Goal: Information Seeking & Learning: Learn about a topic

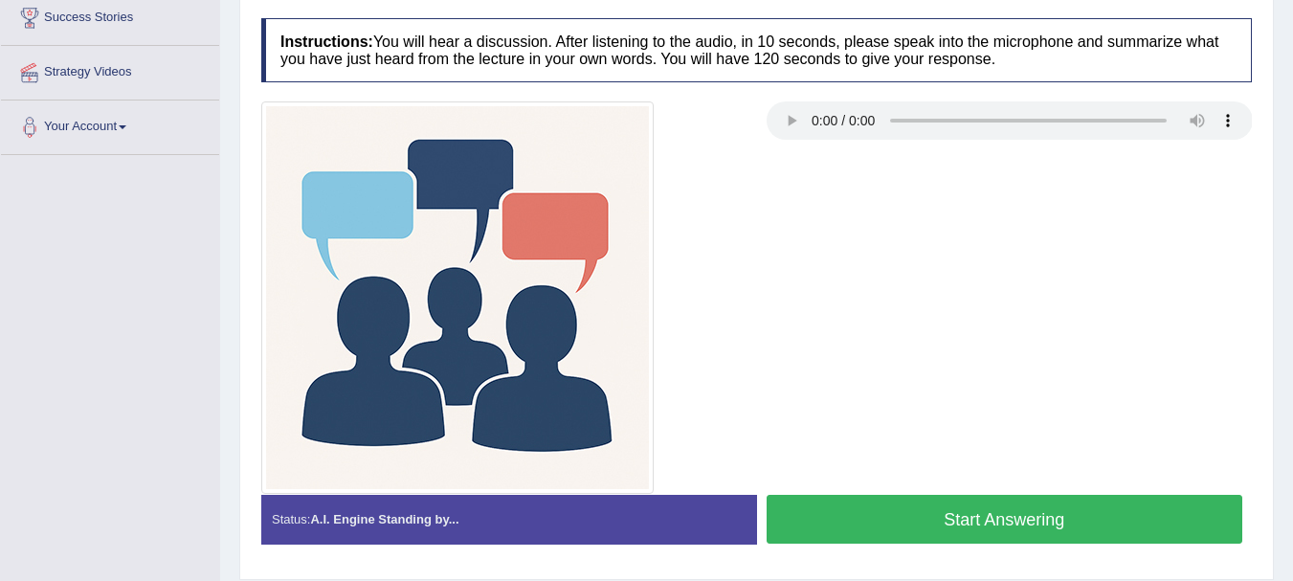
scroll to position [233, 0]
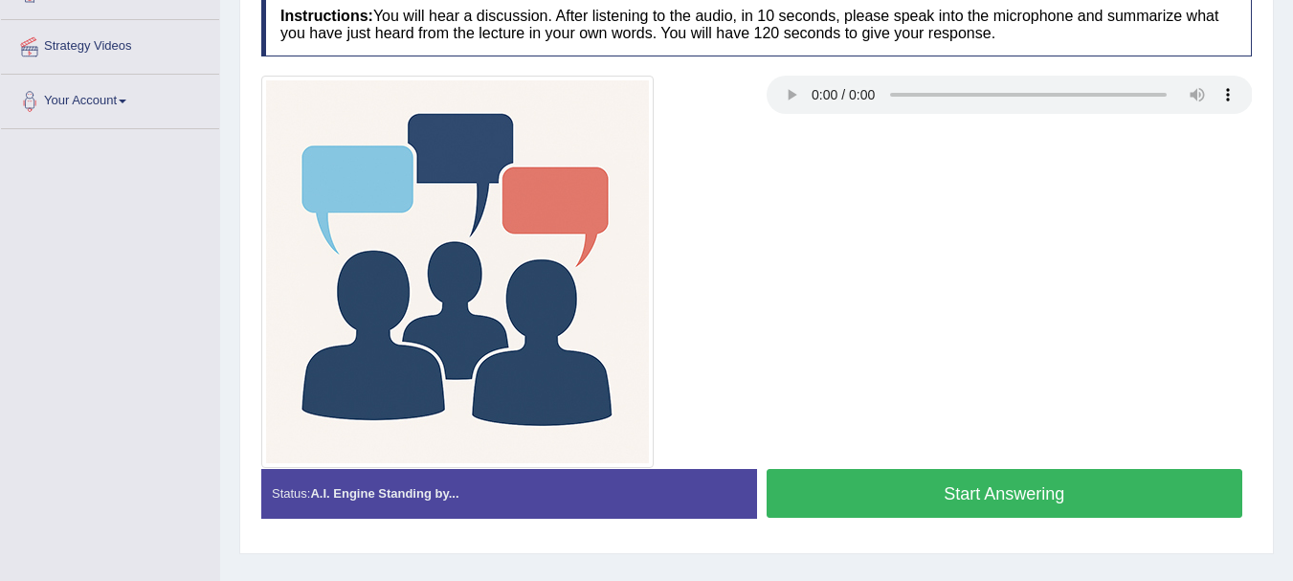
scroll to position [424, 0]
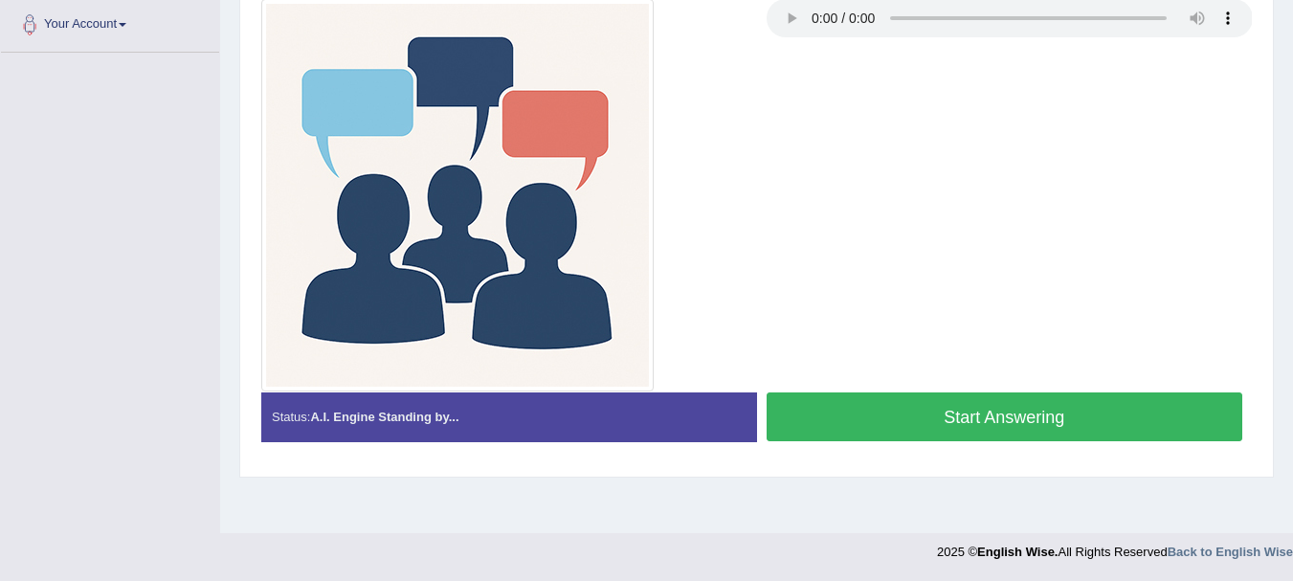
click at [987, 412] on button "Start Answering" at bounding box center [1005, 416] width 477 height 49
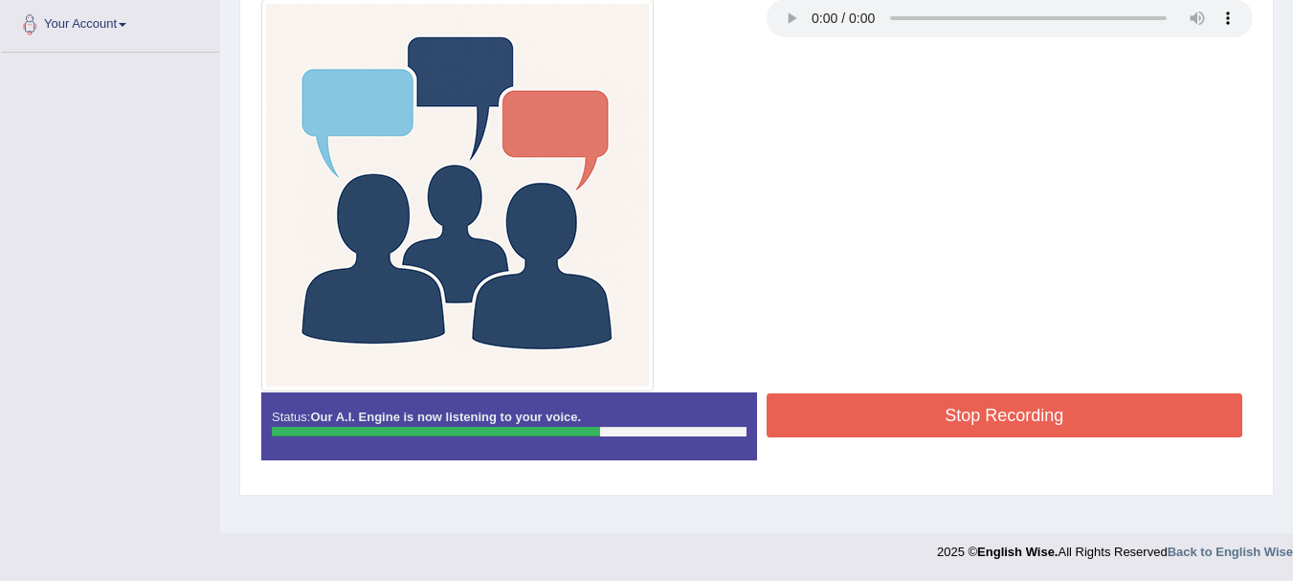
click at [1009, 435] on button "Stop Recording" at bounding box center [1005, 415] width 477 height 44
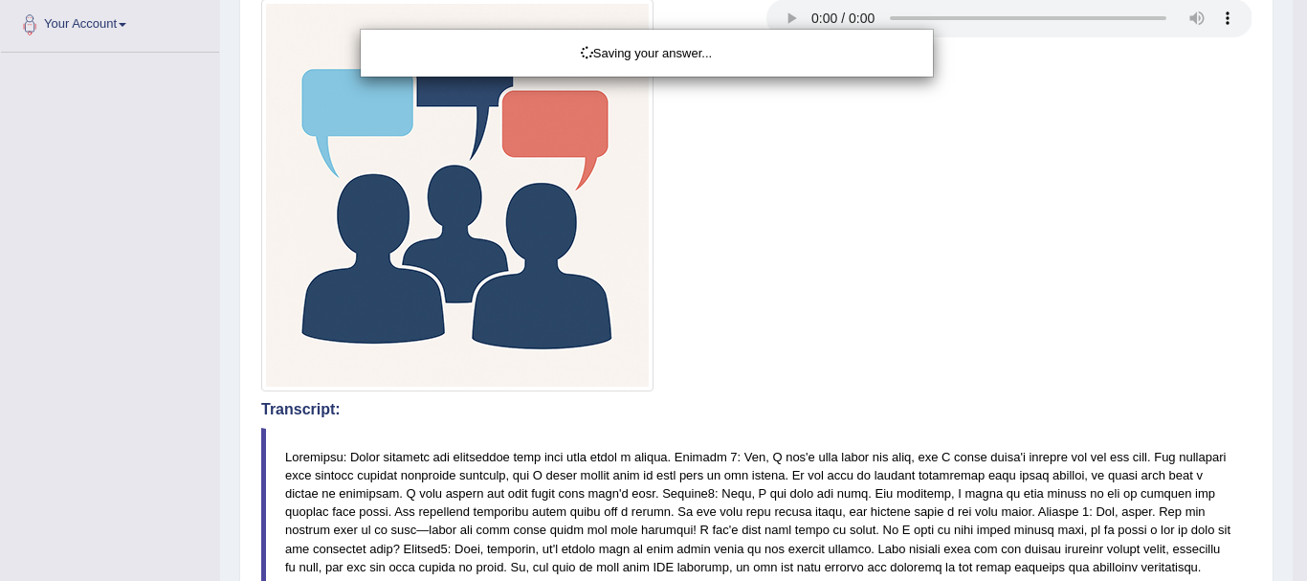
click at [1292, 576] on div "Saving your answer..." at bounding box center [653, 290] width 1307 height 581
click at [1292, 563] on div "Saving your answer..." at bounding box center [653, 290] width 1307 height 581
click at [1286, 568] on div "Saving your answer..." at bounding box center [653, 290] width 1307 height 581
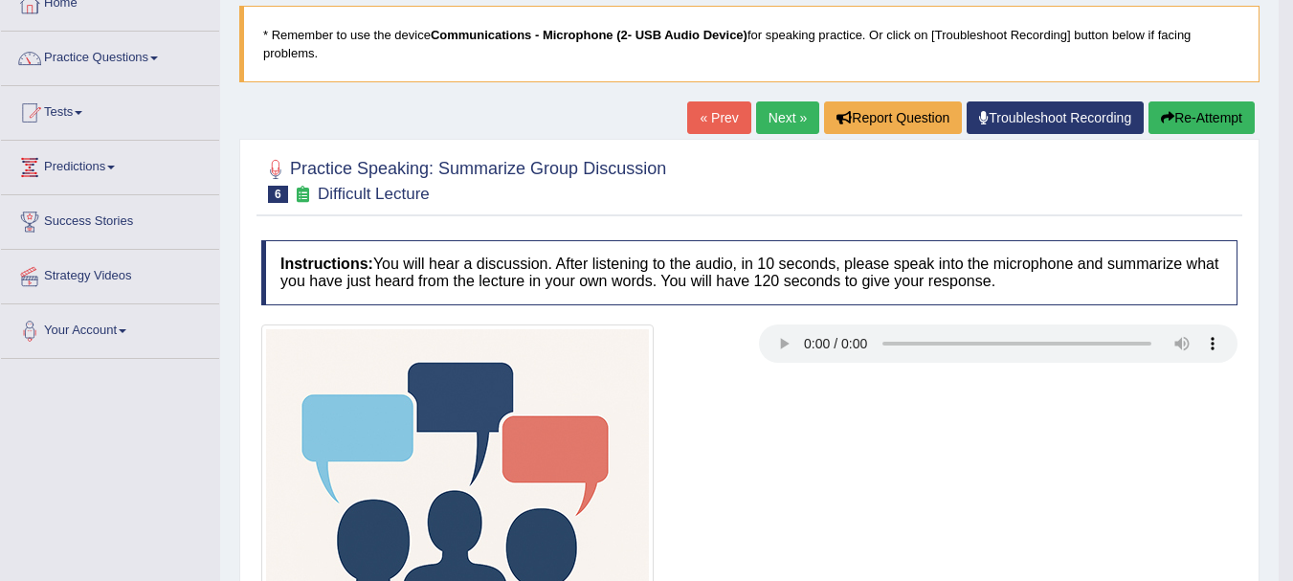
scroll to position [41, 0]
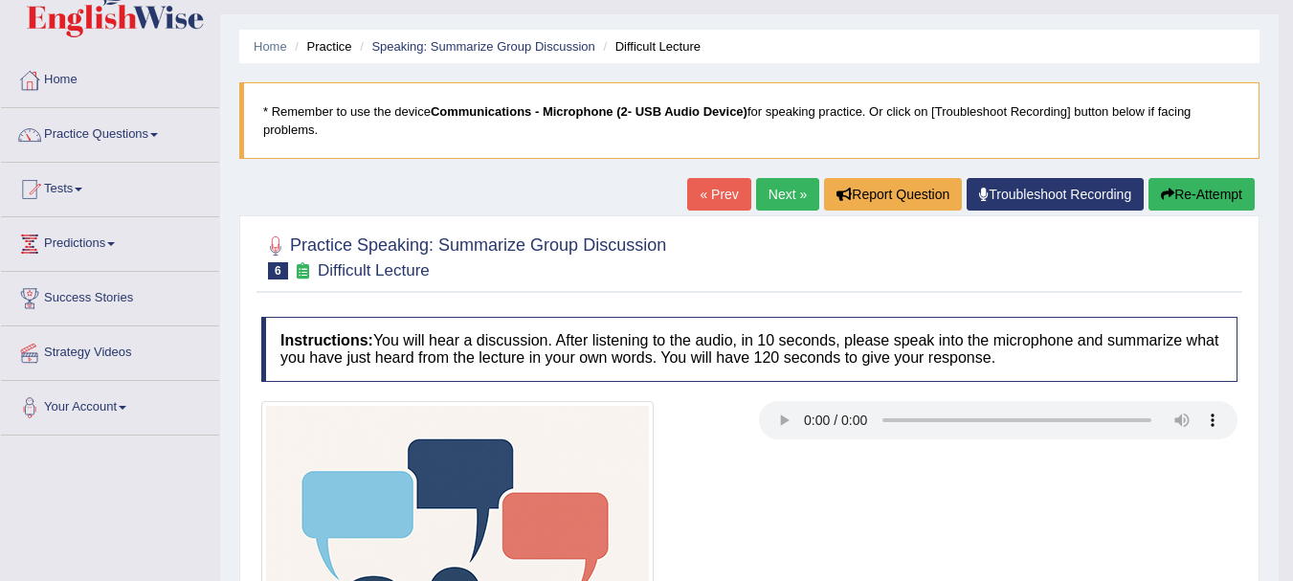
click at [792, 192] on link "Next »" at bounding box center [787, 194] width 63 height 33
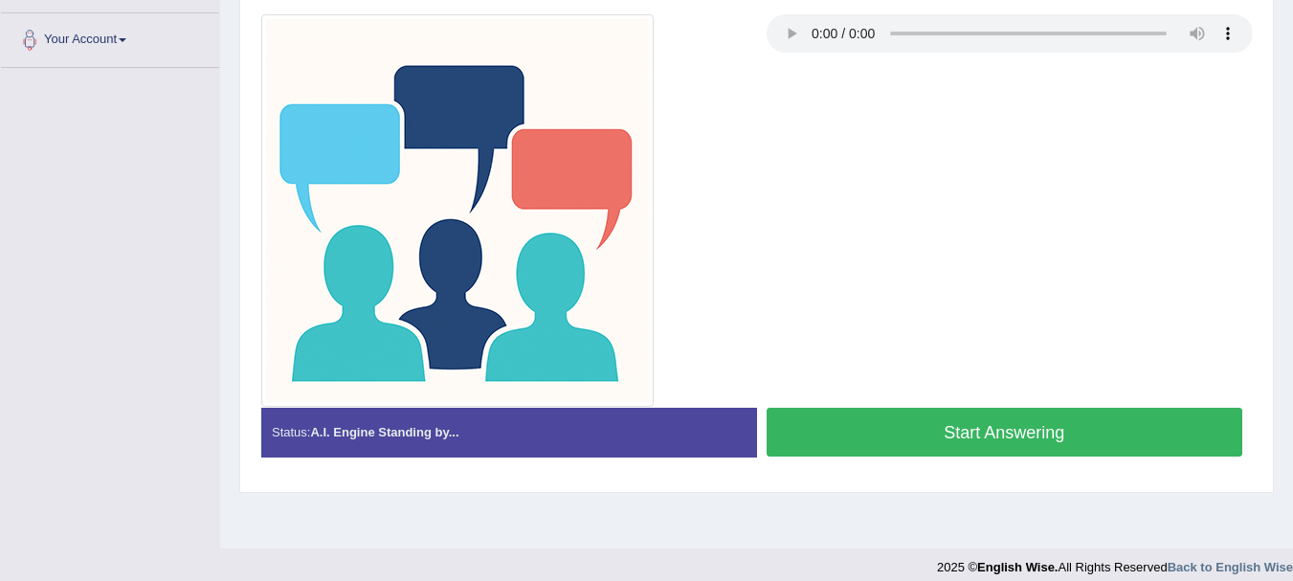
scroll to position [424, 0]
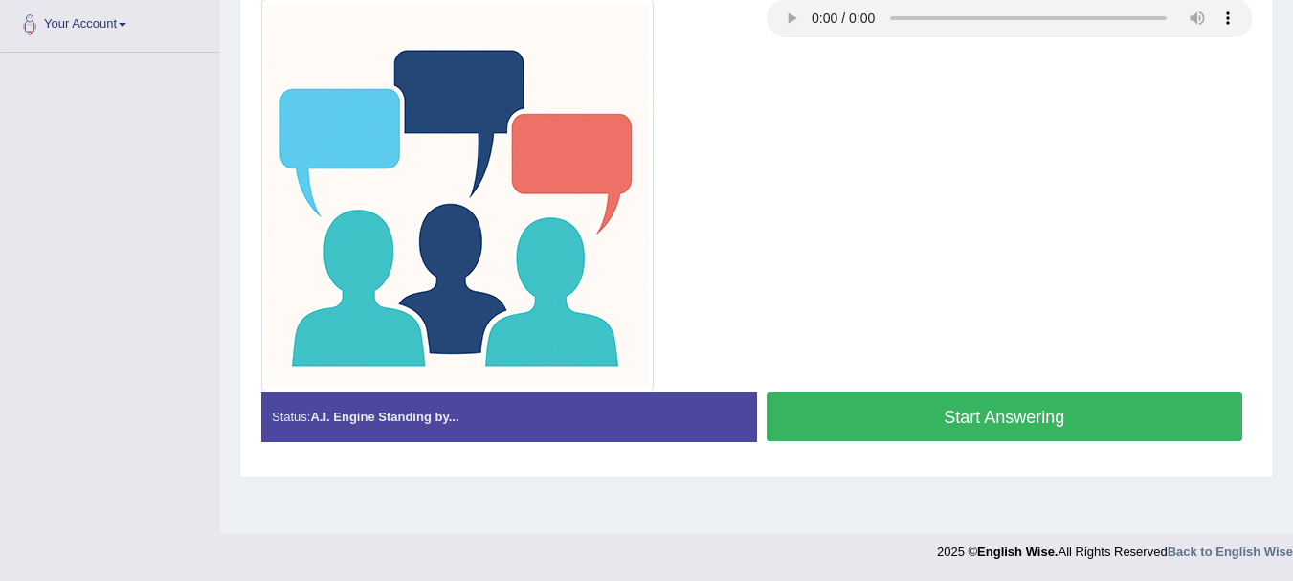
click at [965, 441] on button "Start Answering" at bounding box center [1005, 416] width 477 height 49
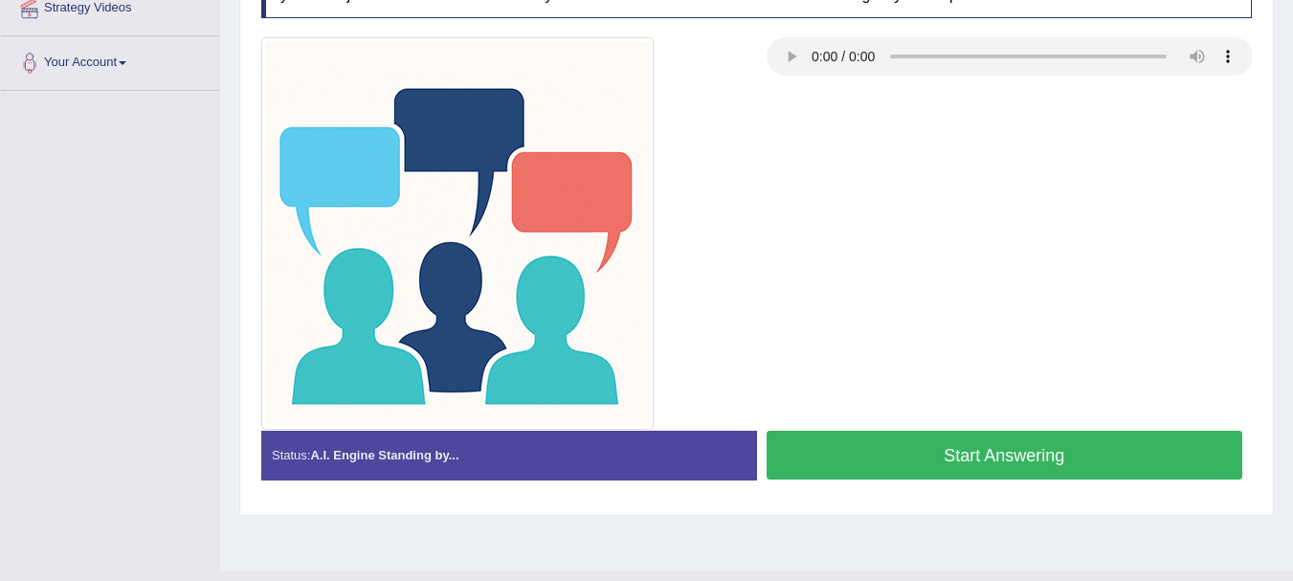
scroll to position [424, 0]
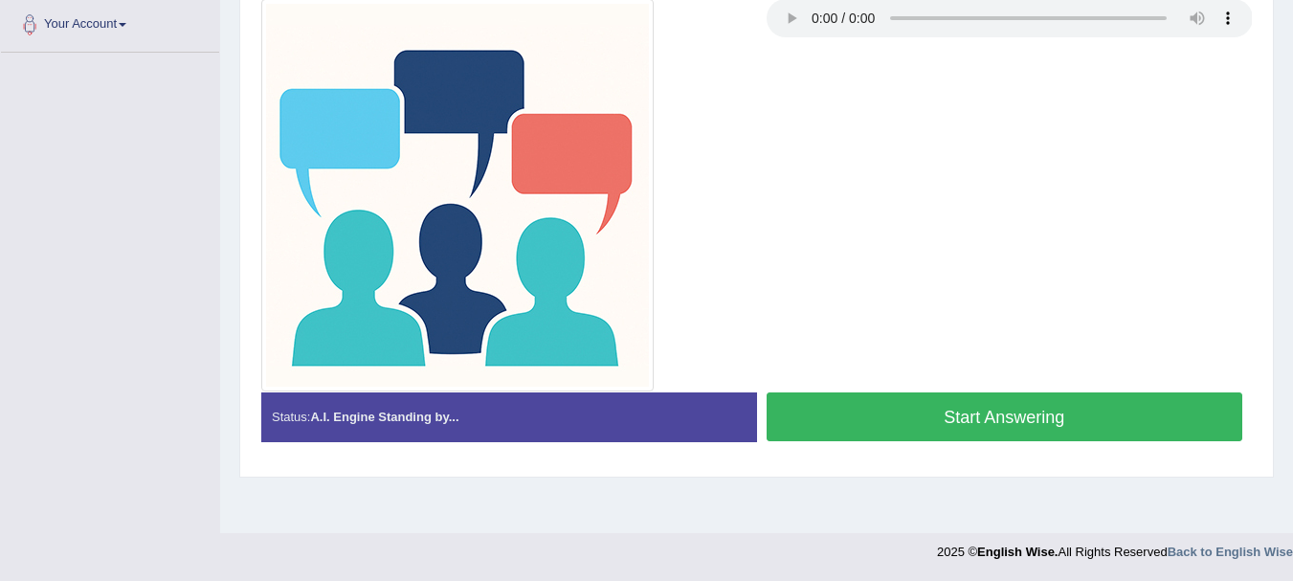
click at [1031, 441] on button "Start Answering" at bounding box center [1005, 416] width 477 height 49
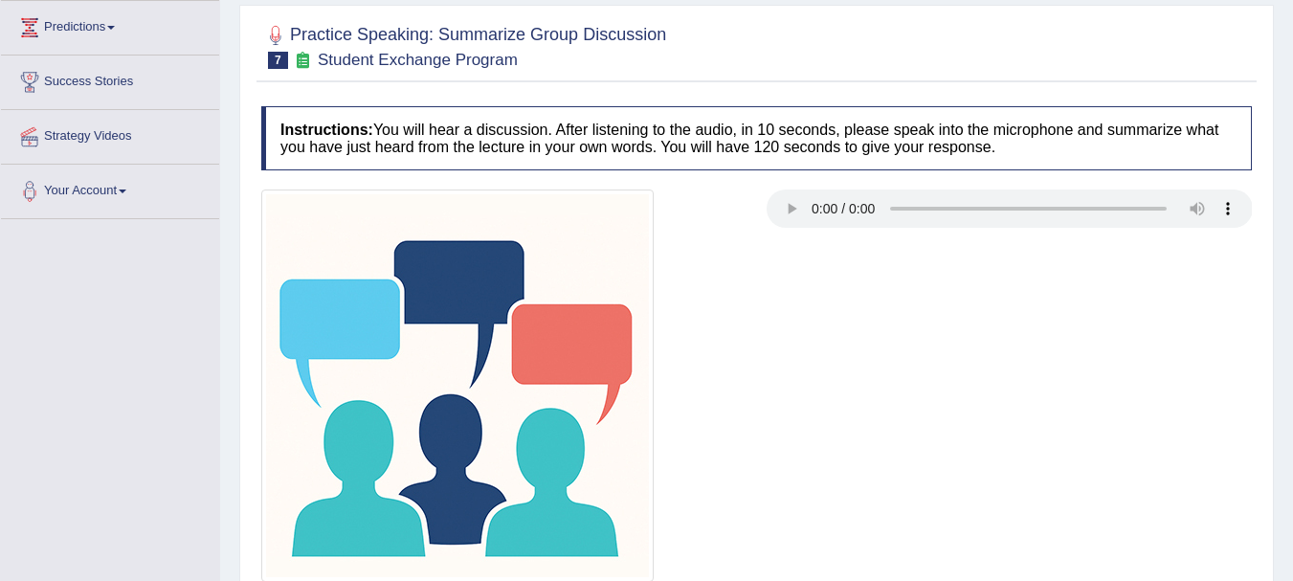
scroll to position [425, 0]
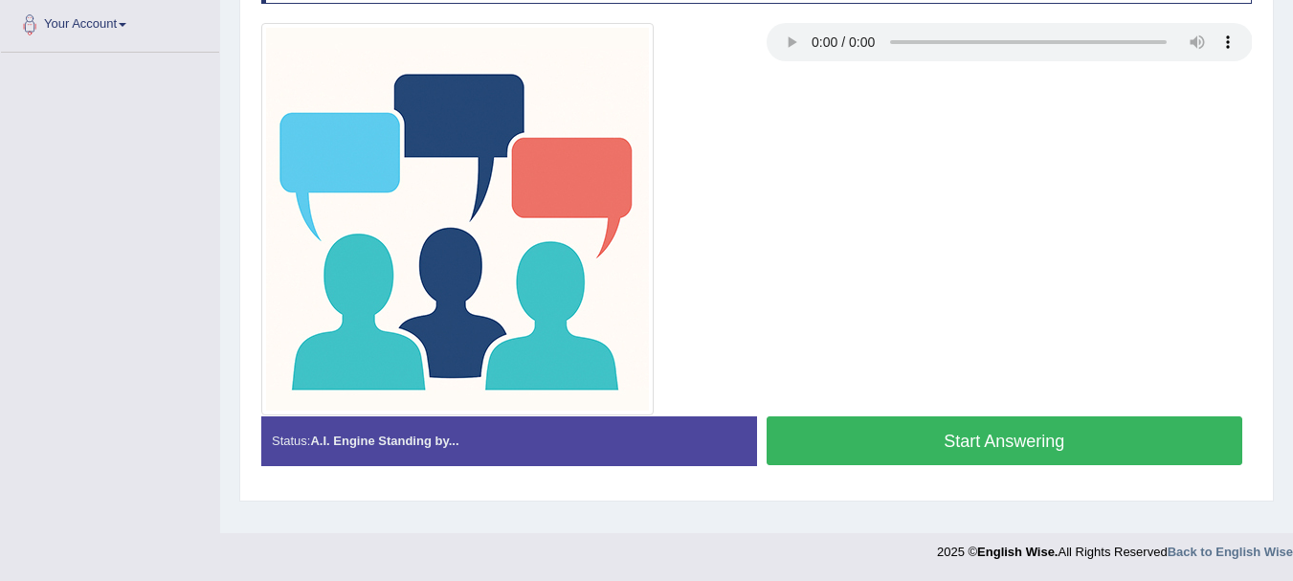
click at [1035, 450] on button "Start Answering" at bounding box center [1005, 440] width 477 height 49
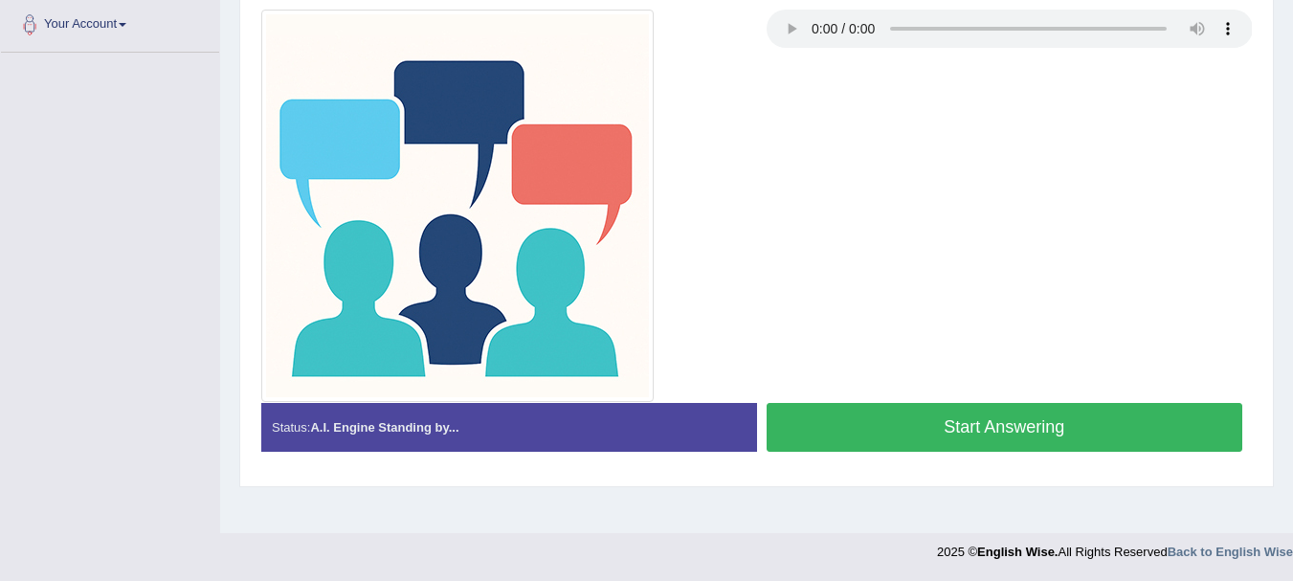
scroll to position [424, 0]
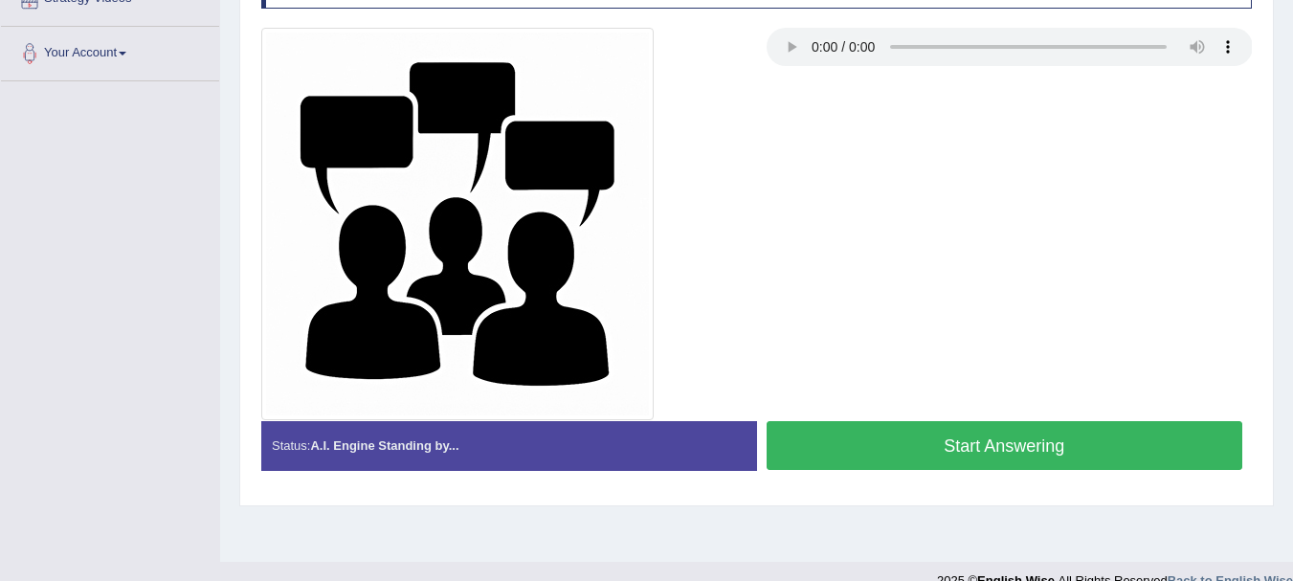
scroll to position [424, 0]
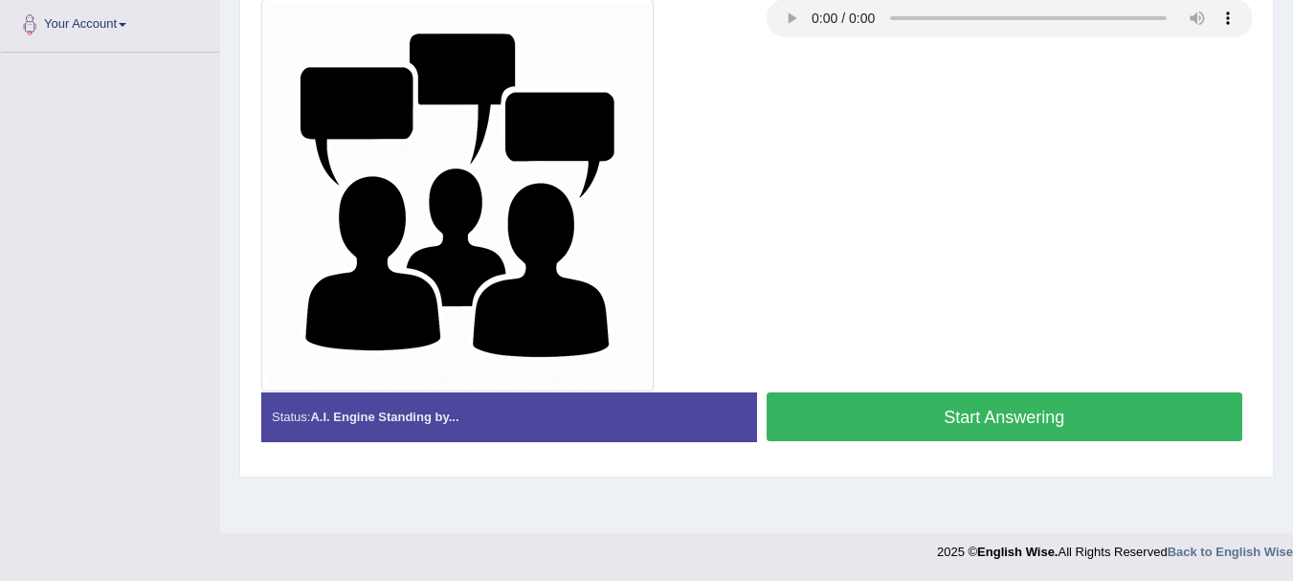
click at [903, 418] on button "Start Answering" at bounding box center [1005, 416] width 477 height 49
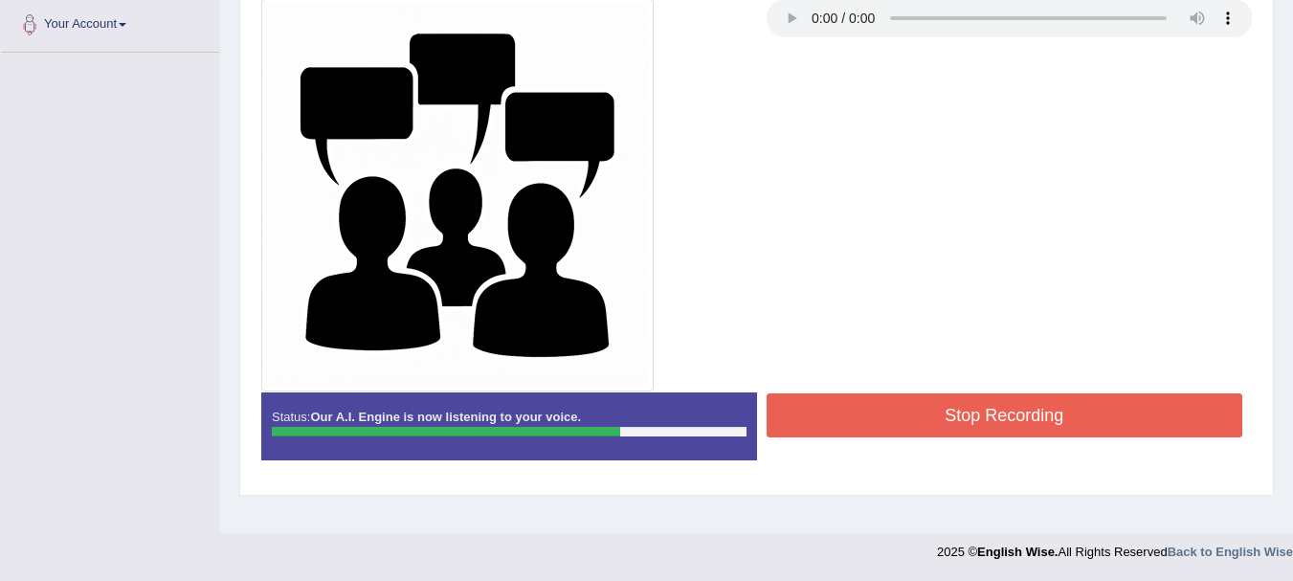
click at [867, 437] on button "Stop Recording" at bounding box center [1005, 415] width 477 height 44
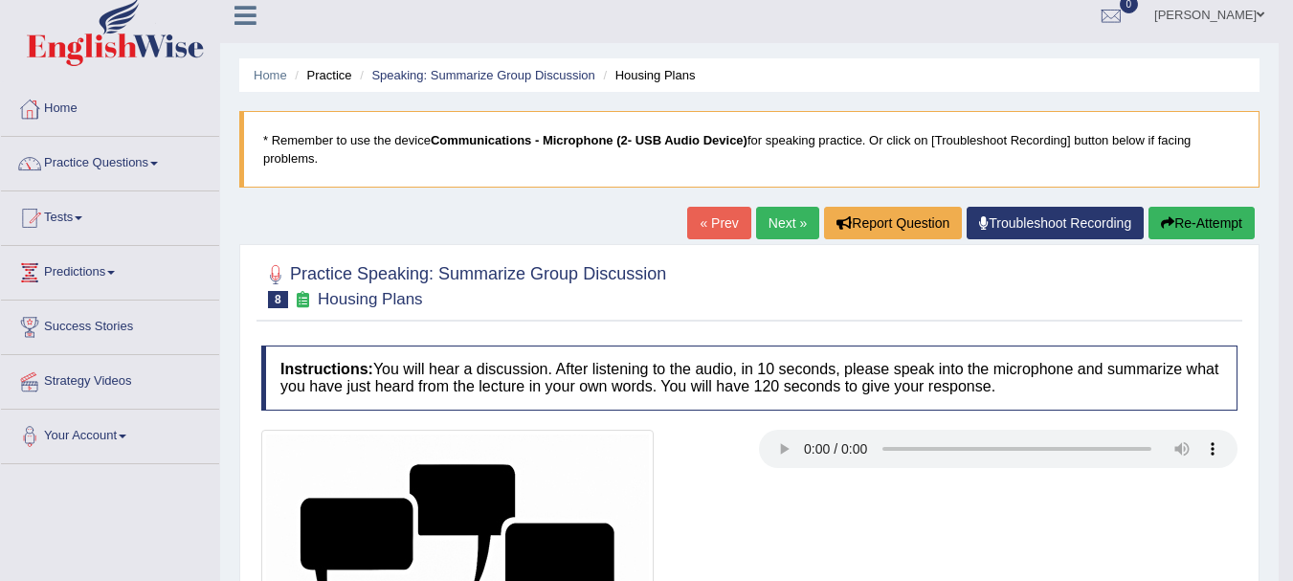
scroll to position [0, 0]
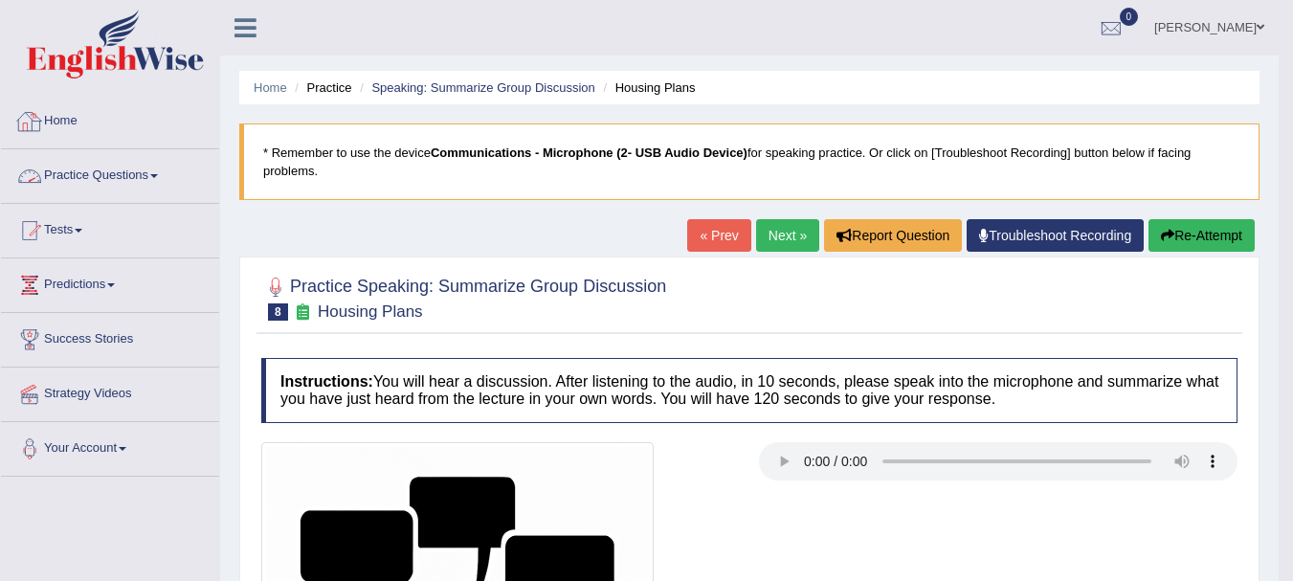
click at [107, 179] on link "Practice Questions" at bounding box center [110, 173] width 218 height 48
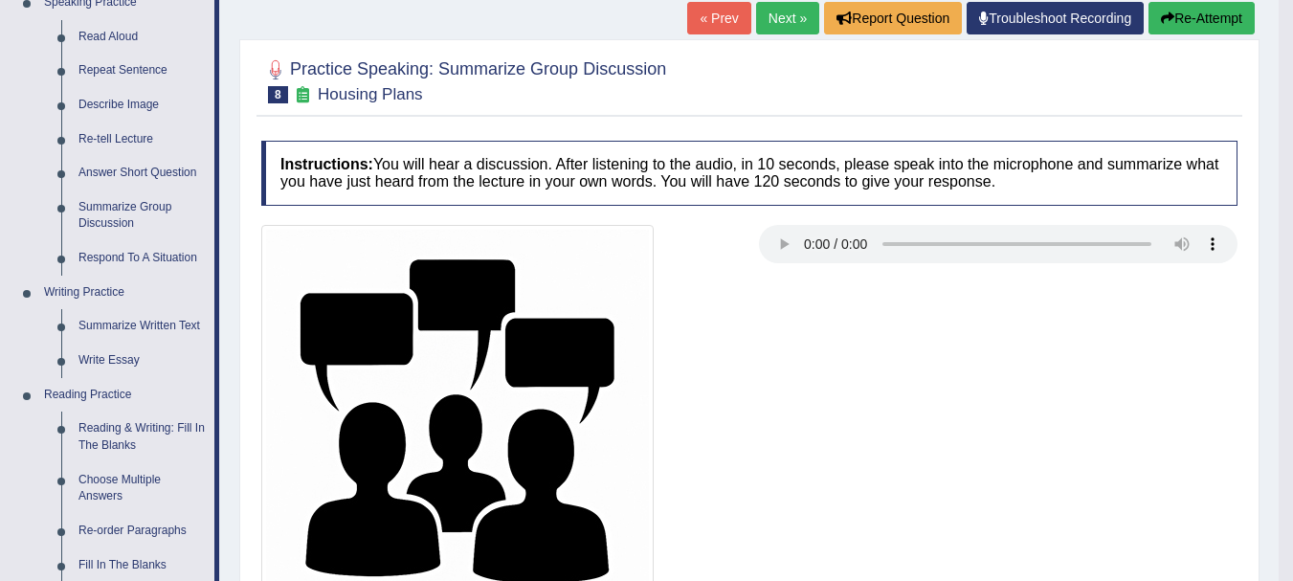
scroll to position [230, 0]
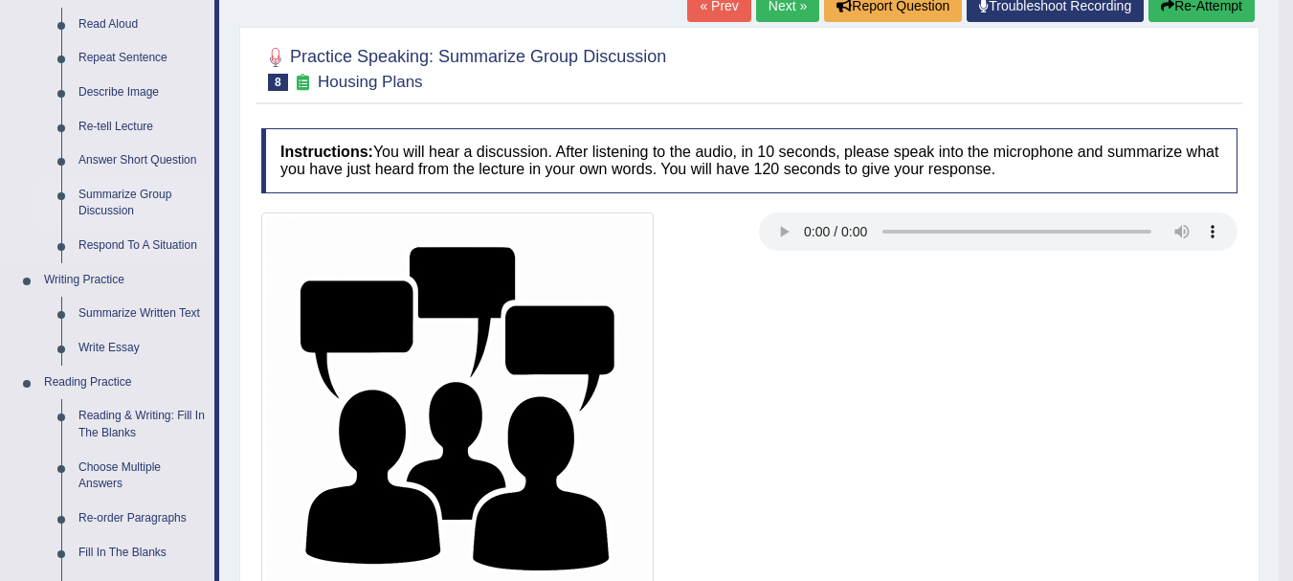
click at [94, 190] on link "Summarize Group Discussion" at bounding box center [142, 203] width 145 height 51
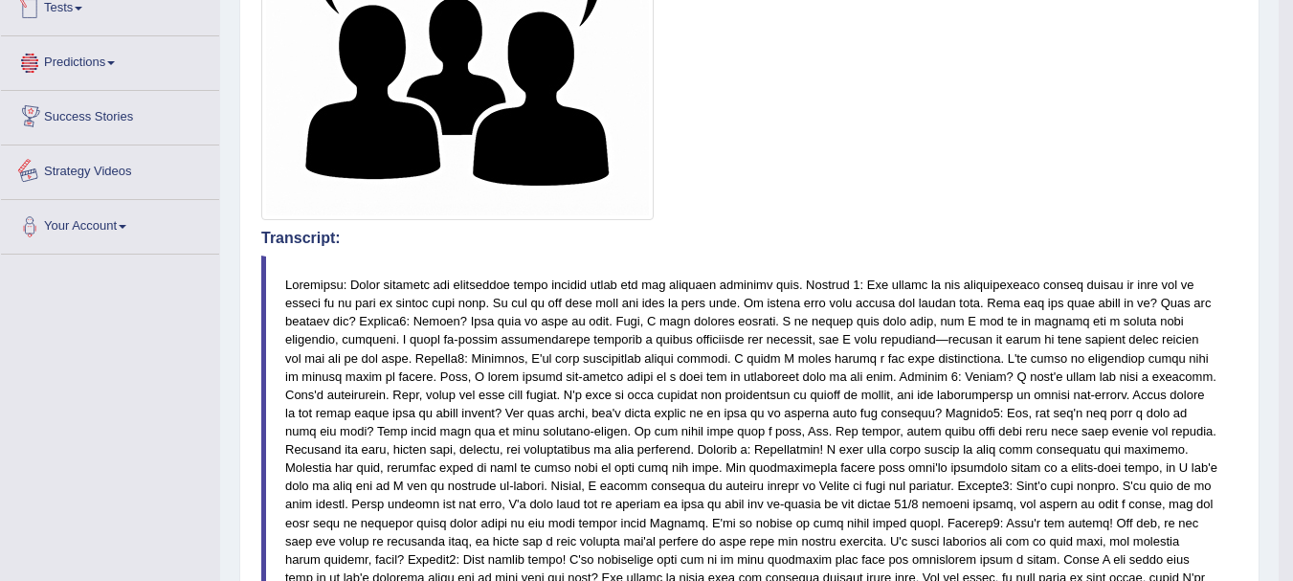
scroll to position [1249, 0]
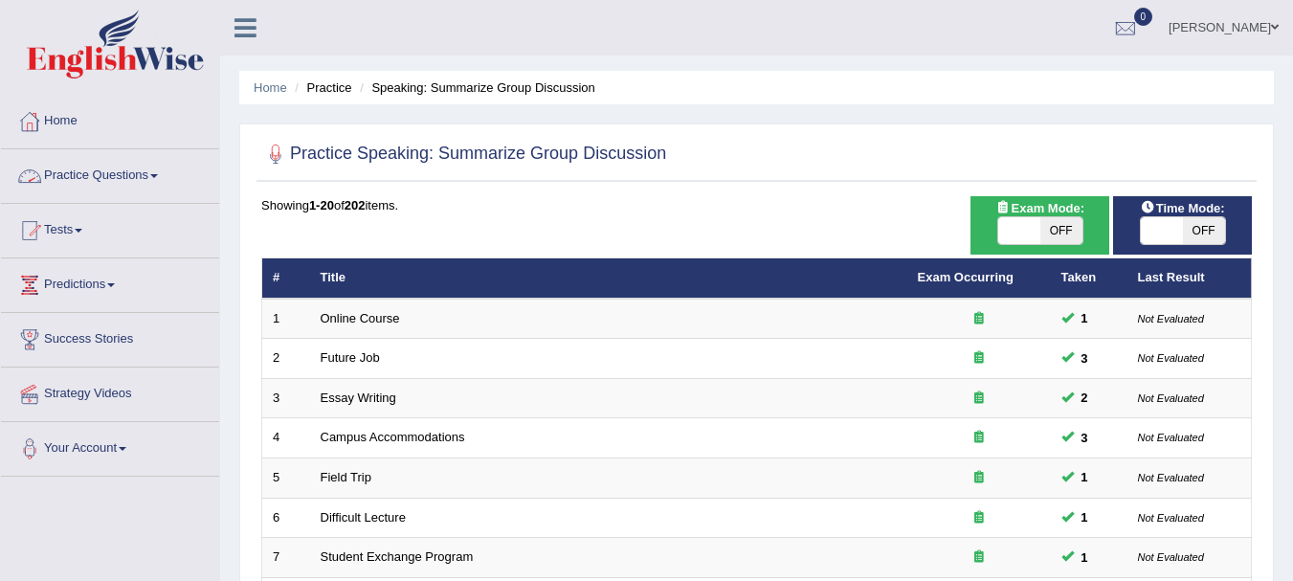
click at [153, 176] on link "Practice Questions" at bounding box center [110, 173] width 218 height 48
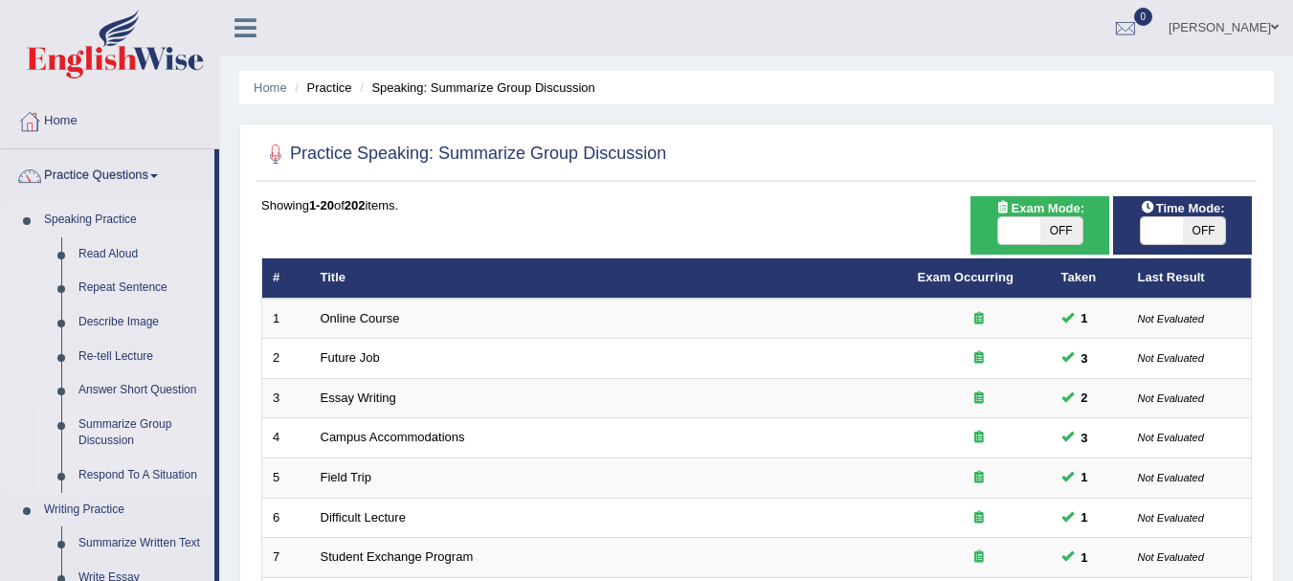
click at [114, 469] on link "Respond To A Situation" at bounding box center [142, 475] width 145 height 34
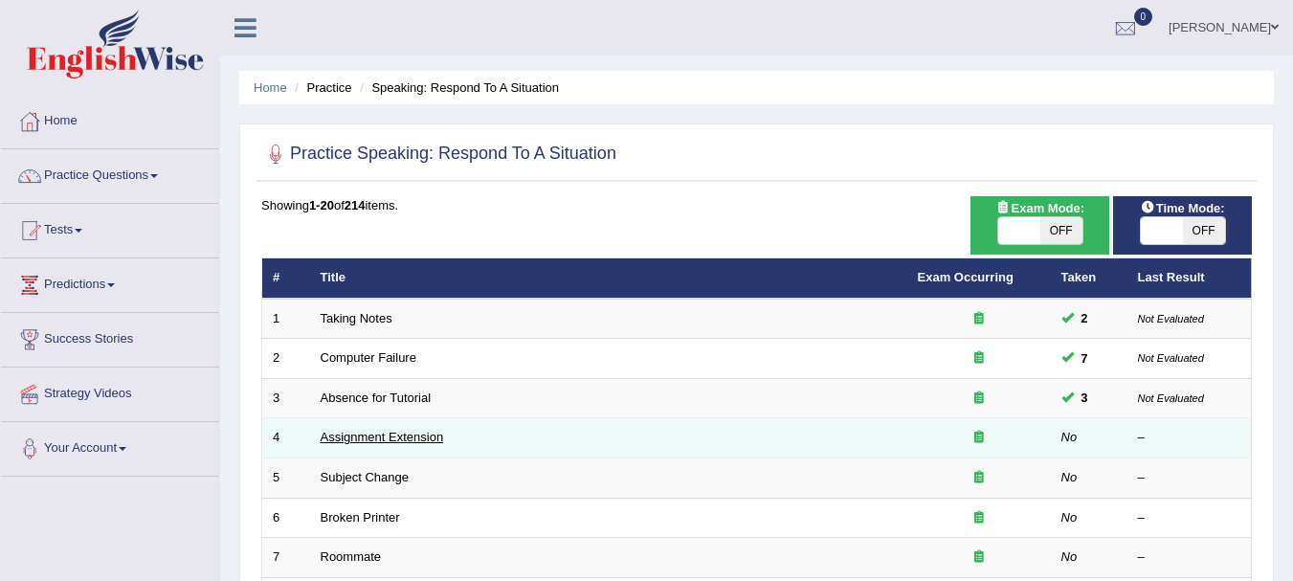
click at [338, 438] on link "Assignment Extension" at bounding box center [382, 437] width 123 height 14
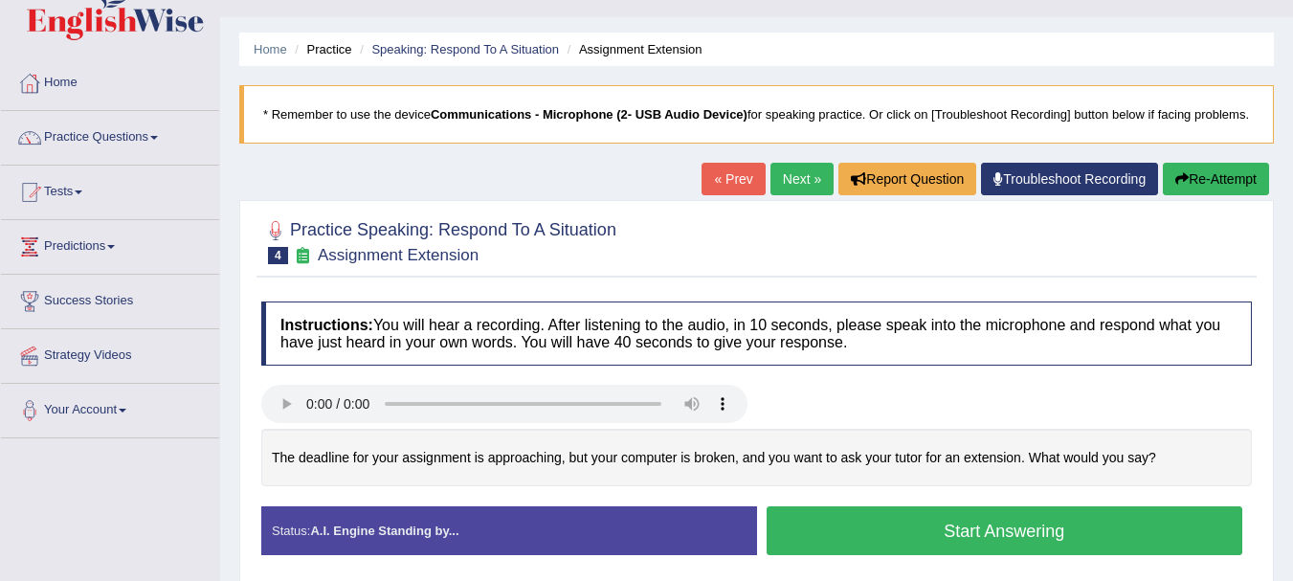
scroll to position [166, 0]
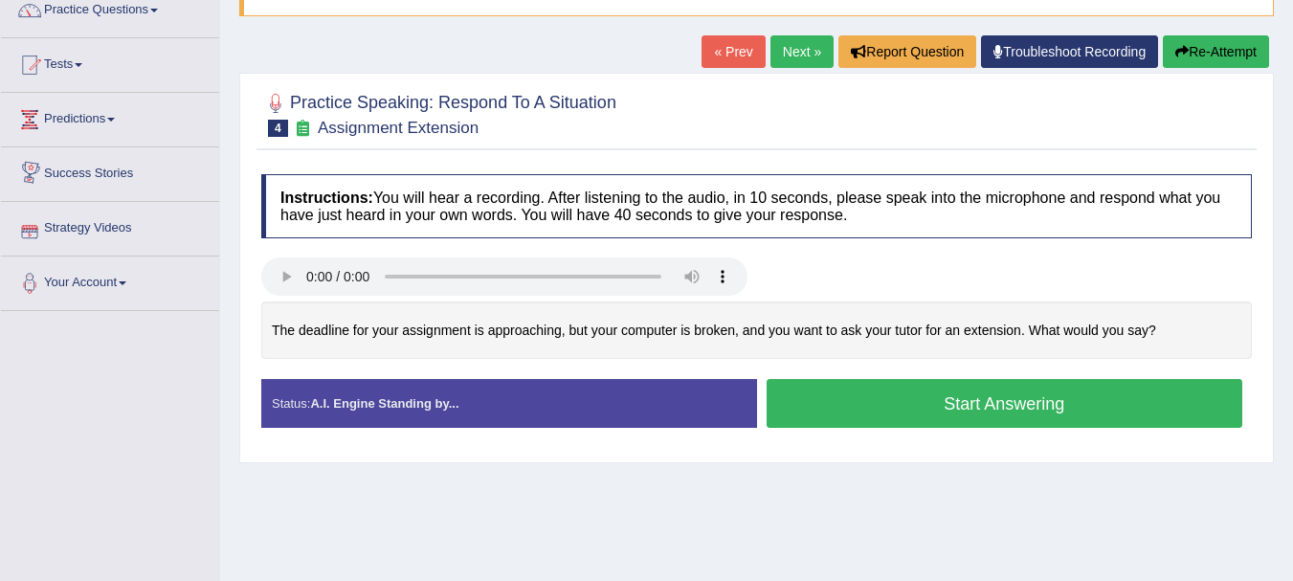
click at [907, 403] on button "Start Answering" at bounding box center [1005, 403] width 477 height 49
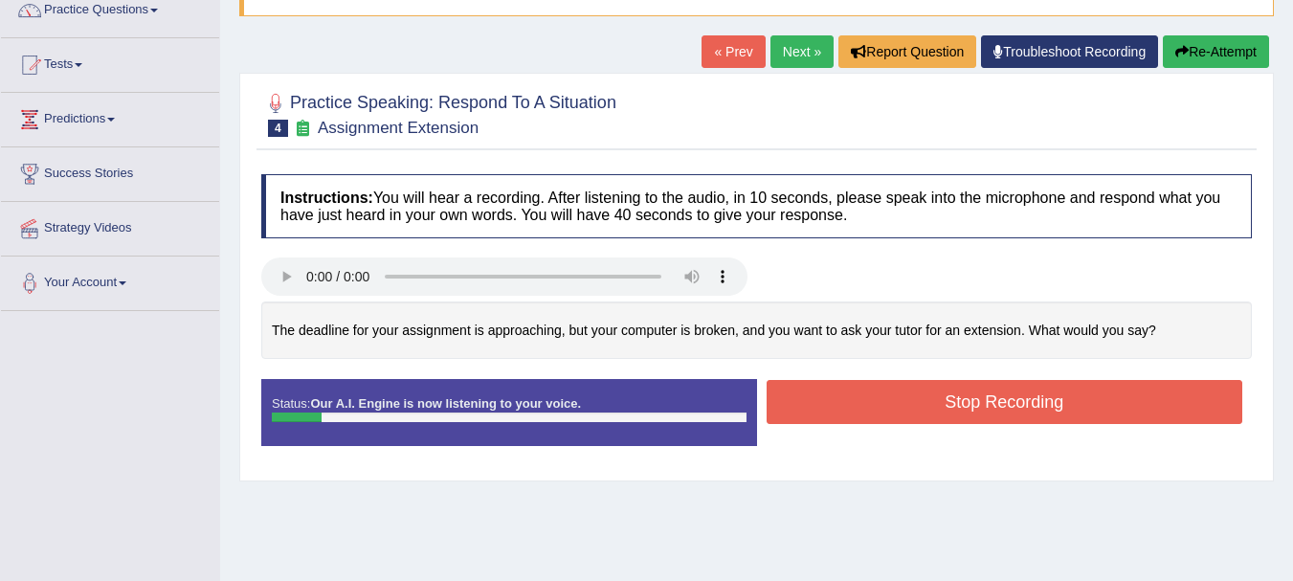
click at [1221, 68] on button "Re-Attempt" at bounding box center [1216, 51] width 106 height 33
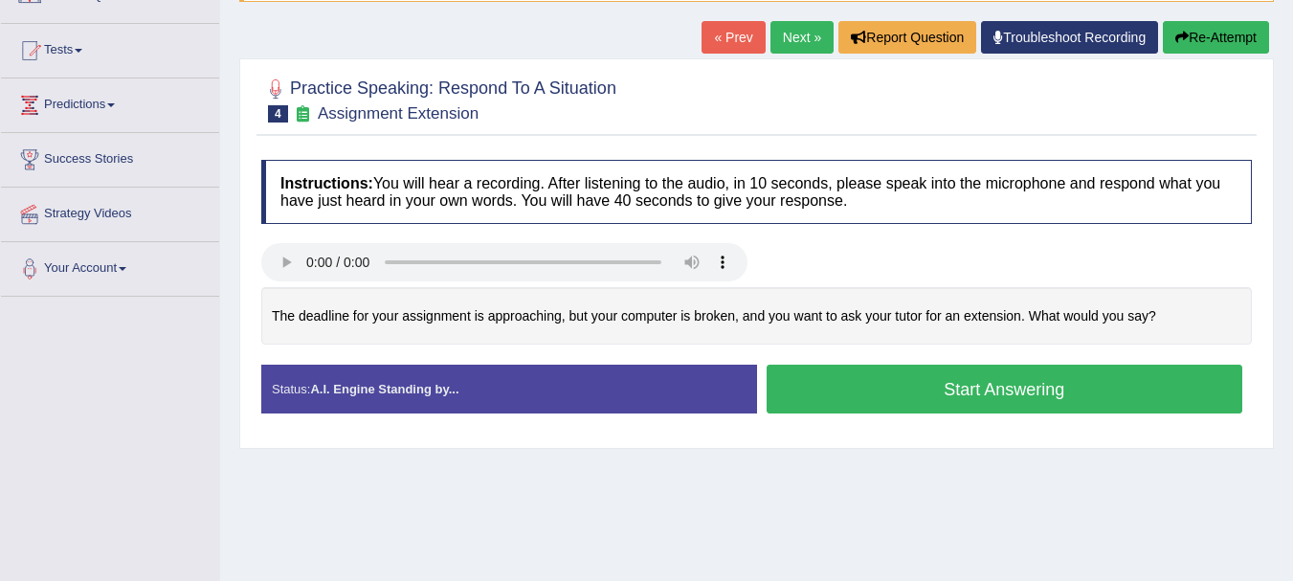
scroll to position [166, 0]
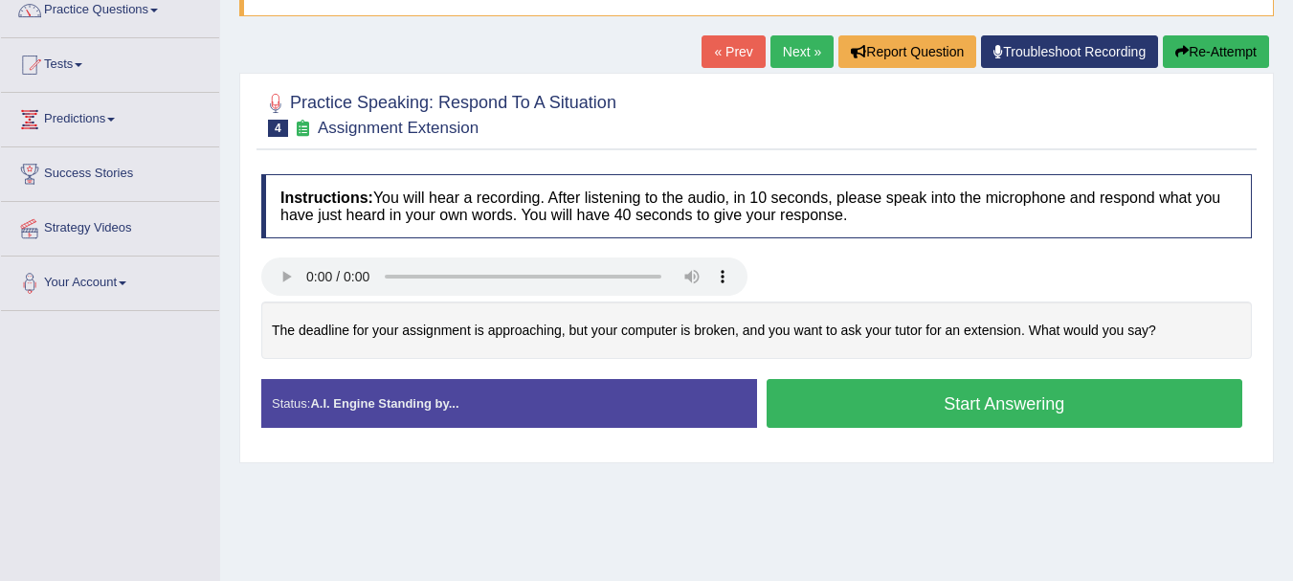
click at [985, 424] on button "Start Answering" at bounding box center [1005, 403] width 477 height 49
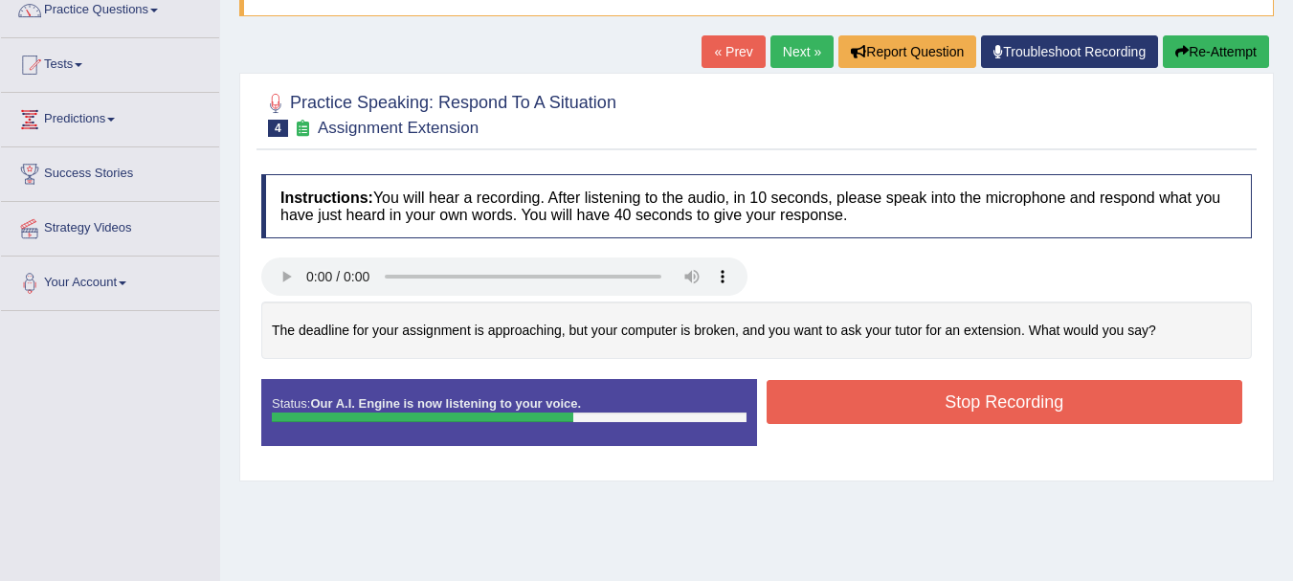
click at [882, 424] on button "Stop Recording" at bounding box center [1005, 402] width 477 height 44
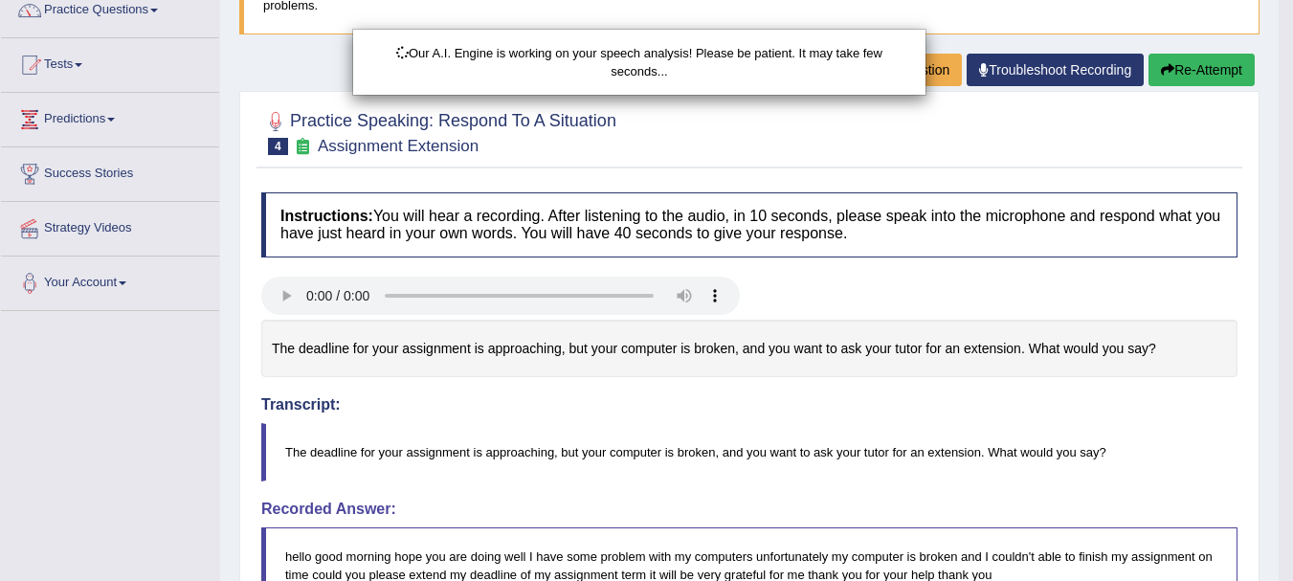
scroll to position [204, 0]
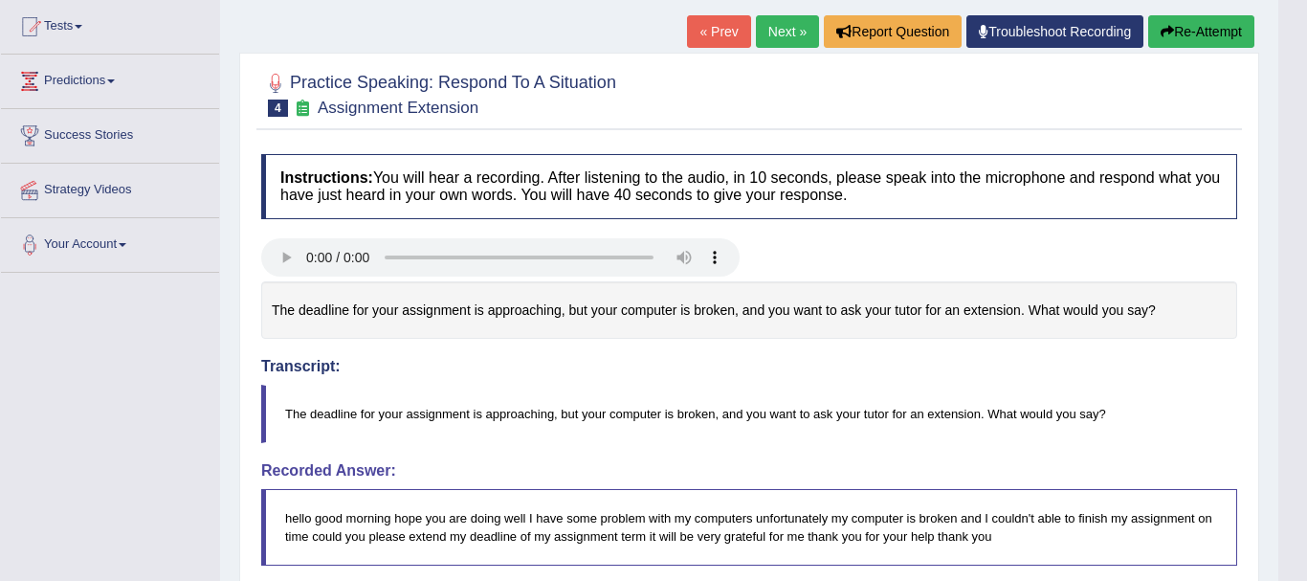
click at [1292, 377] on html "Toggle navigation Home Practice Questions Speaking Practice Read Aloud Repeat S…" at bounding box center [653, 86] width 1307 height 581
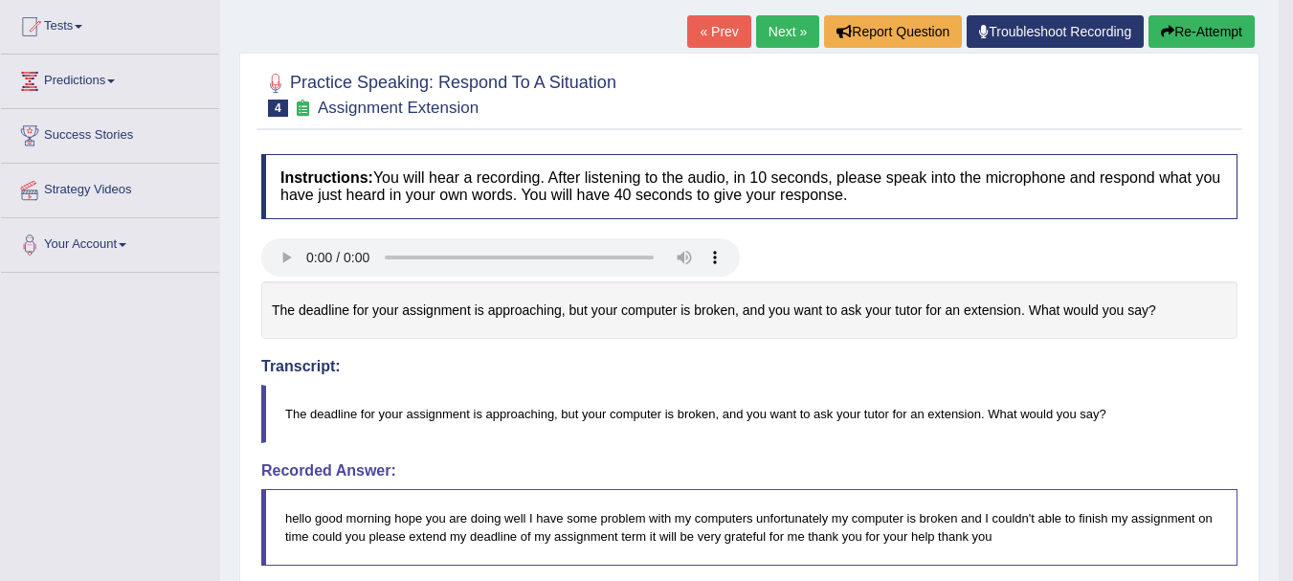
scroll to position [127, 0]
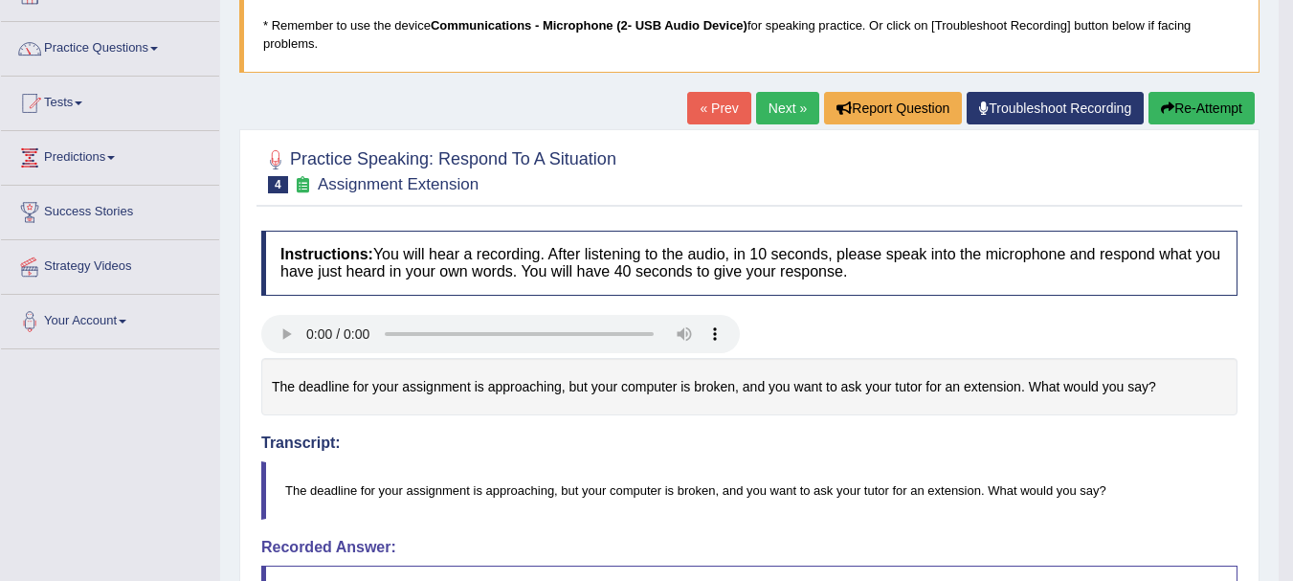
click at [1207, 104] on button "Re-Attempt" at bounding box center [1201, 108] width 106 height 33
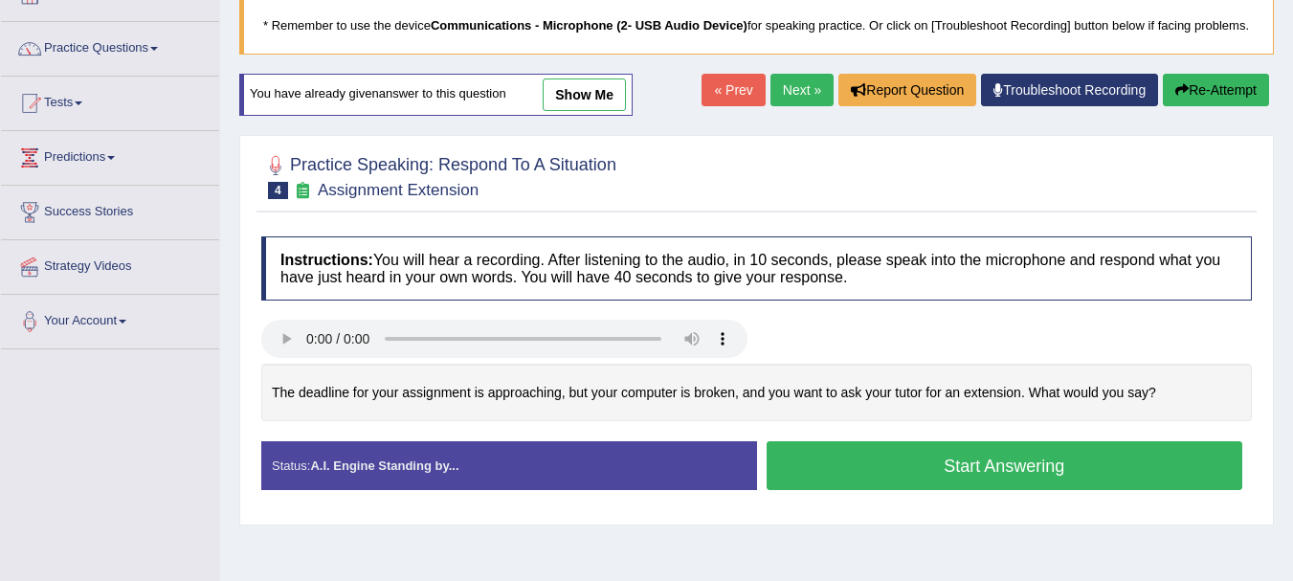
click at [992, 482] on button "Start Answering" at bounding box center [1005, 465] width 477 height 49
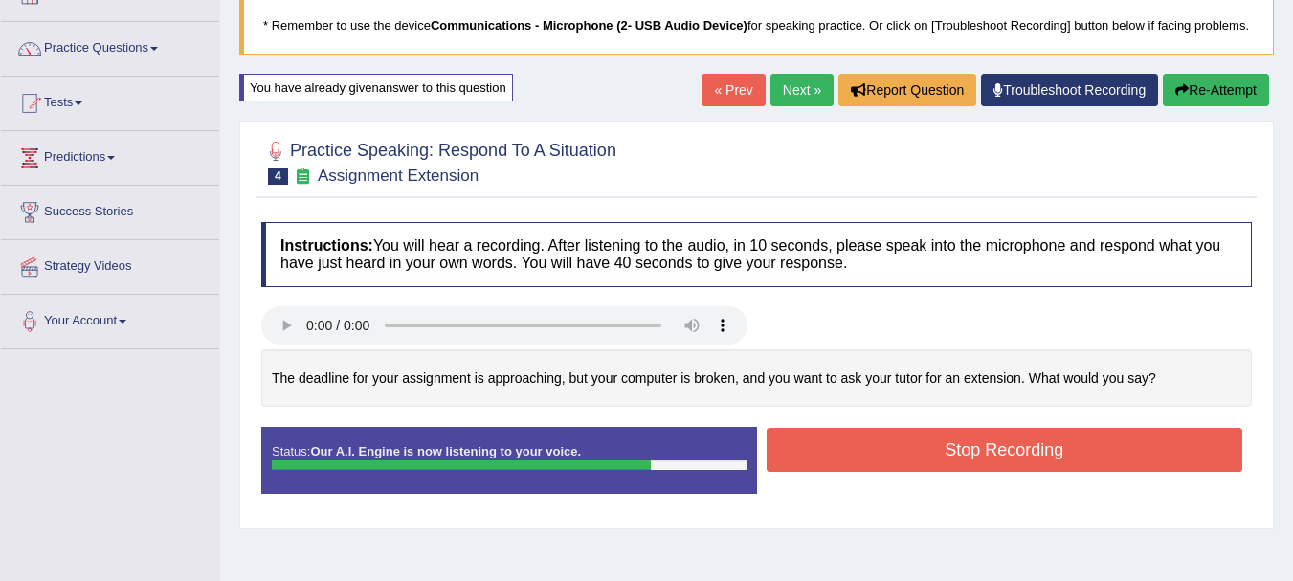
click at [816, 466] on button "Stop Recording" at bounding box center [1005, 450] width 477 height 44
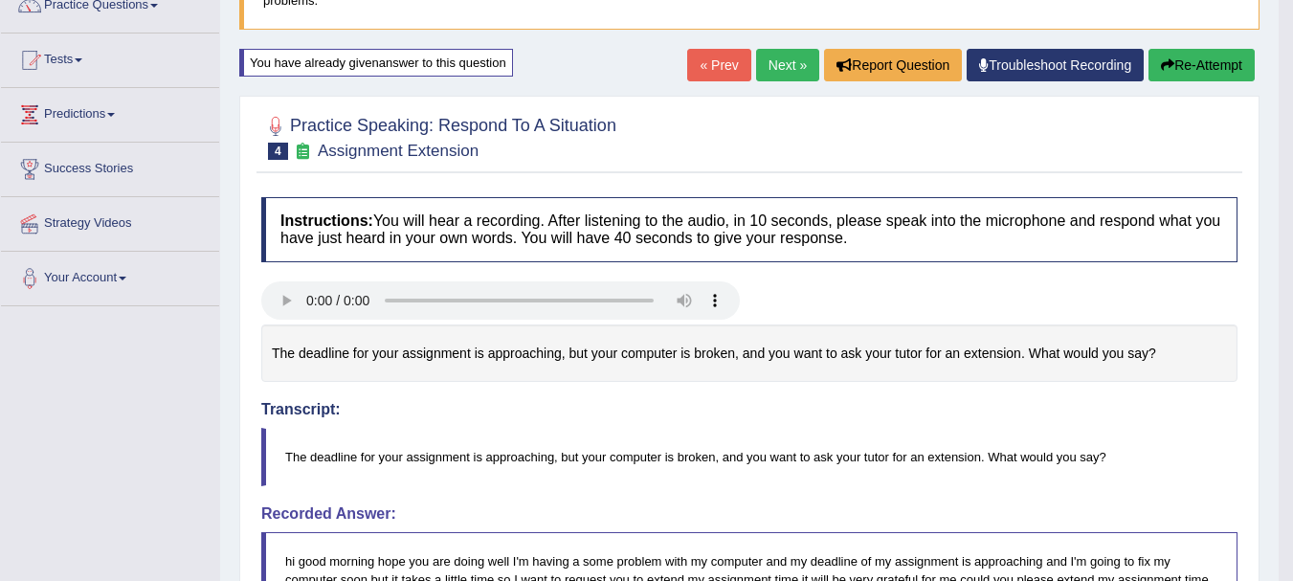
scroll to position [158, 0]
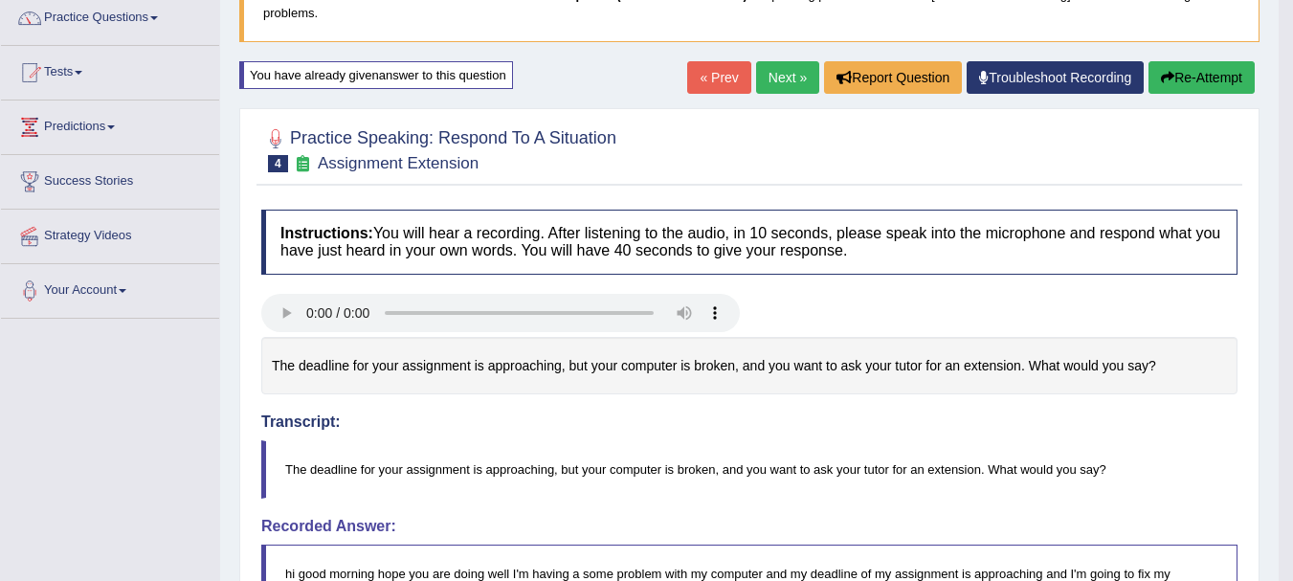
click at [1185, 80] on button "Re-Attempt" at bounding box center [1201, 77] width 106 height 33
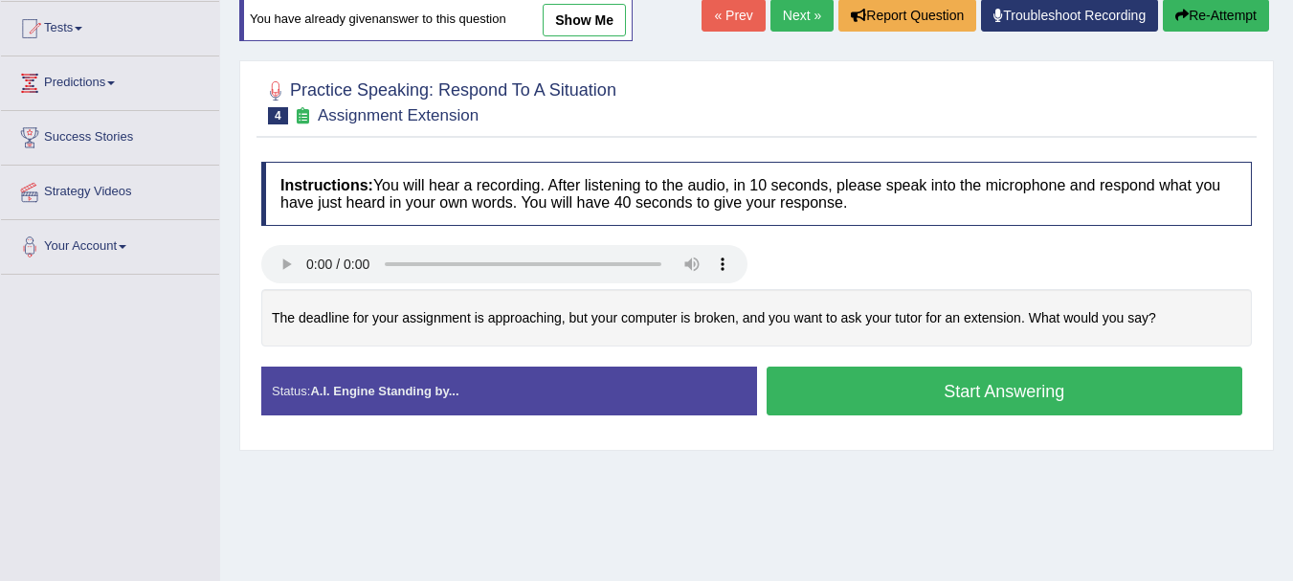
scroll to position [291, 0]
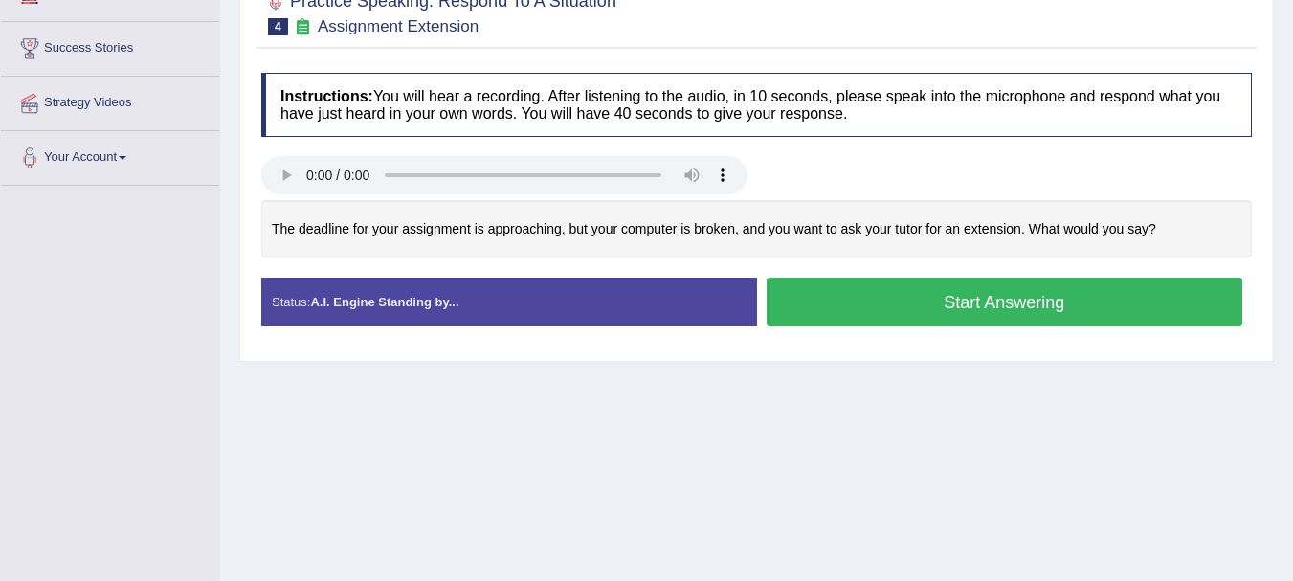
click at [987, 326] on button "Start Answering" at bounding box center [1005, 302] width 477 height 49
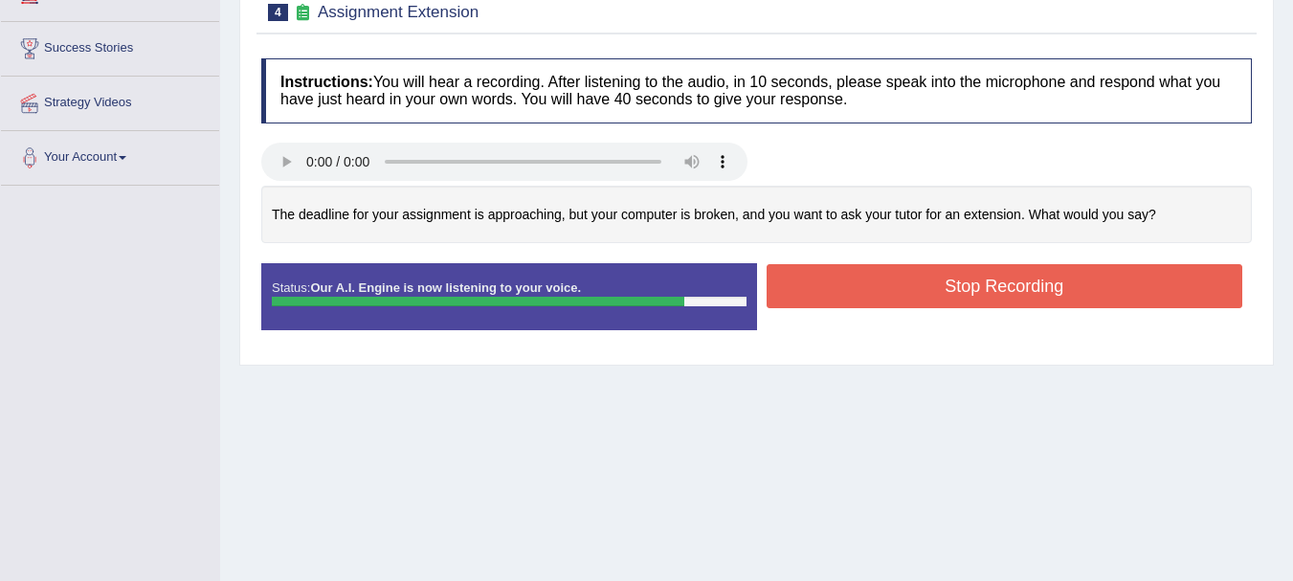
click at [821, 300] on button "Stop Recording" at bounding box center [1005, 286] width 477 height 44
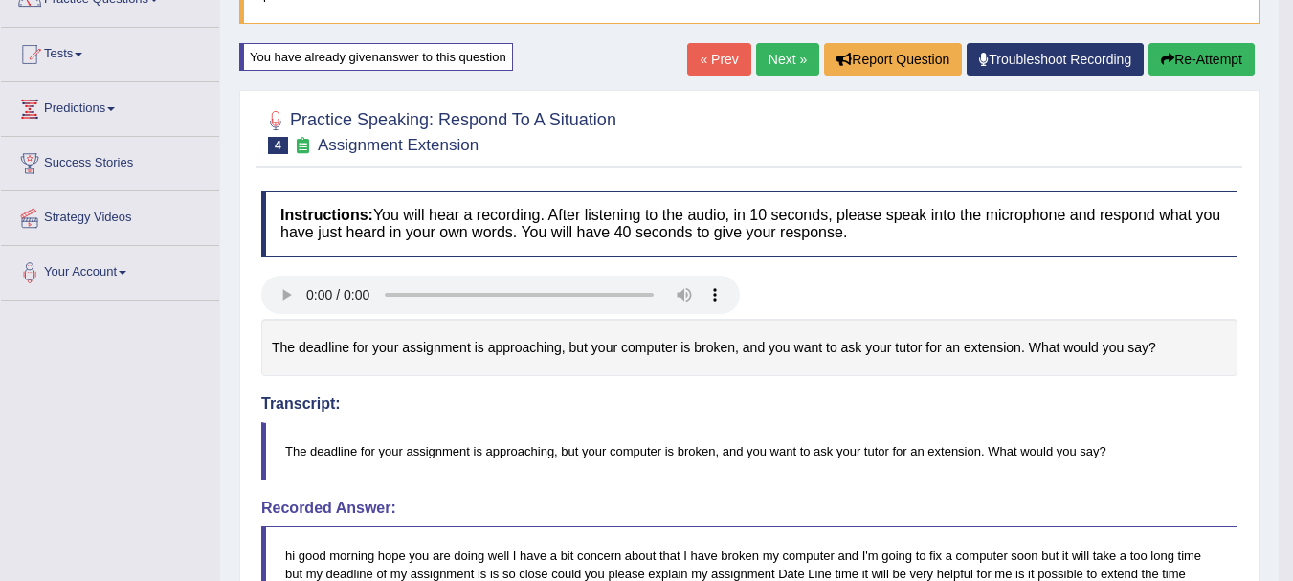
scroll to position [87, 0]
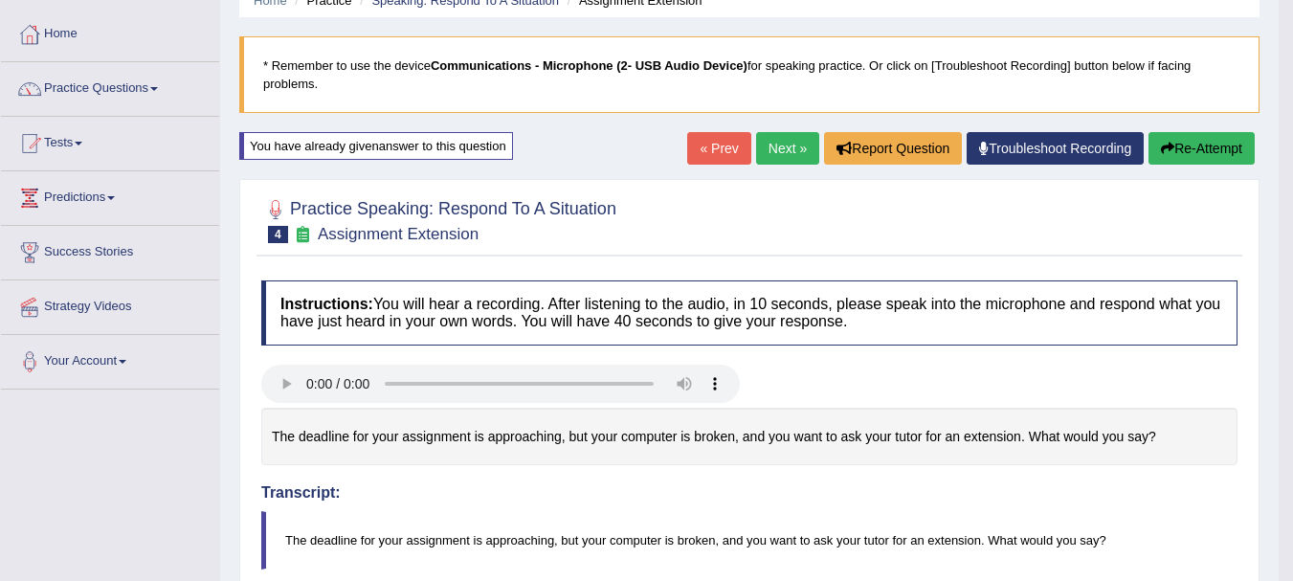
click at [1177, 151] on button "Re-Attempt" at bounding box center [1201, 148] width 106 height 33
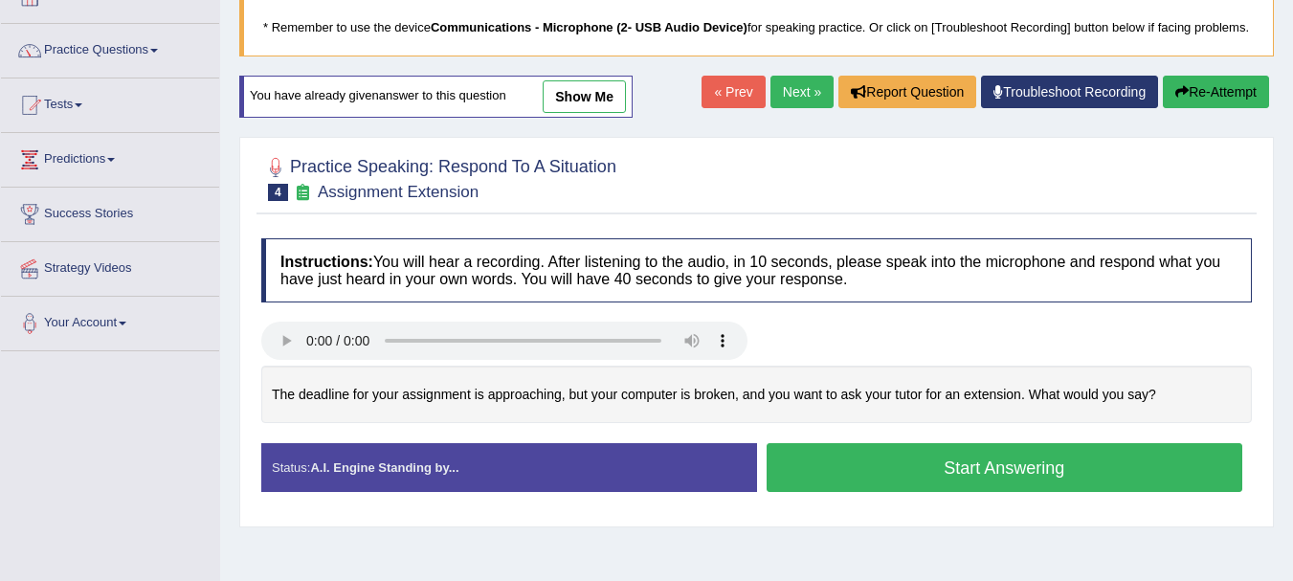
scroll to position [151, 0]
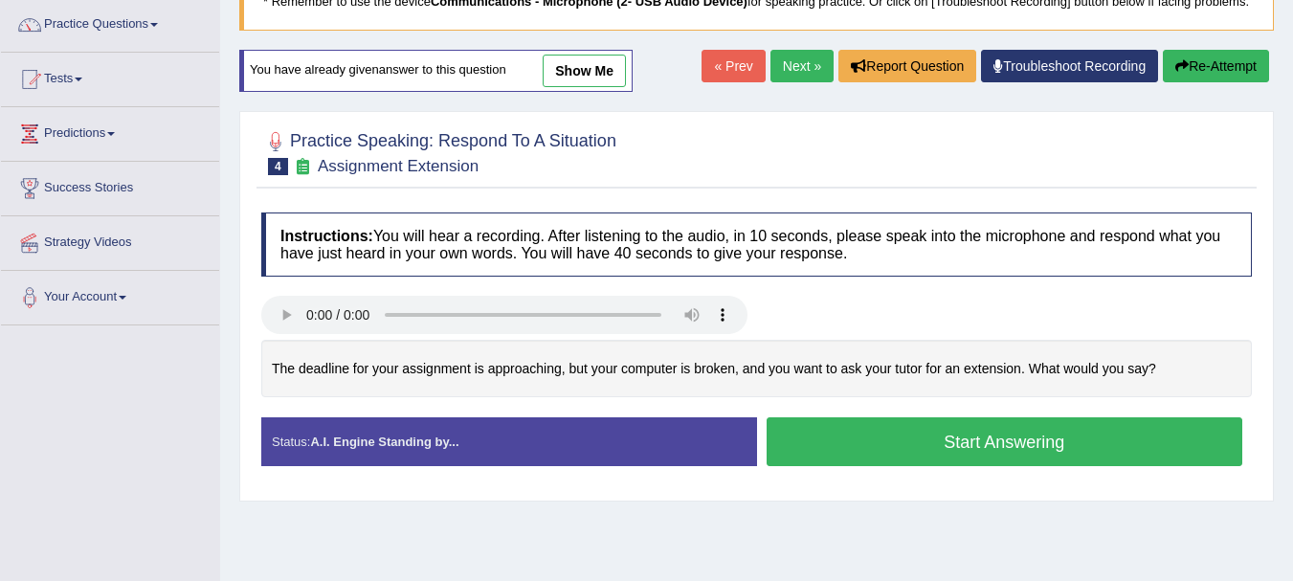
click at [1036, 451] on button "Start Answering" at bounding box center [1005, 441] width 477 height 49
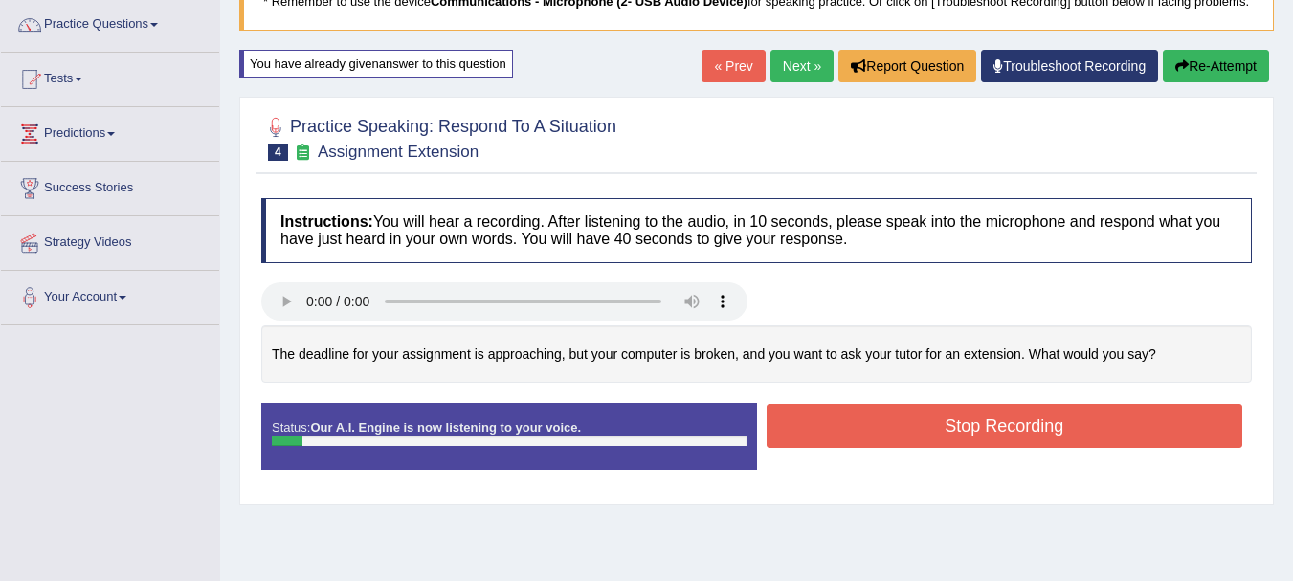
click at [1205, 82] on button "Re-Attempt" at bounding box center [1216, 66] width 106 height 33
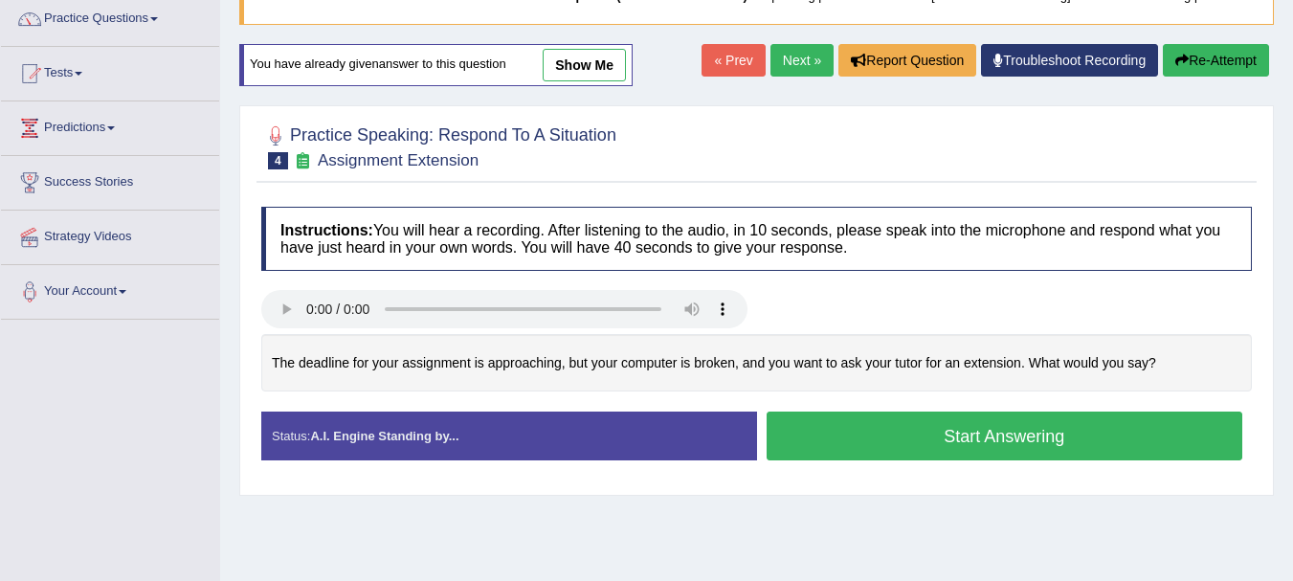
click at [997, 459] on button "Start Answering" at bounding box center [1005, 436] width 477 height 49
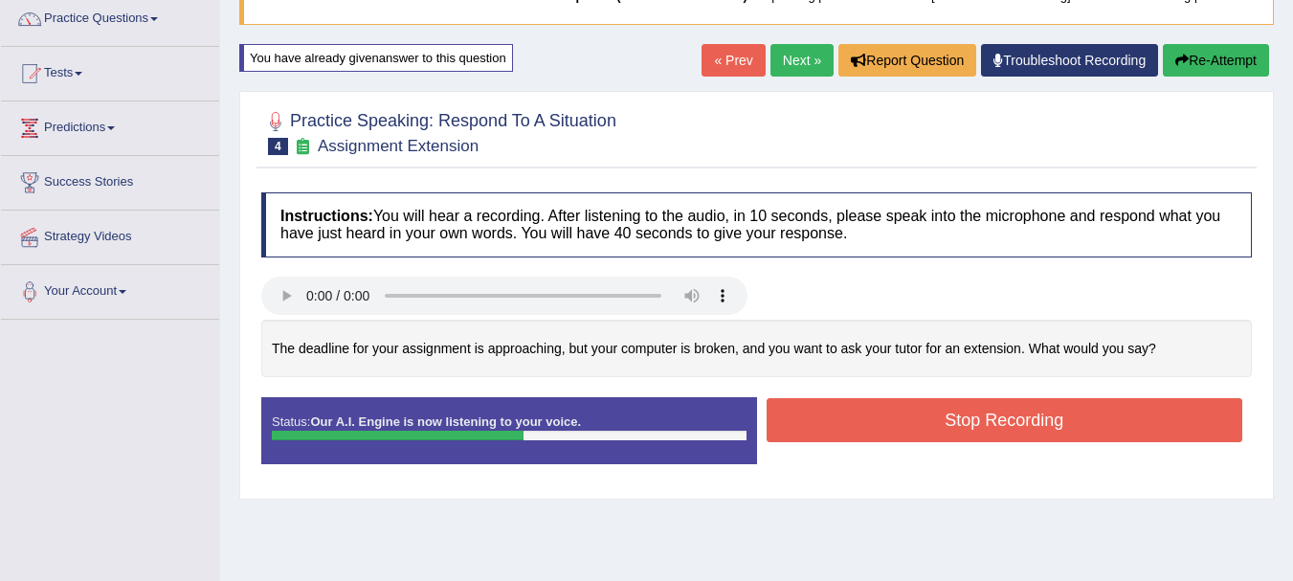
click at [1230, 77] on button "Re-Attempt" at bounding box center [1216, 60] width 106 height 33
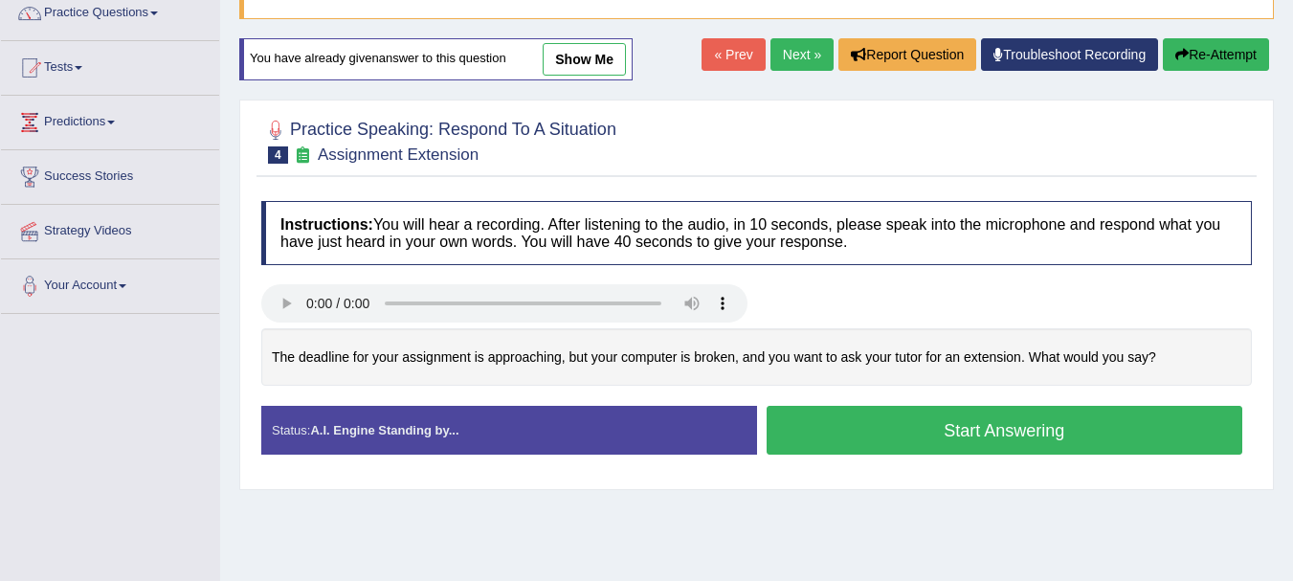
click at [1077, 451] on button "Start Answering" at bounding box center [1005, 430] width 477 height 49
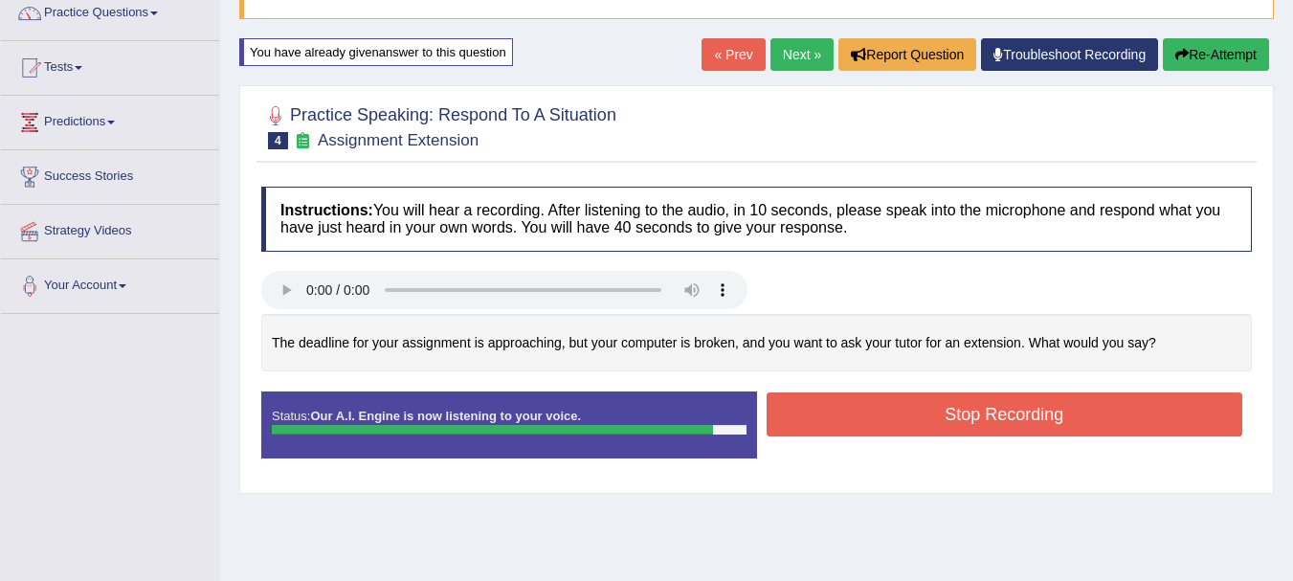
click at [917, 432] on button "Stop Recording" at bounding box center [1005, 414] width 477 height 44
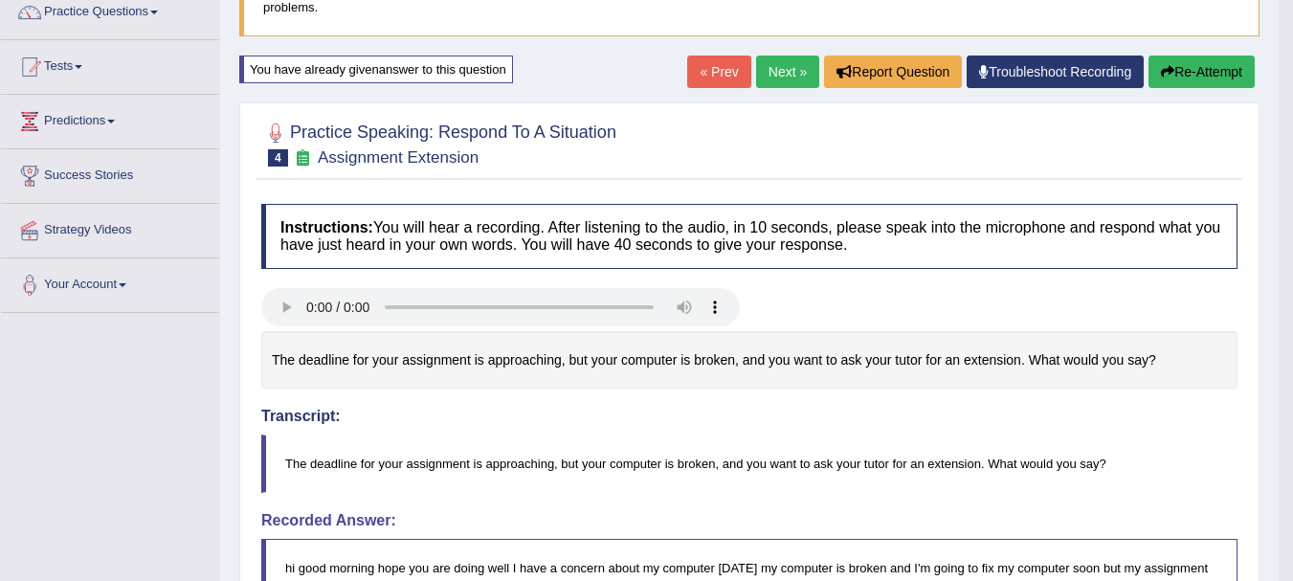
scroll to position [150, 0]
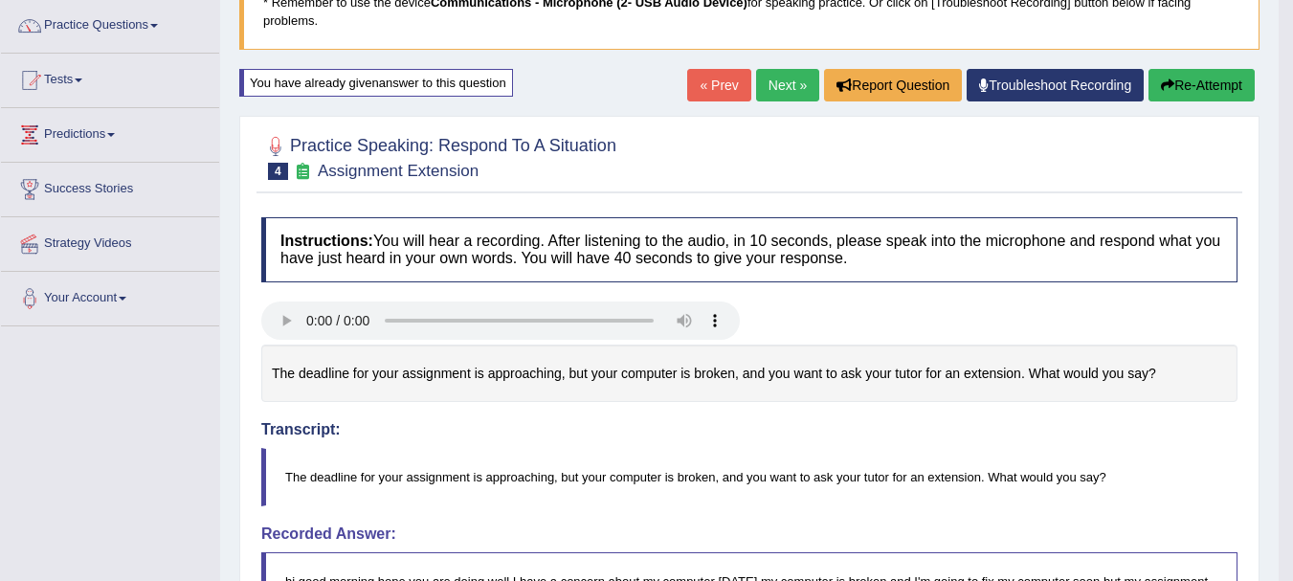
click at [1154, 80] on button "Re-Attempt" at bounding box center [1201, 85] width 106 height 33
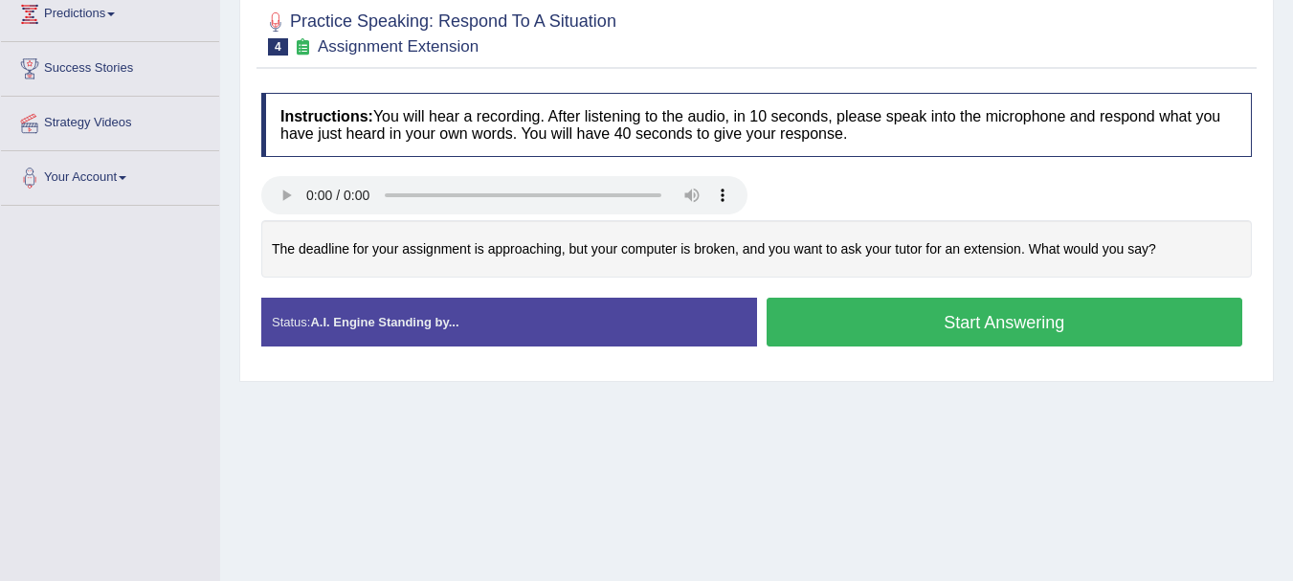
scroll to position [309, 0]
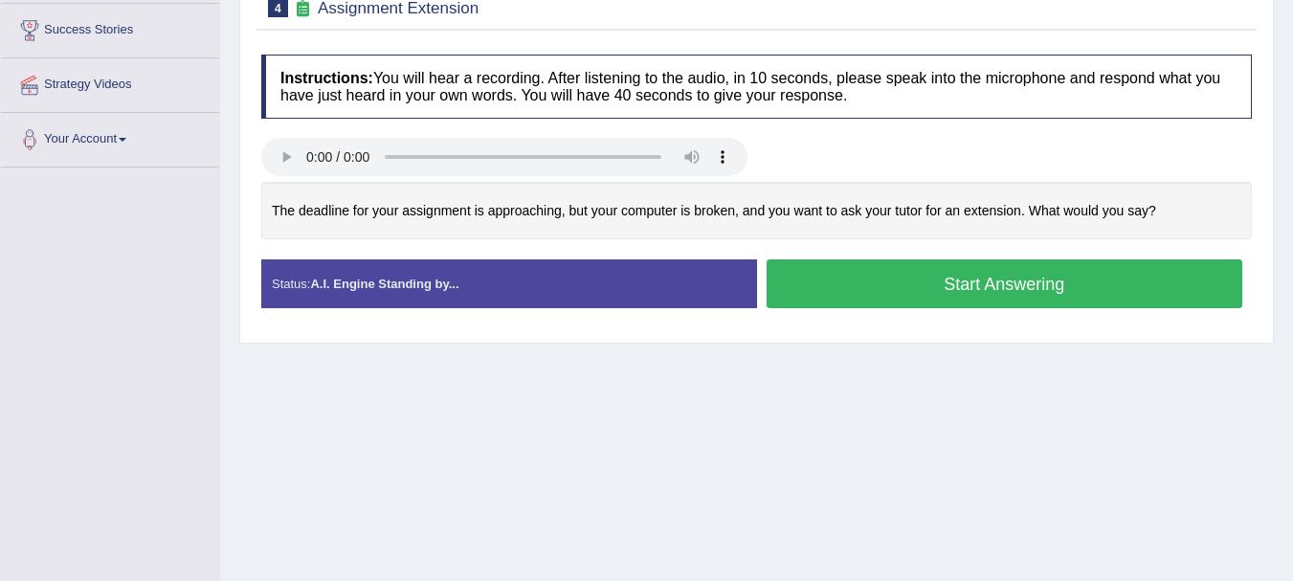
click at [927, 308] on button "Start Answering" at bounding box center [1005, 283] width 477 height 49
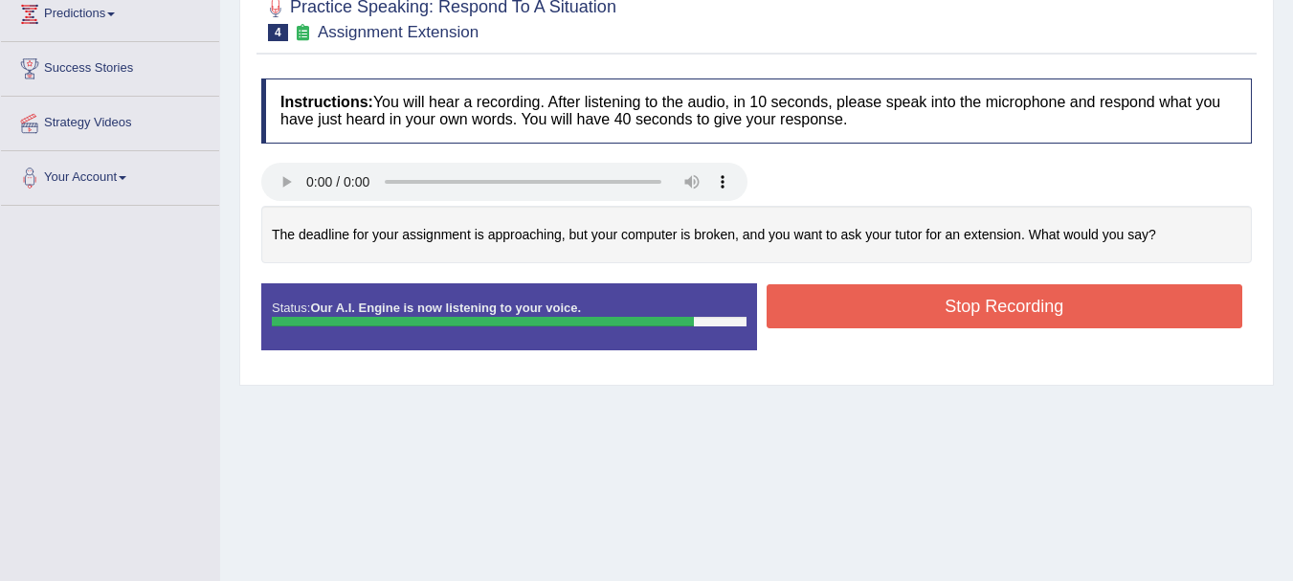
scroll to position [194, 0]
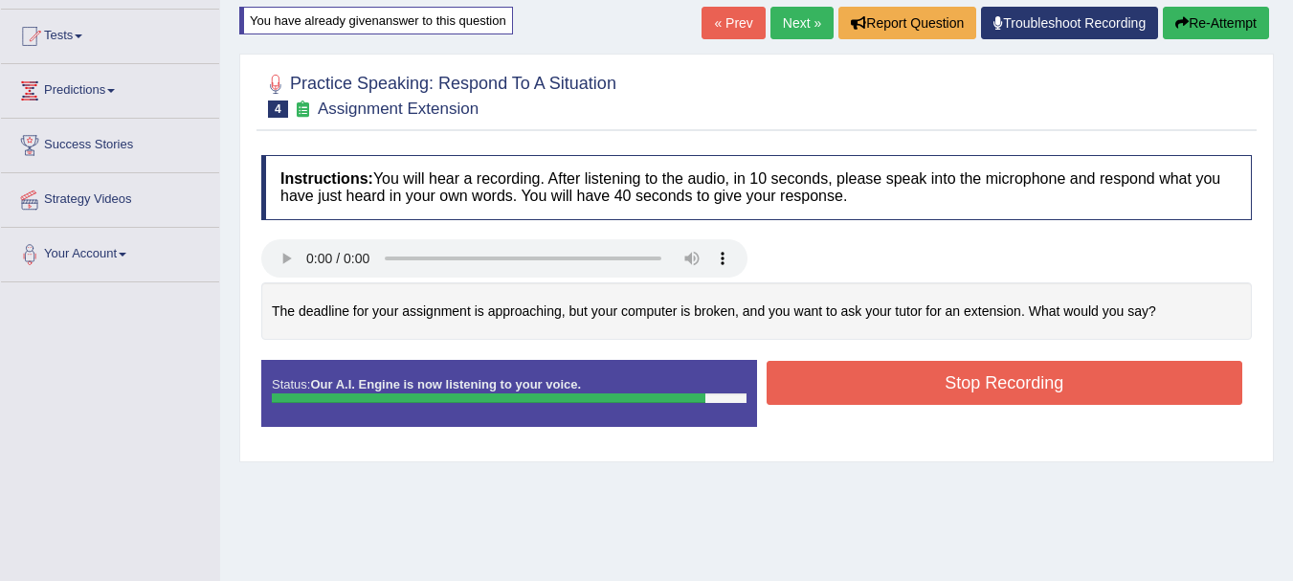
click at [1198, 39] on button "Re-Attempt" at bounding box center [1216, 23] width 106 height 33
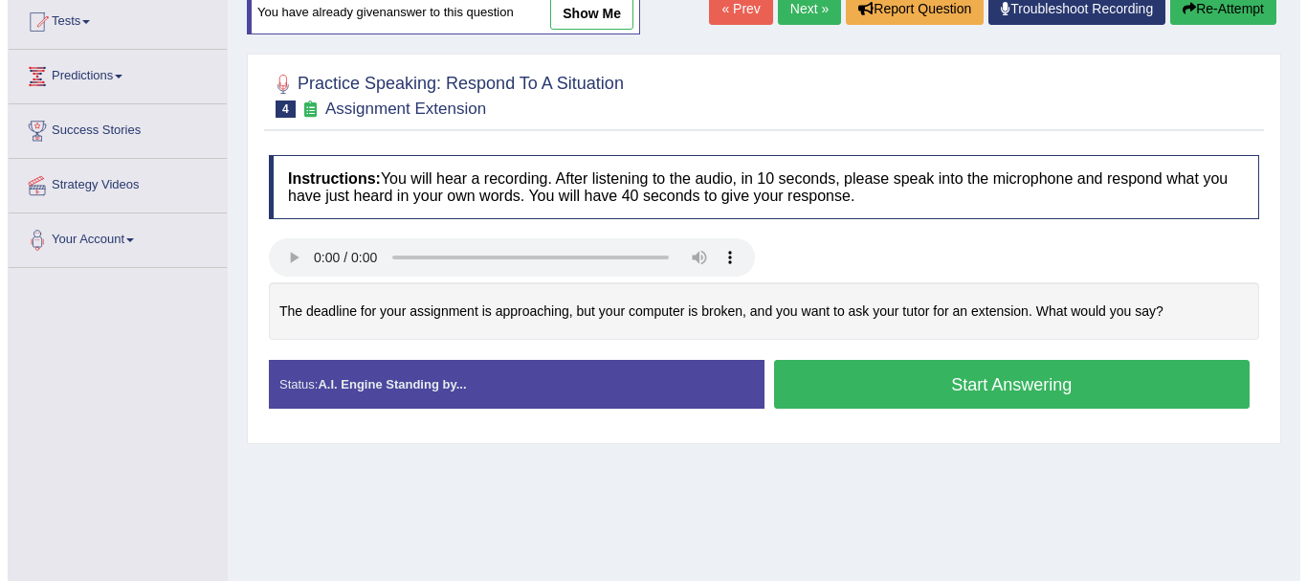
scroll to position [209, 0]
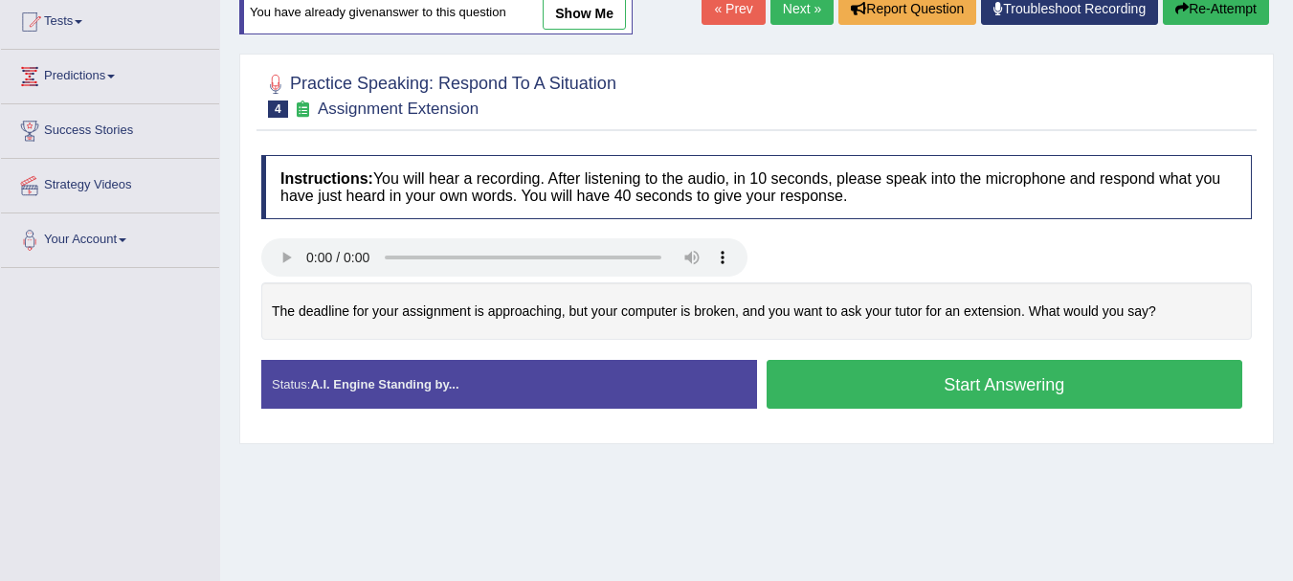
click at [1033, 409] on button "Start Answering" at bounding box center [1005, 384] width 477 height 49
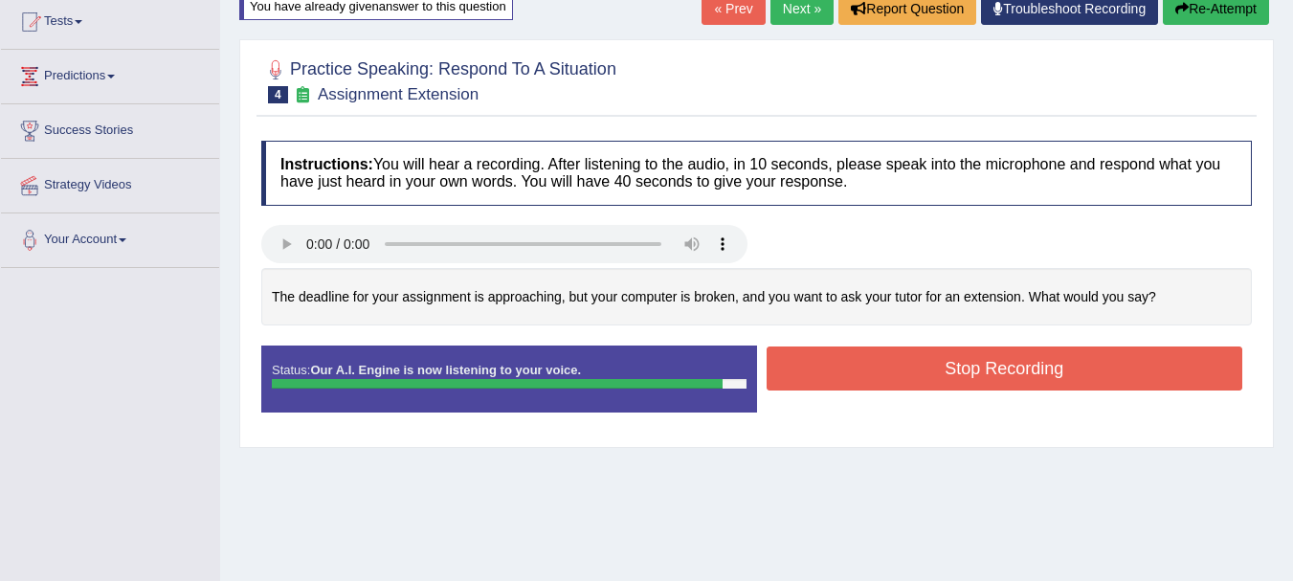
click at [835, 389] on button "Stop Recording" at bounding box center [1005, 368] width 477 height 44
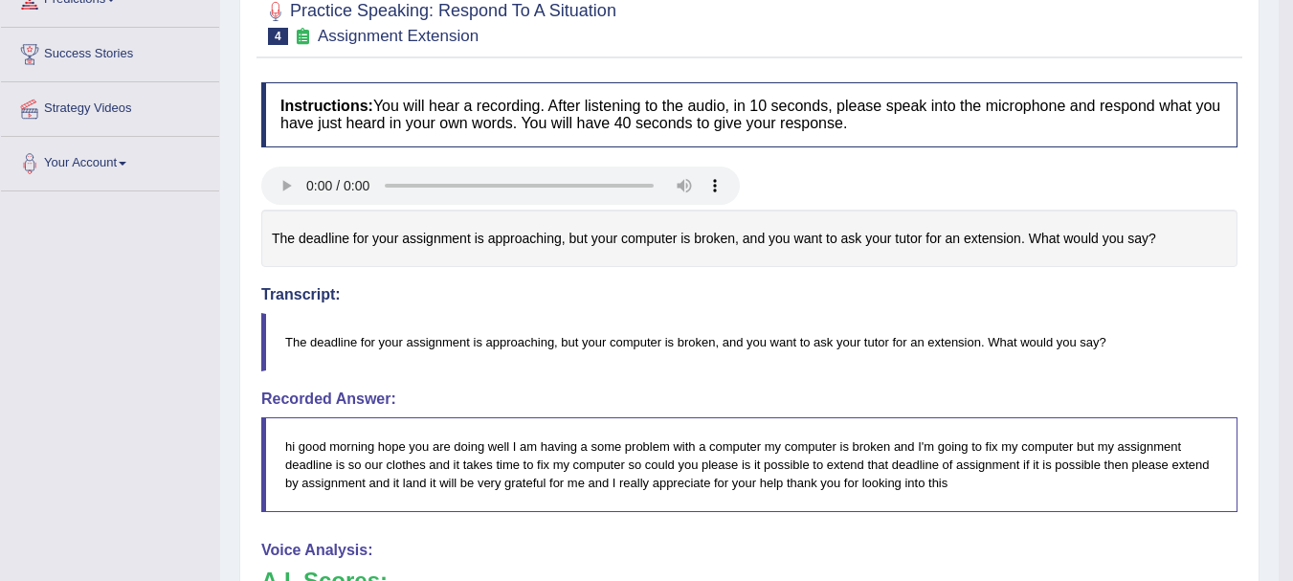
scroll to position [0, 0]
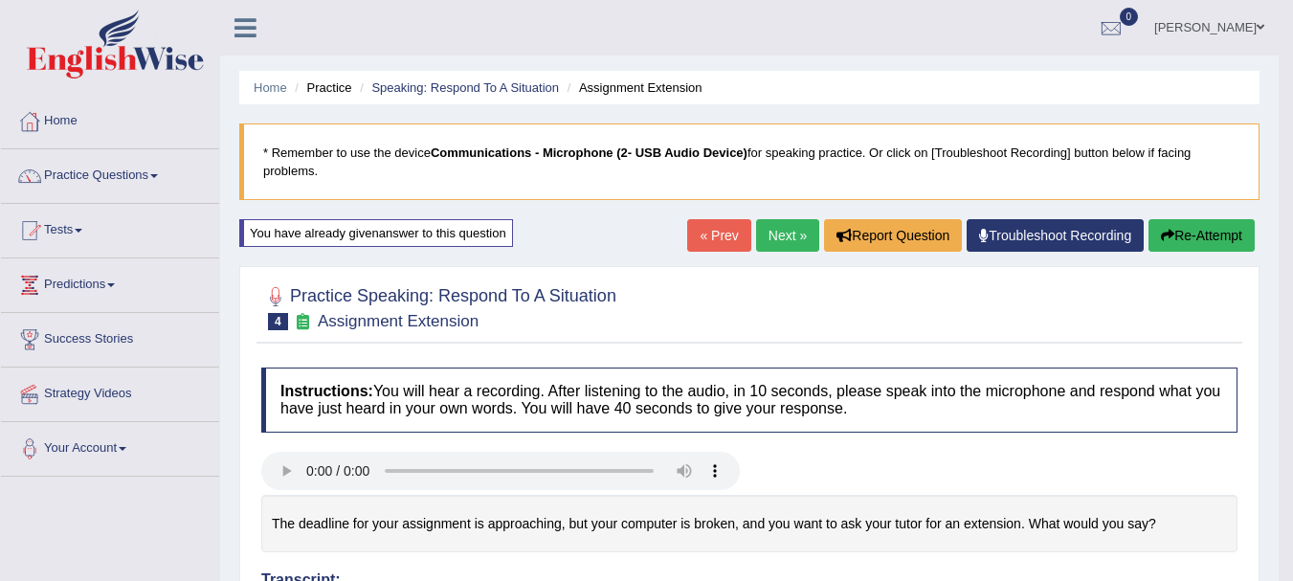
click at [776, 241] on link "Next »" at bounding box center [787, 235] width 63 height 33
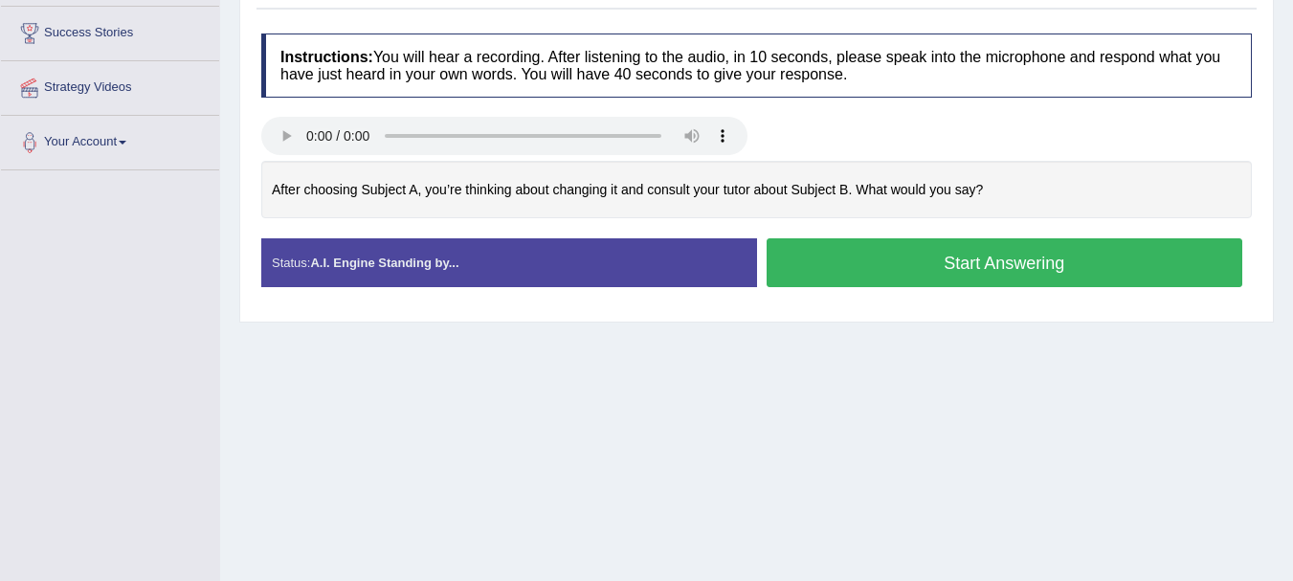
scroll to position [345, 0]
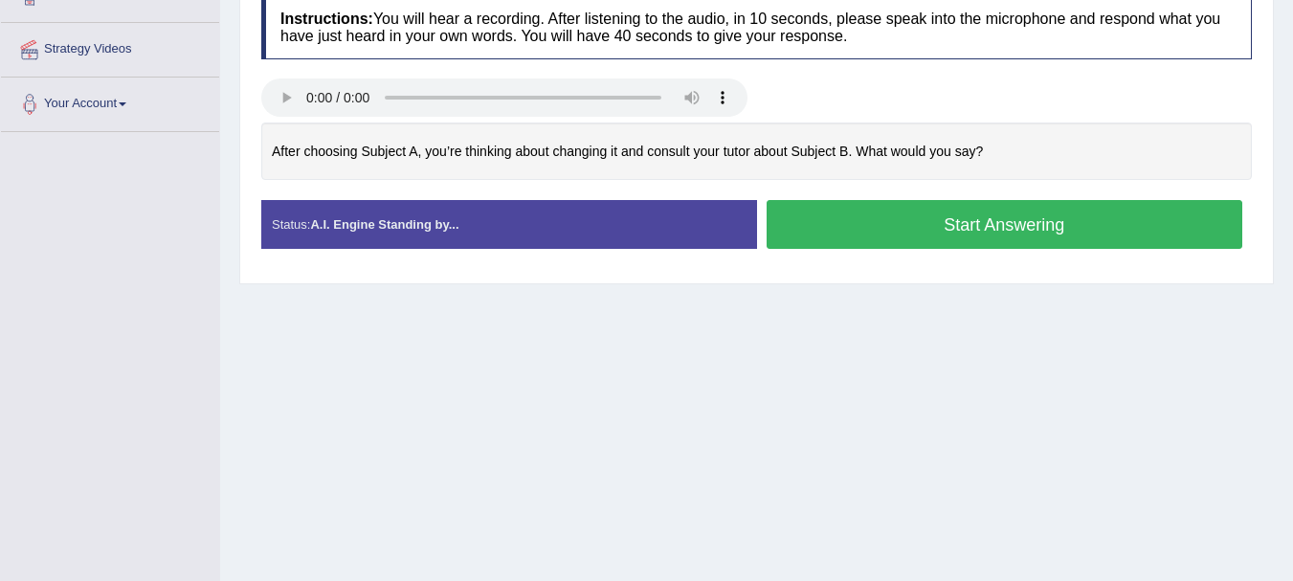
click at [818, 246] on button "Start Answering" at bounding box center [1005, 224] width 477 height 49
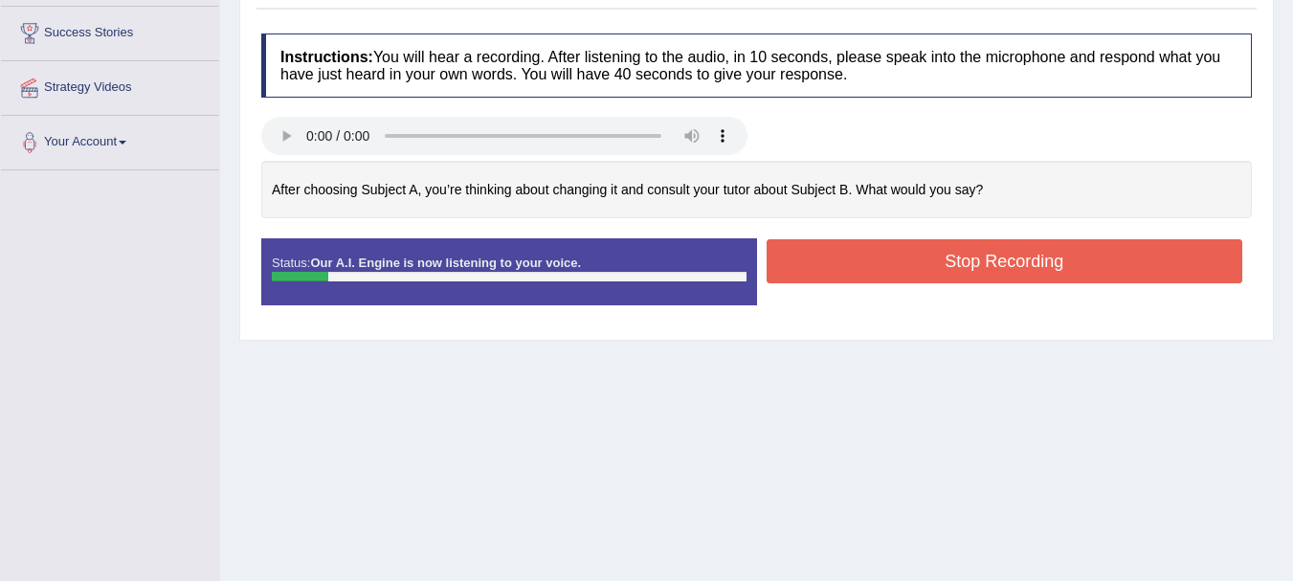
scroll to position [217, 0]
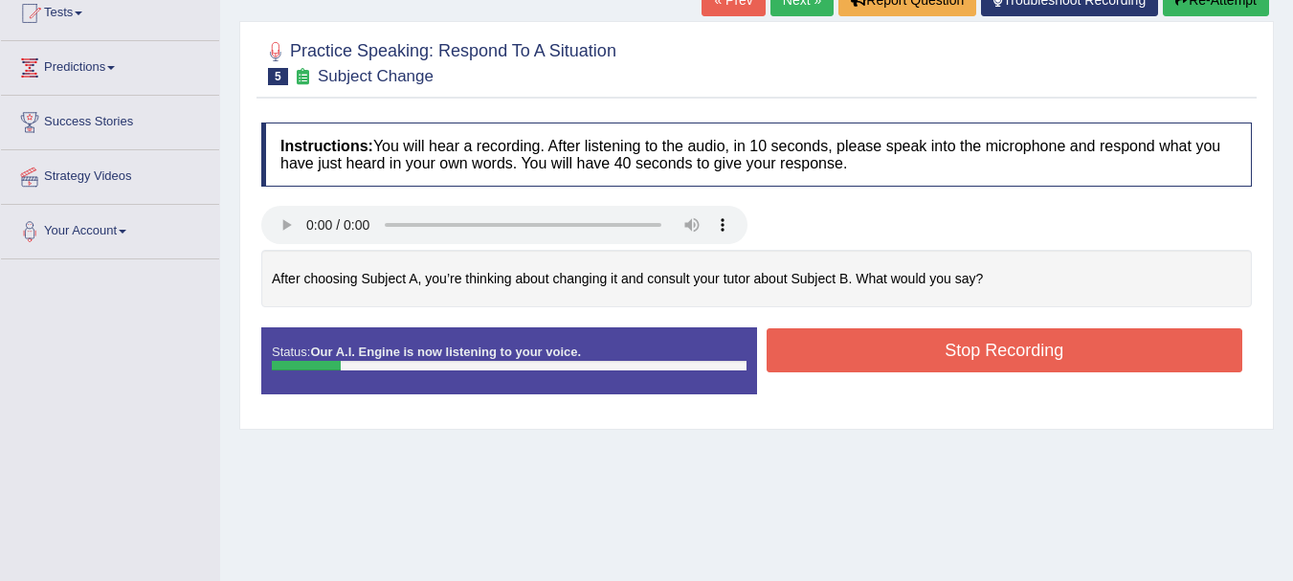
click at [1222, 16] on button "Re-Attempt" at bounding box center [1216, 0] width 106 height 33
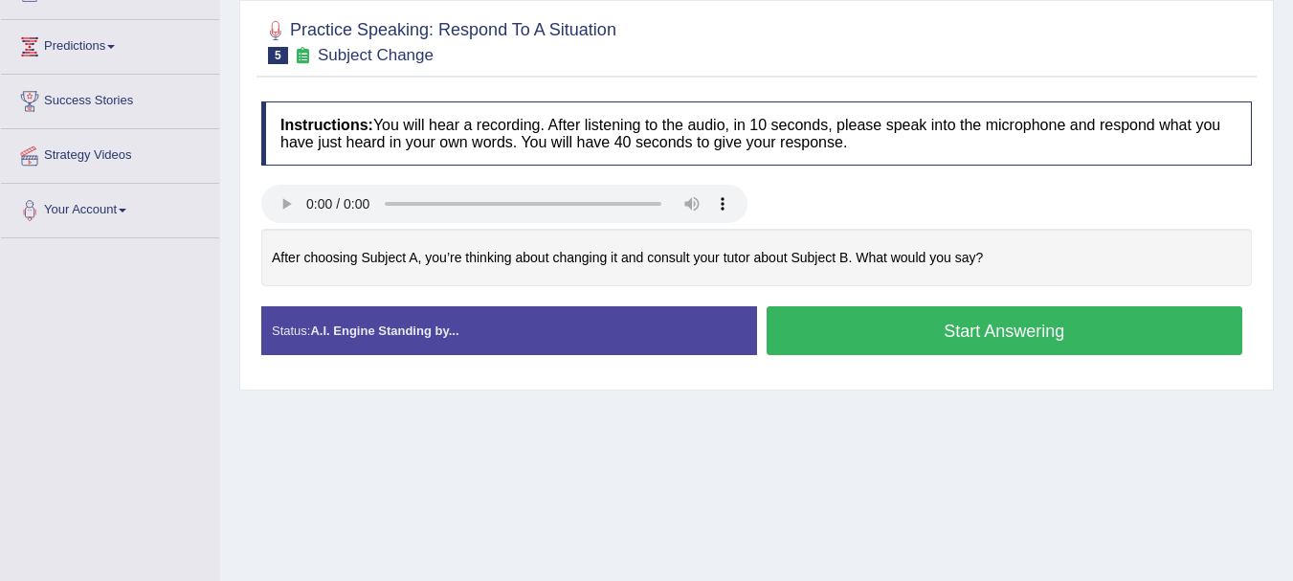
scroll to position [217, 0]
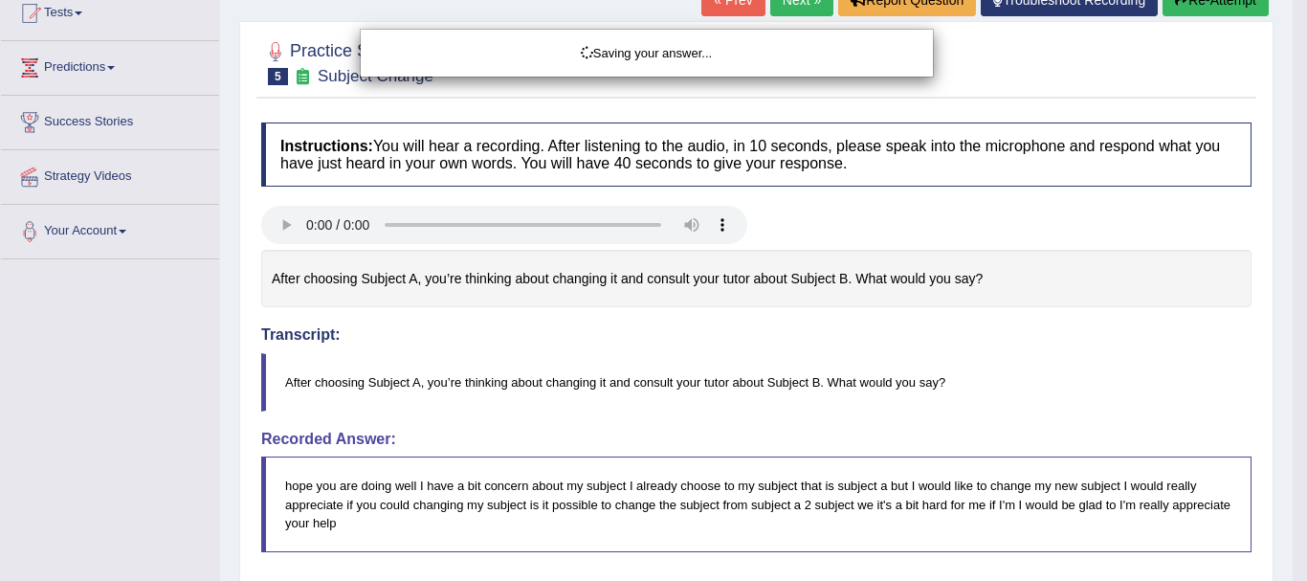
click at [1292, 558] on div "Saving your answer..." at bounding box center [653, 290] width 1307 height 581
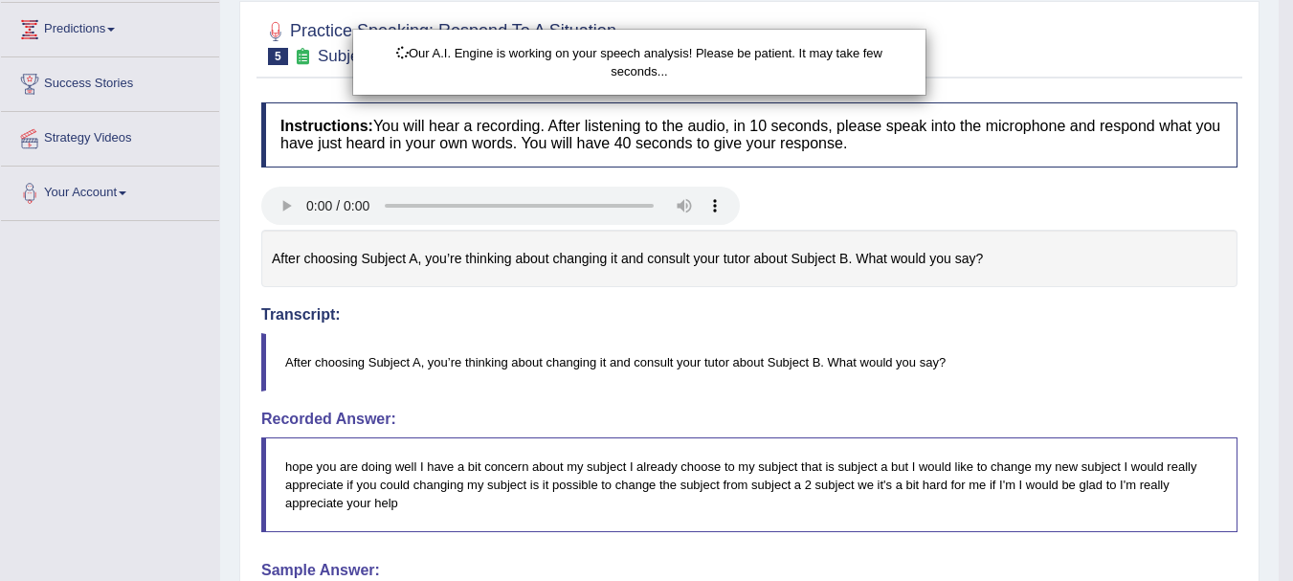
scroll to position [383, 0]
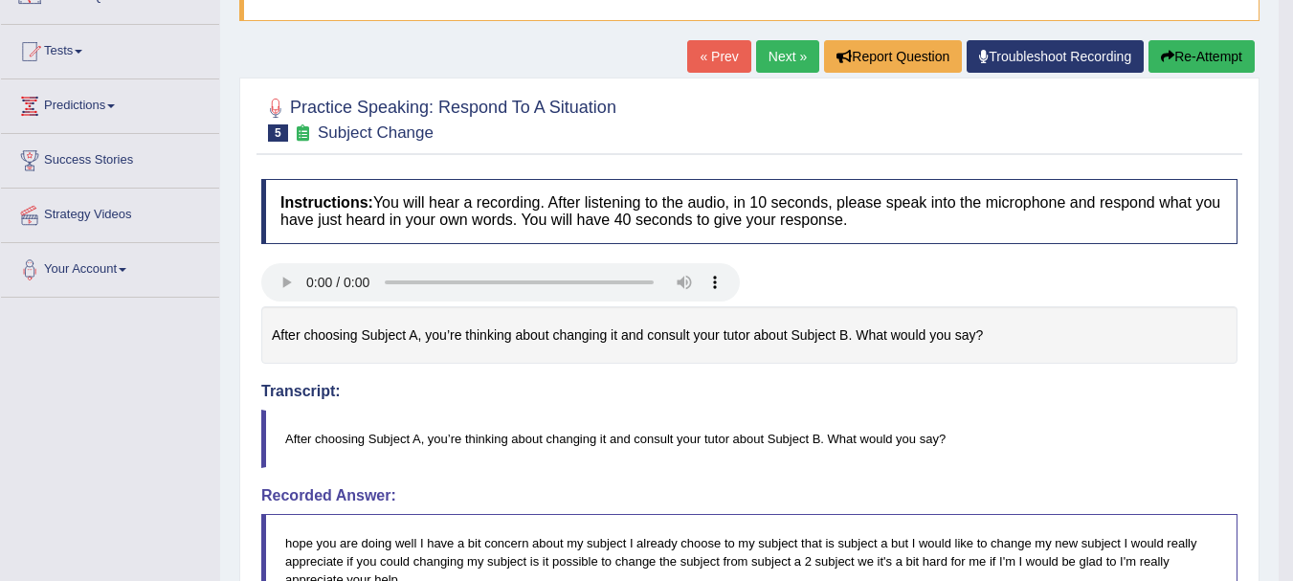
scroll to position [102, 0]
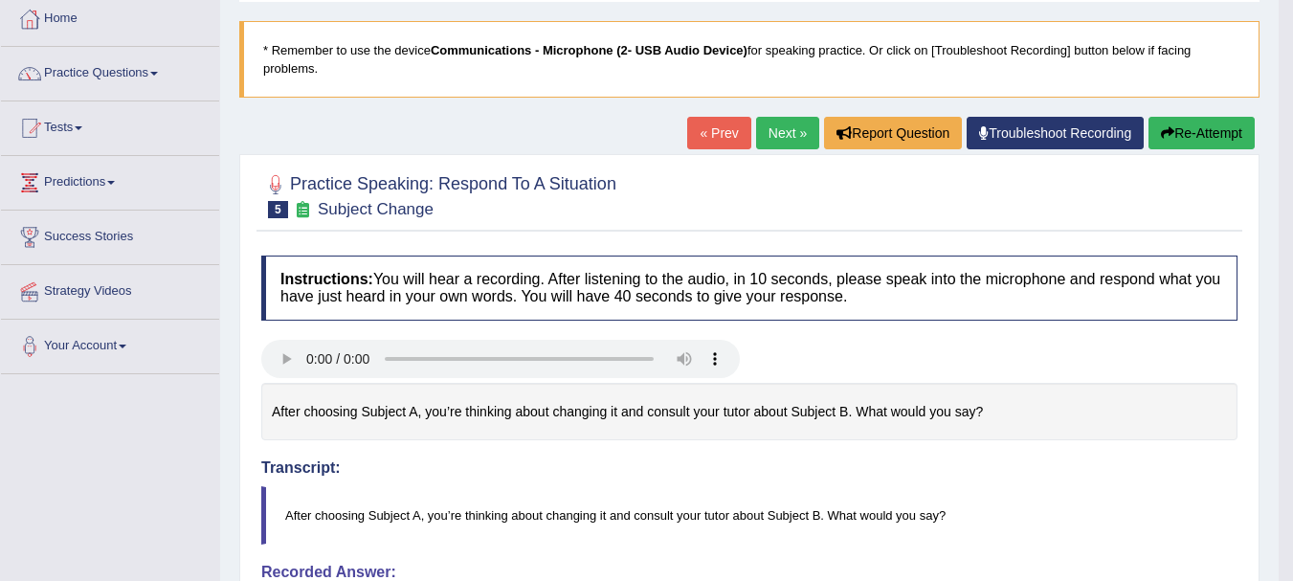
click at [1217, 139] on button "Re-Attempt" at bounding box center [1201, 133] width 106 height 33
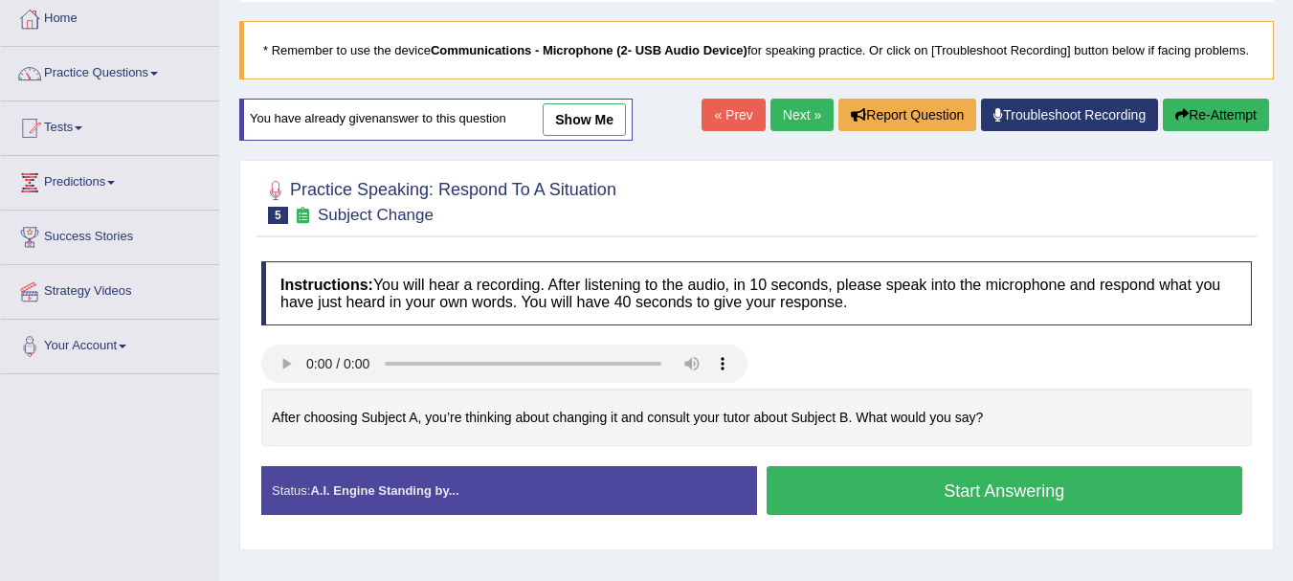
click at [1049, 496] on button "Start Answering" at bounding box center [1005, 490] width 477 height 49
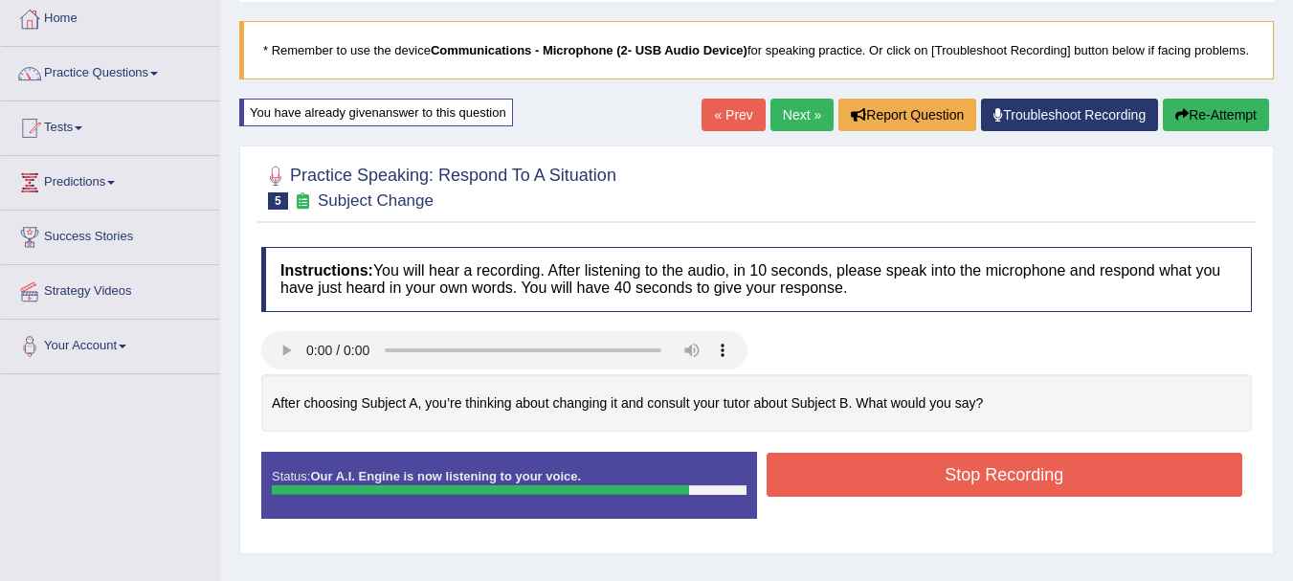
click at [834, 491] on button "Stop Recording" at bounding box center [1005, 475] width 477 height 44
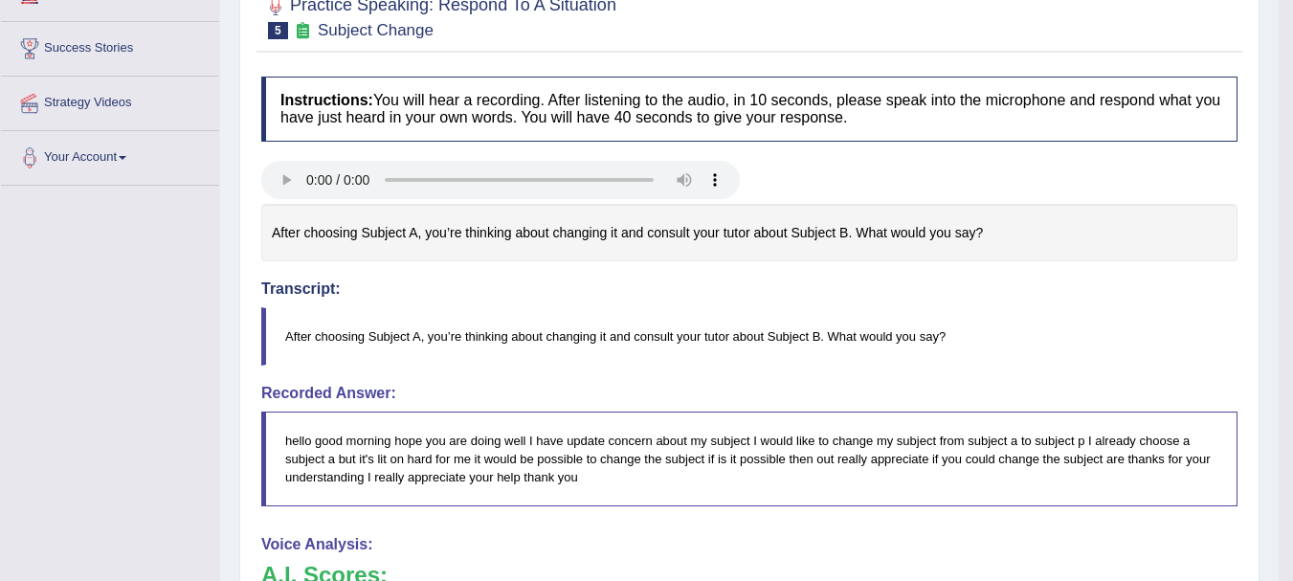
scroll to position [150, 0]
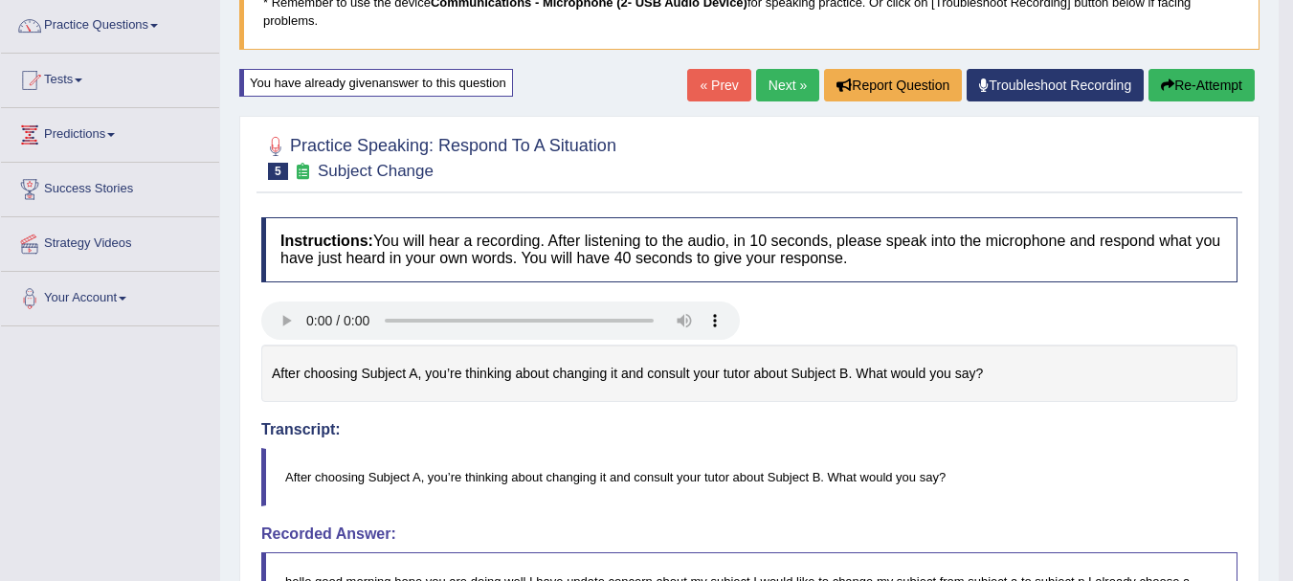
click at [1169, 89] on icon "button" at bounding box center [1167, 84] width 13 height 13
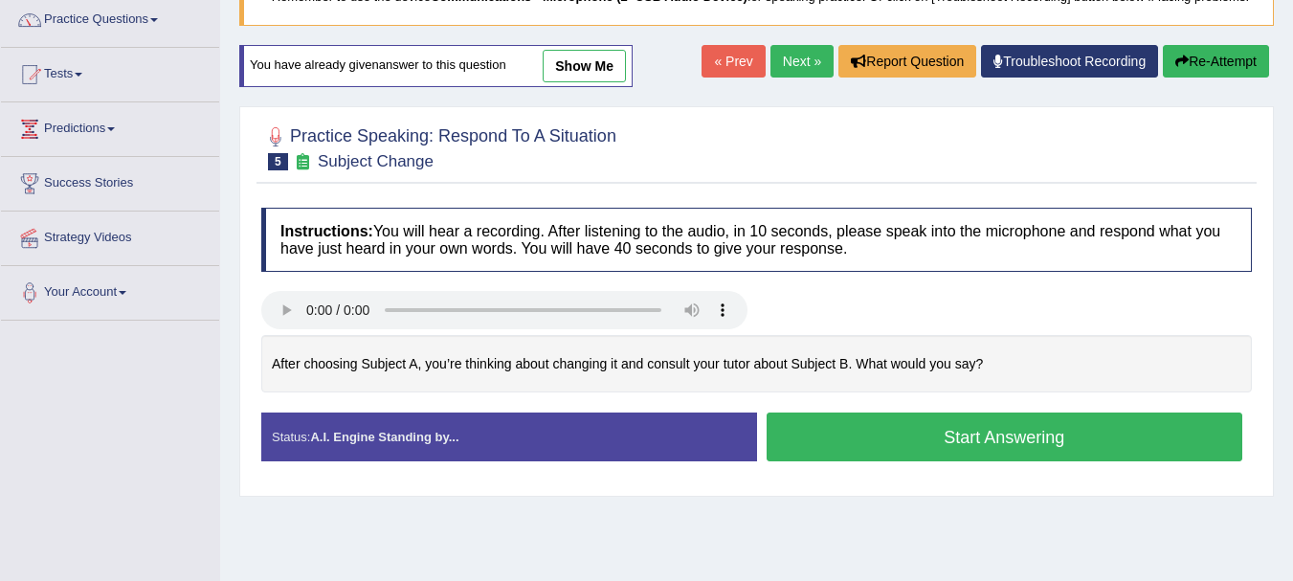
scroll to position [156, 0]
click at [1058, 445] on button "Start Answering" at bounding box center [1005, 436] width 477 height 49
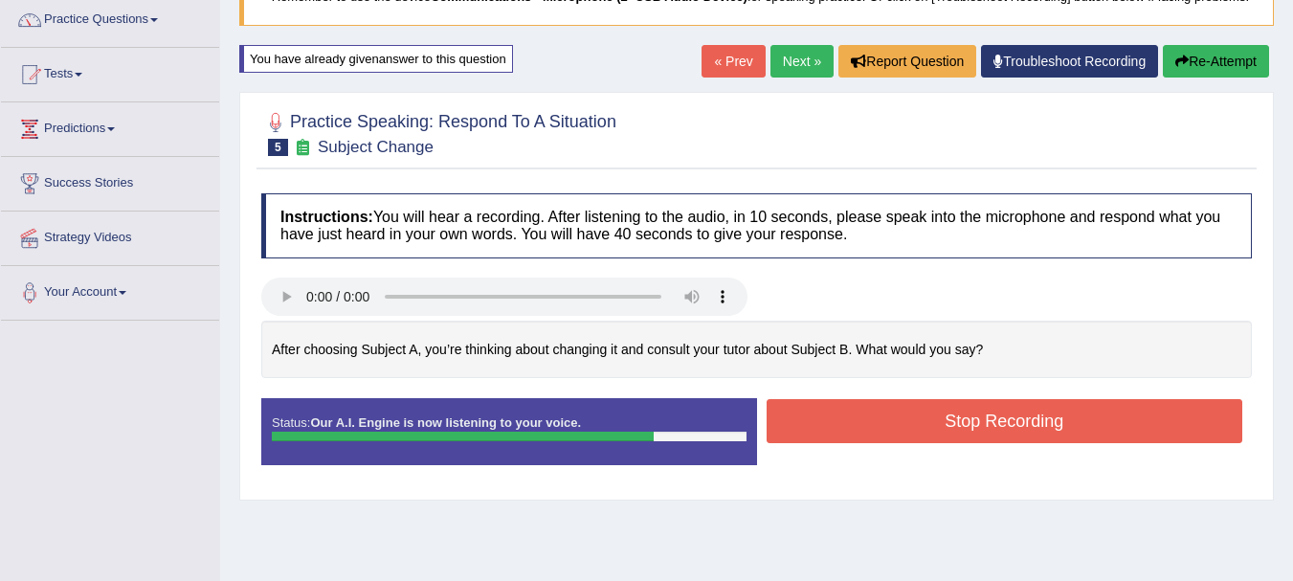
click at [1206, 76] on button "Re-Attempt" at bounding box center [1216, 61] width 106 height 33
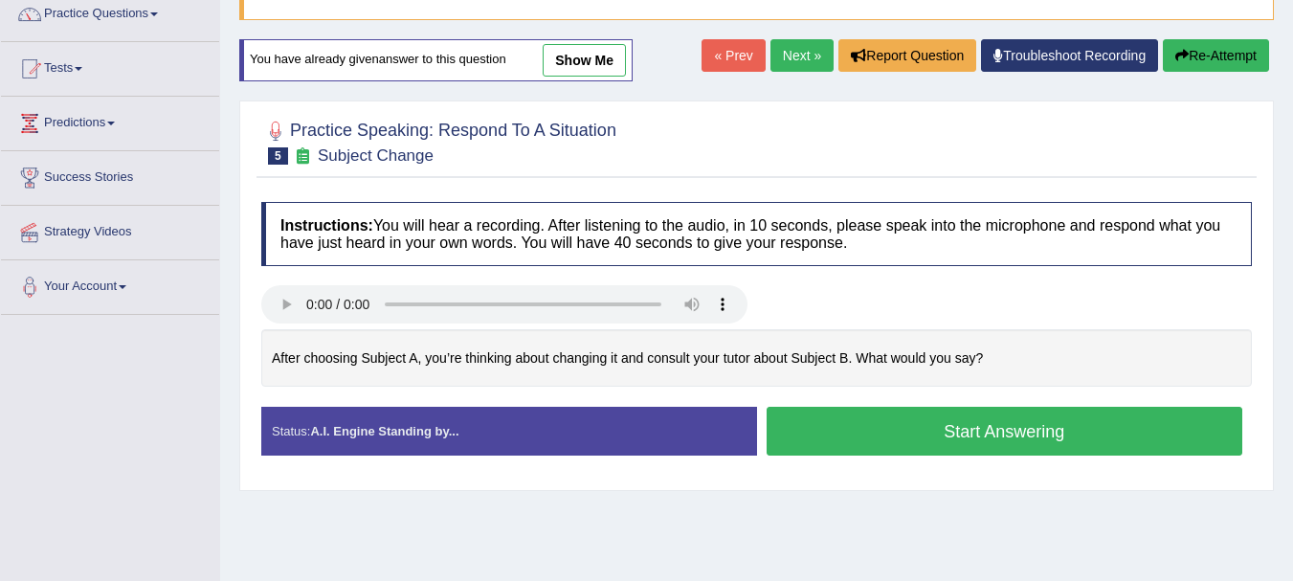
scroll to position [162, 0]
click at [1037, 456] on button "Start Answering" at bounding box center [1005, 431] width 477 height 49
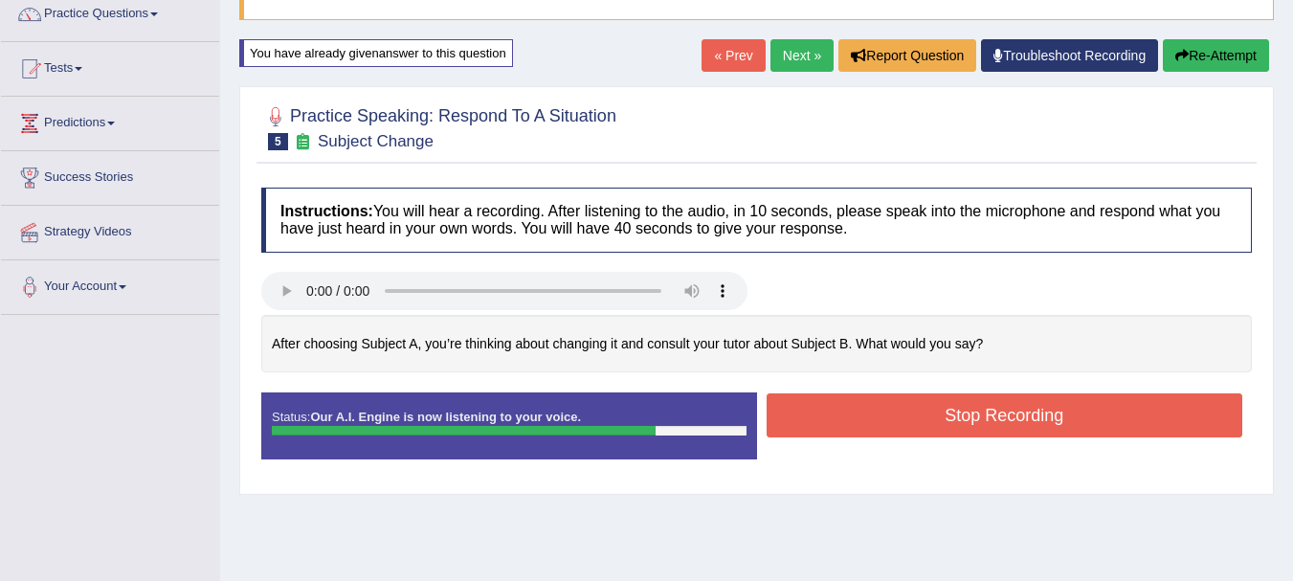
click at [852, 425] on button "Stop Recording" at bounding box center [1005, 415] width 477 height 44
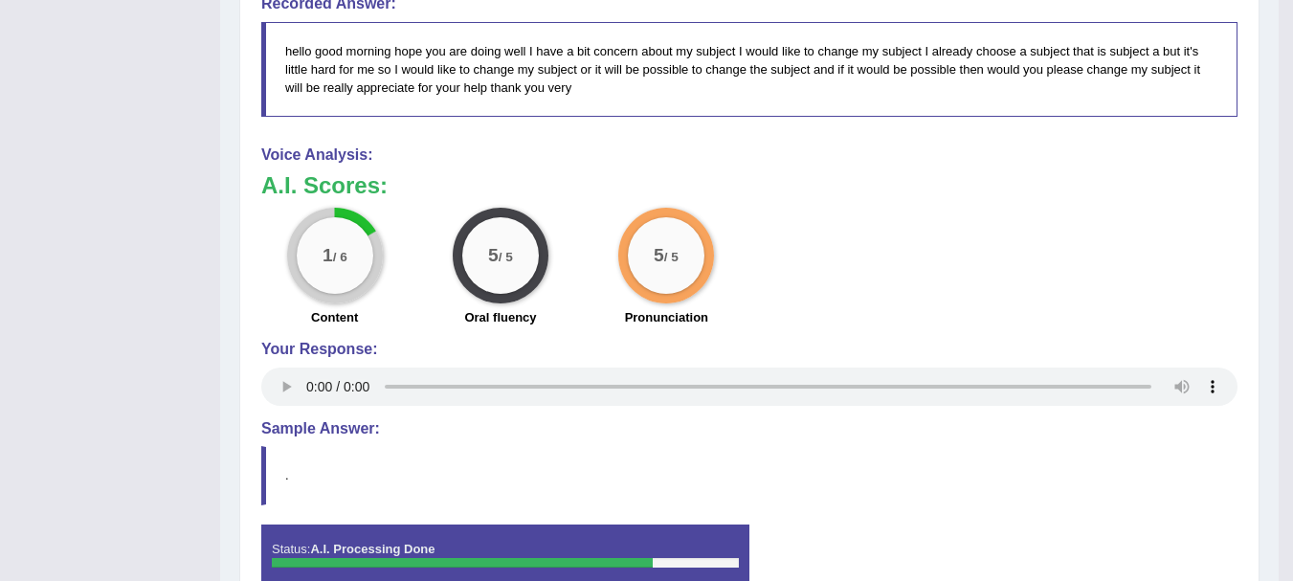
scroll to position [630, 0]
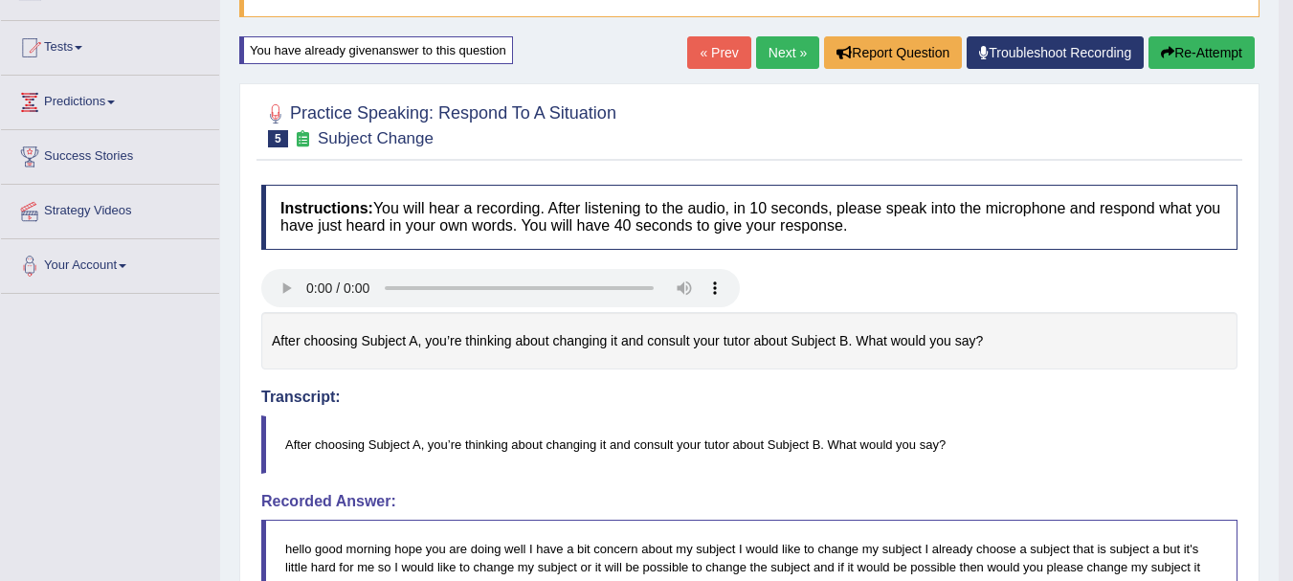
scroll to position [106, 0]
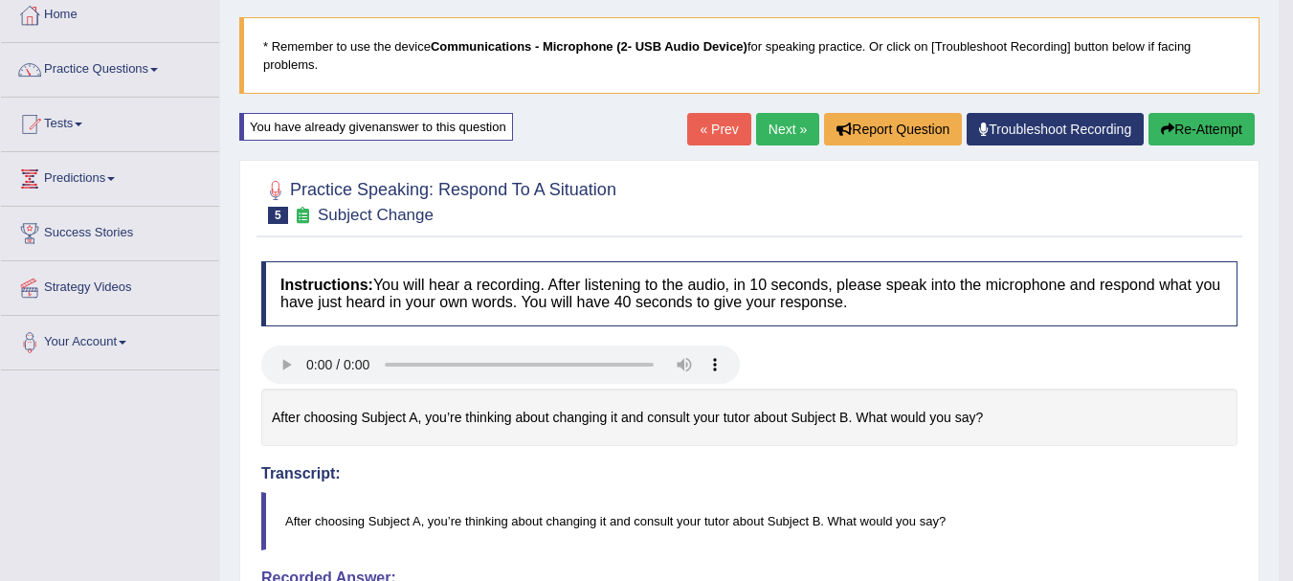
click at [1177, 119] on button "Re-Attempt" at bounding box center [1201, 129] width 106 height 33
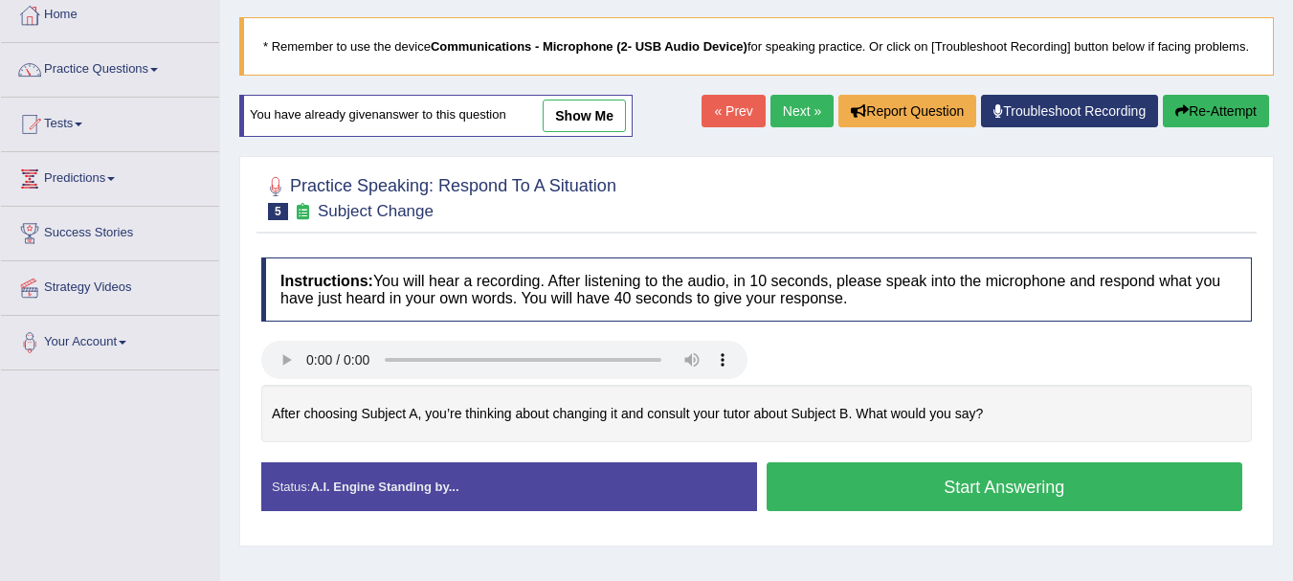
click at [1030, 496] on button "Start Answering" at bounding box center [1005, 486] width 477 height 49
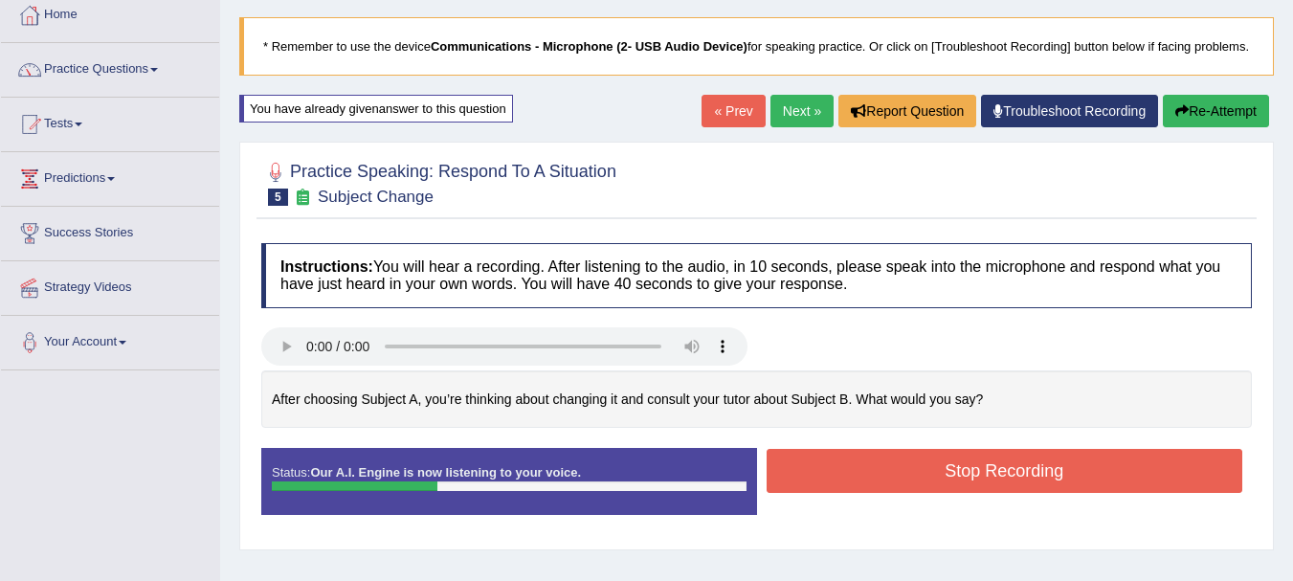
click at [1101, 493] on button "Stop Recording" at bounding box center [1005, 471] width 477 height 44
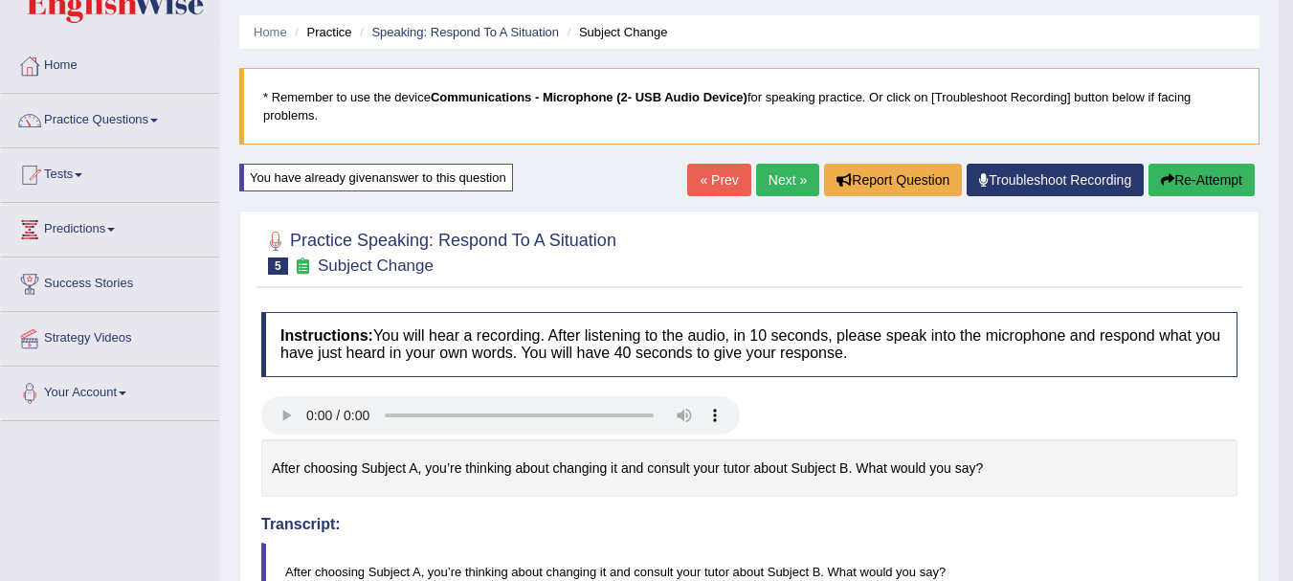
scroll to position [30, 0]
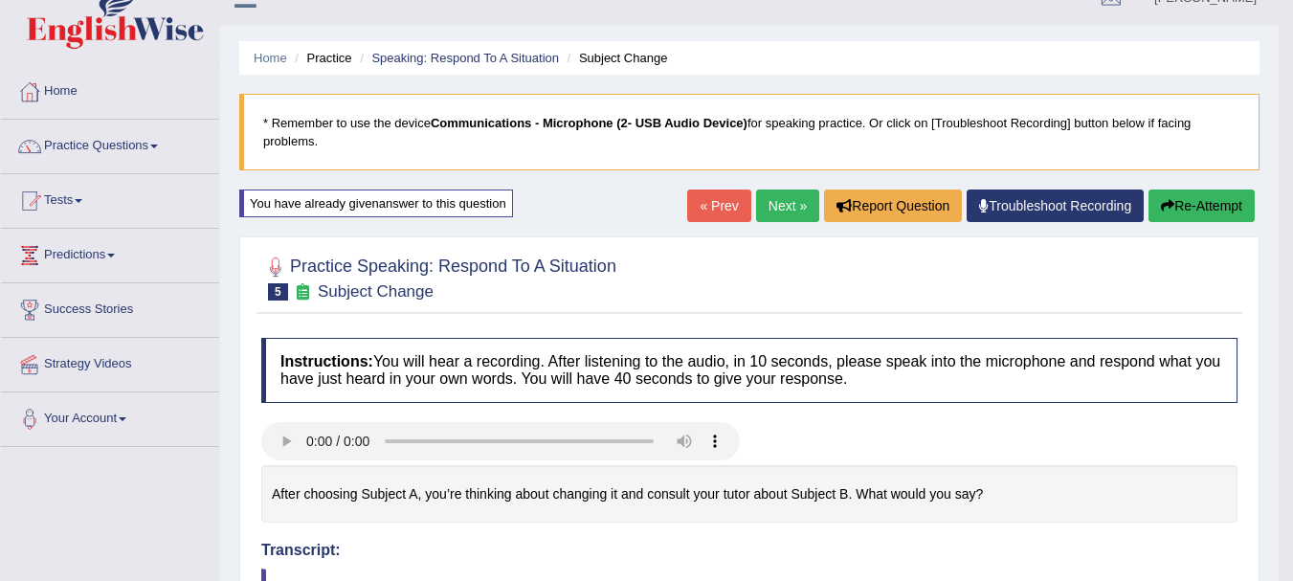
click at [1220, 200] on button "Re-Attempt" at bounding box center [1201, 205] width 106 height 33
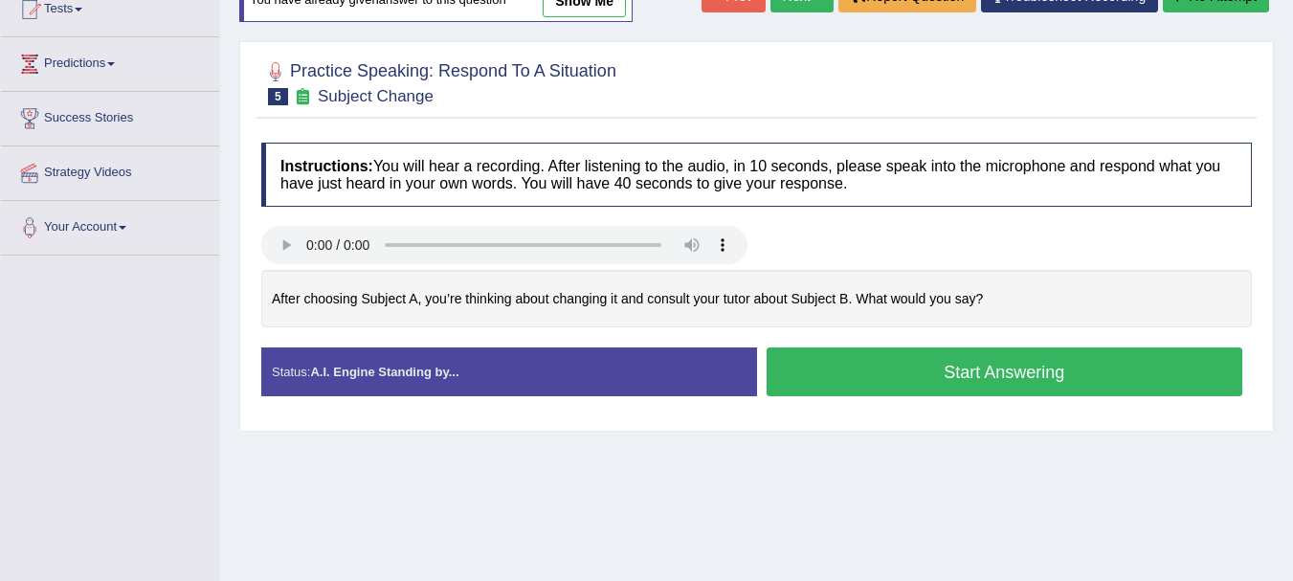
scroll to position [242, 0]
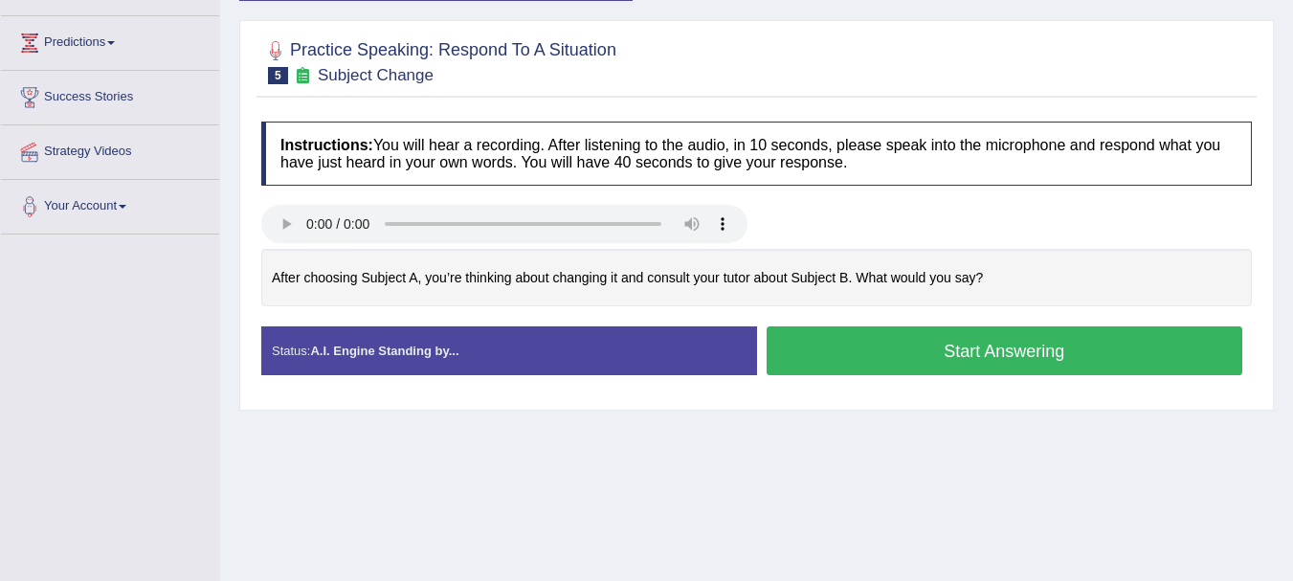
click at [1089, 367] on button "Start Answering" at bounding box center [1005, 350] width 477 height 49
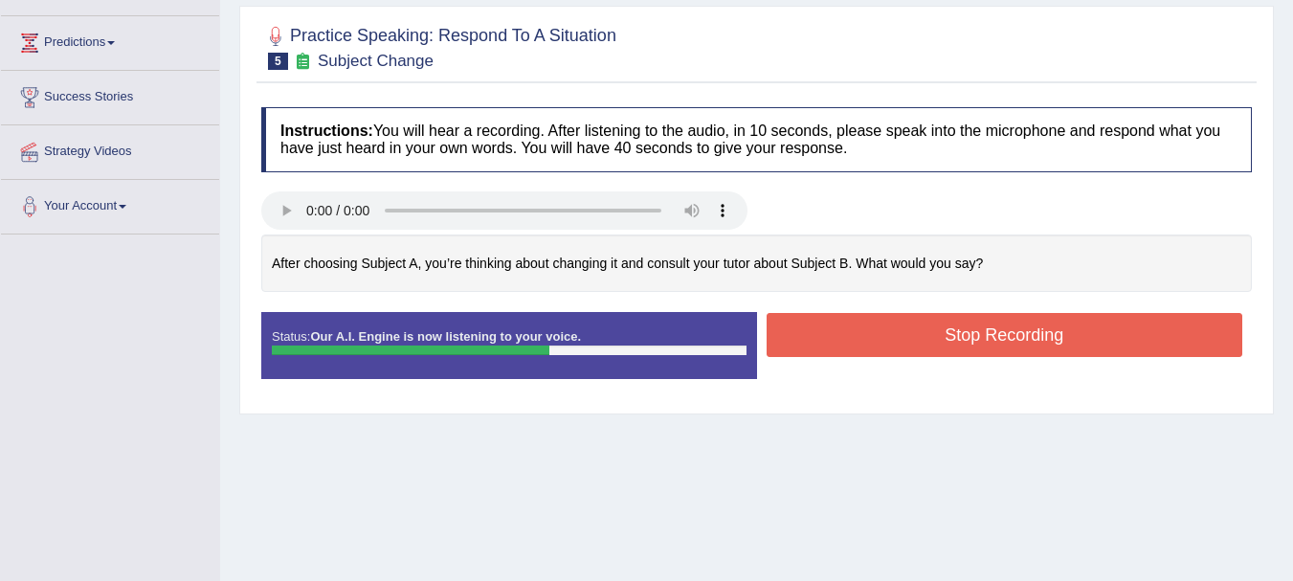
click at [998, 357] on button "Stop Recording" at bounding box center [1005, 335] width 477 height 44
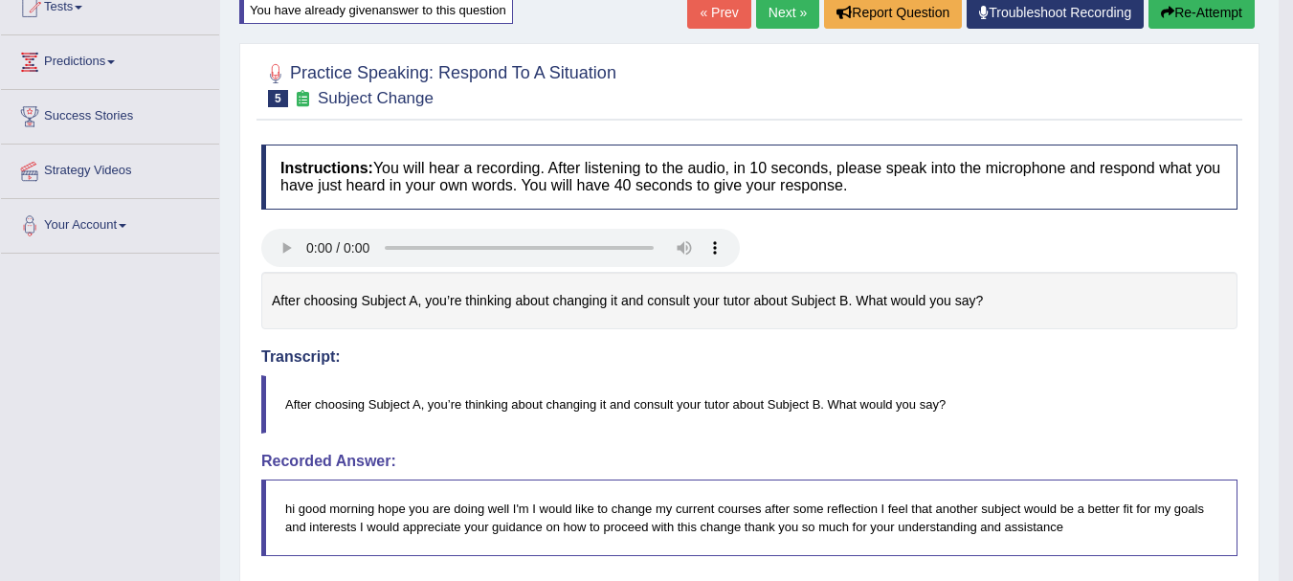
scroll to position [146, 0]
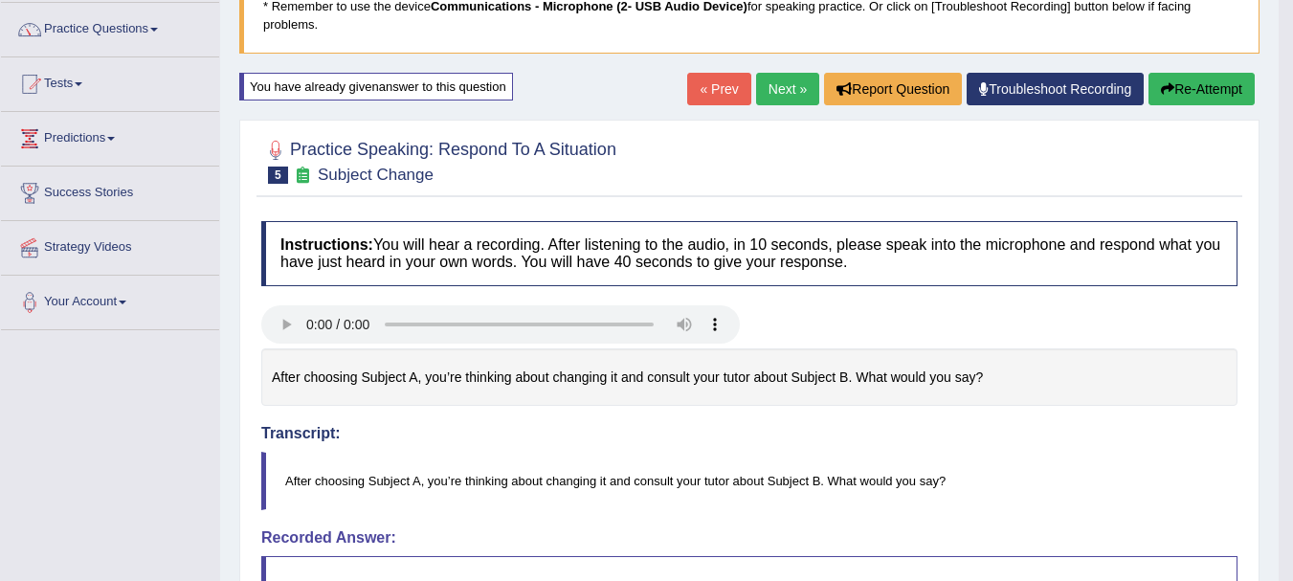
click at [1235, 87] on button "Re-Attempt" at bounding box center [1201, 89] width 106 height 33
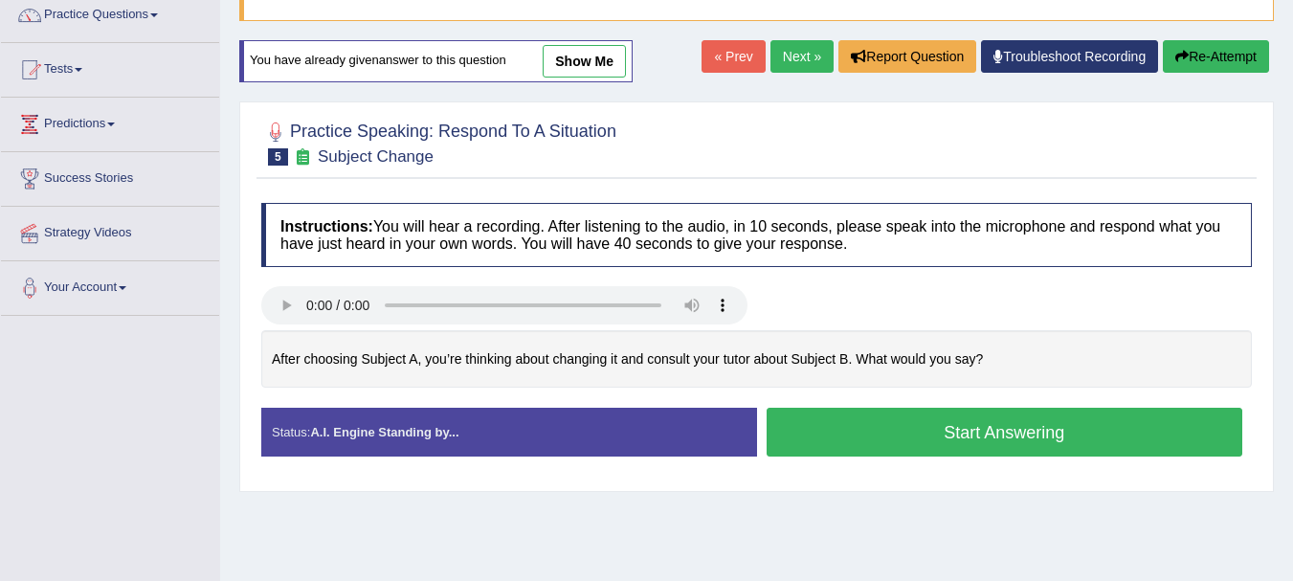
click at [1148, 447] on button "Start Answering" at bounding box center [1005, 432] width 477 height 49
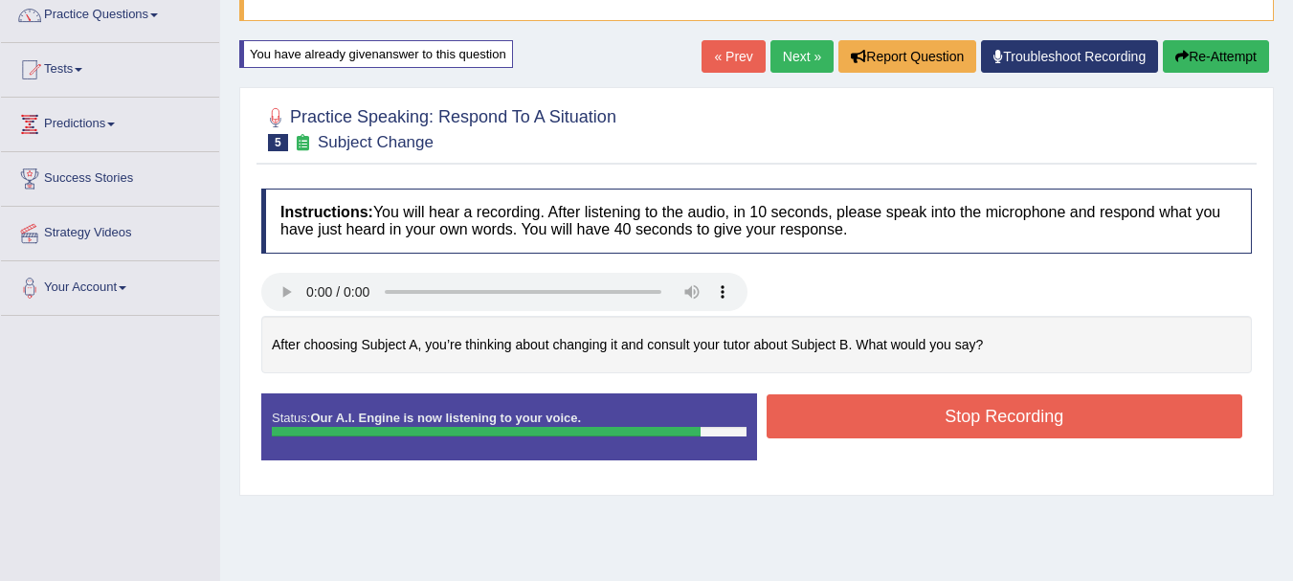
click at [857, 433] on button "Stop Recording" at bounding box center [1005, 416] width 477 height 44
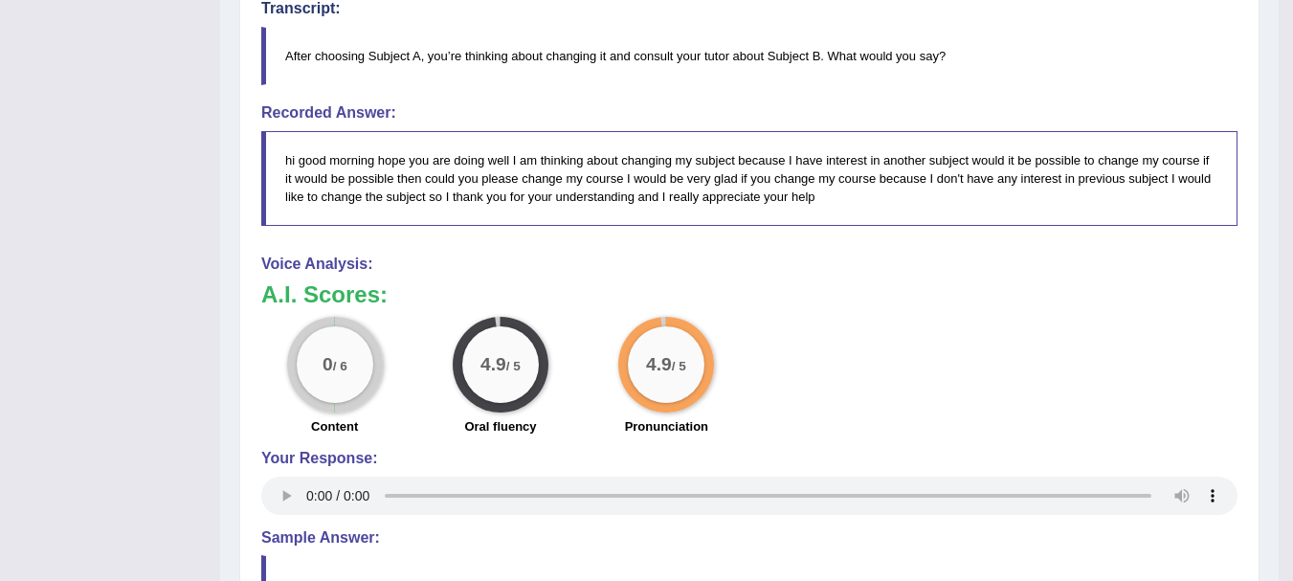
scroll to position [521, 0]
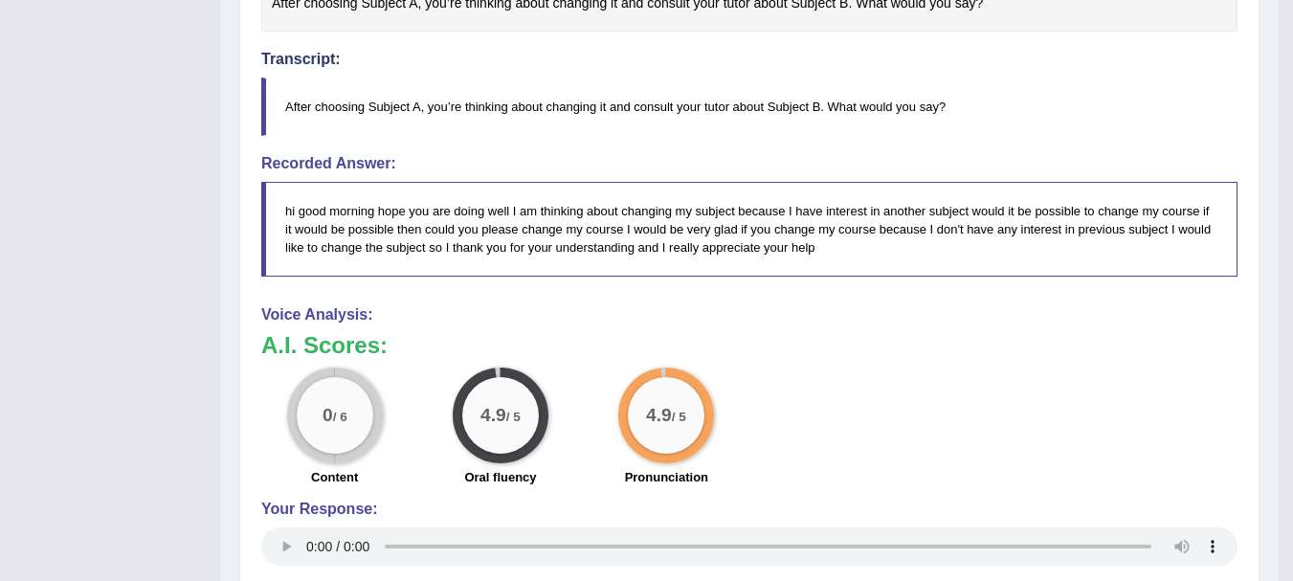
click at [1257, 39] on div "Practice Speaking: Respond To A Situation 5 Subject Change Instructions: You wi…" at bounding box center [749, 265] width 1020 height 1040
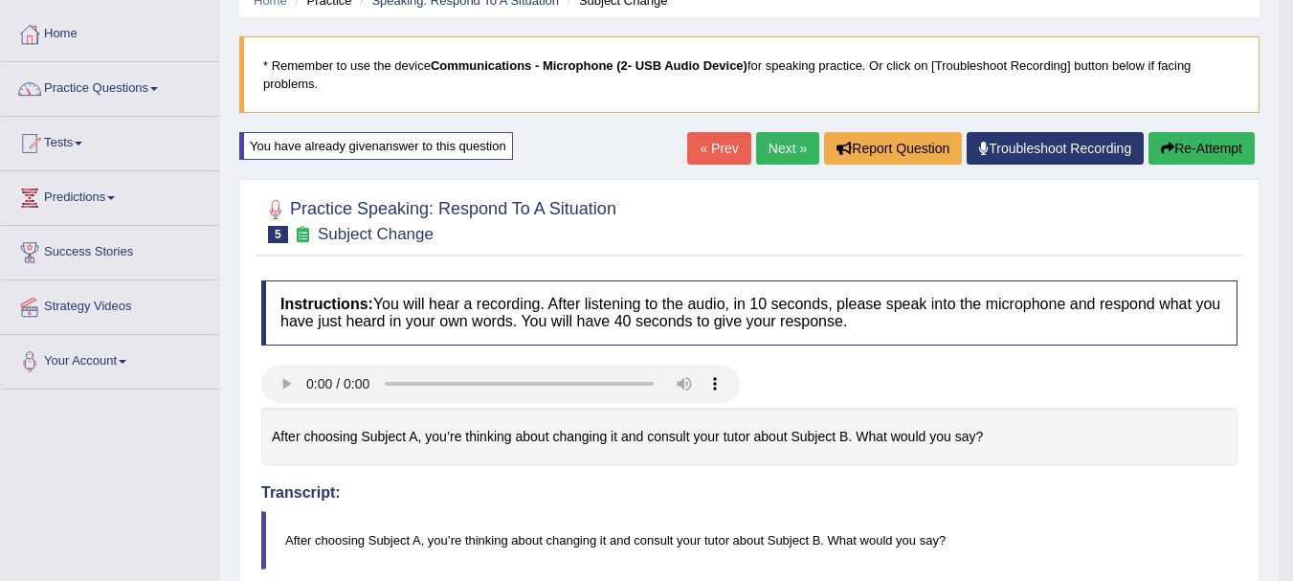
scroll to position [74, 0]
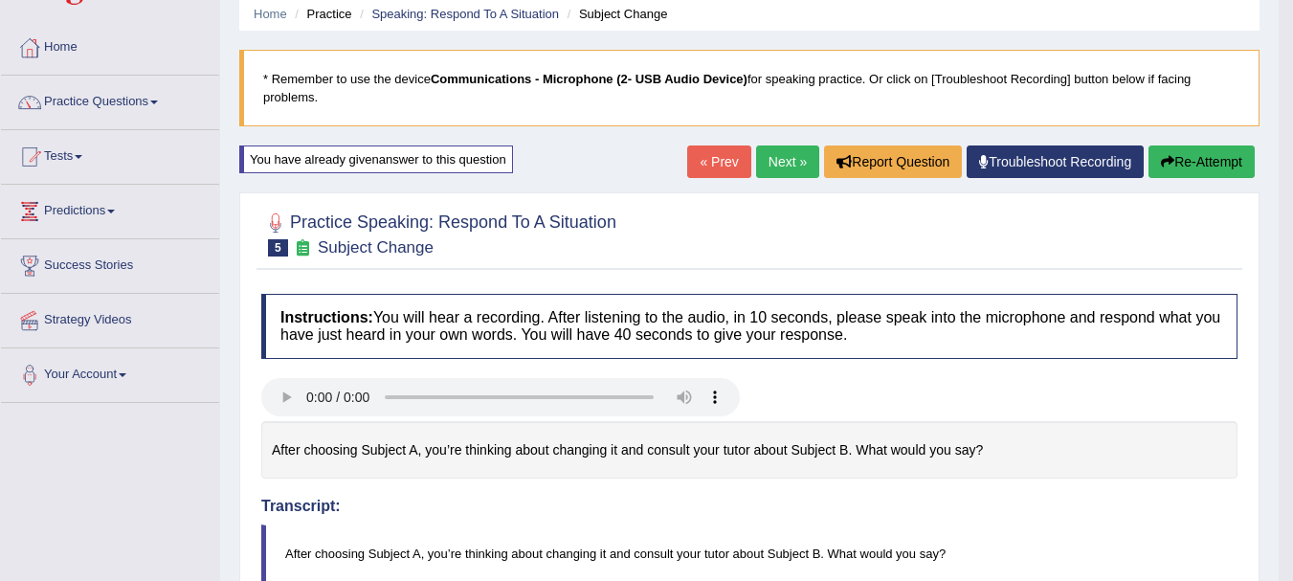
click at [776, 170] on link "Next »" at bounding box center [787, 161] width 63 height 33
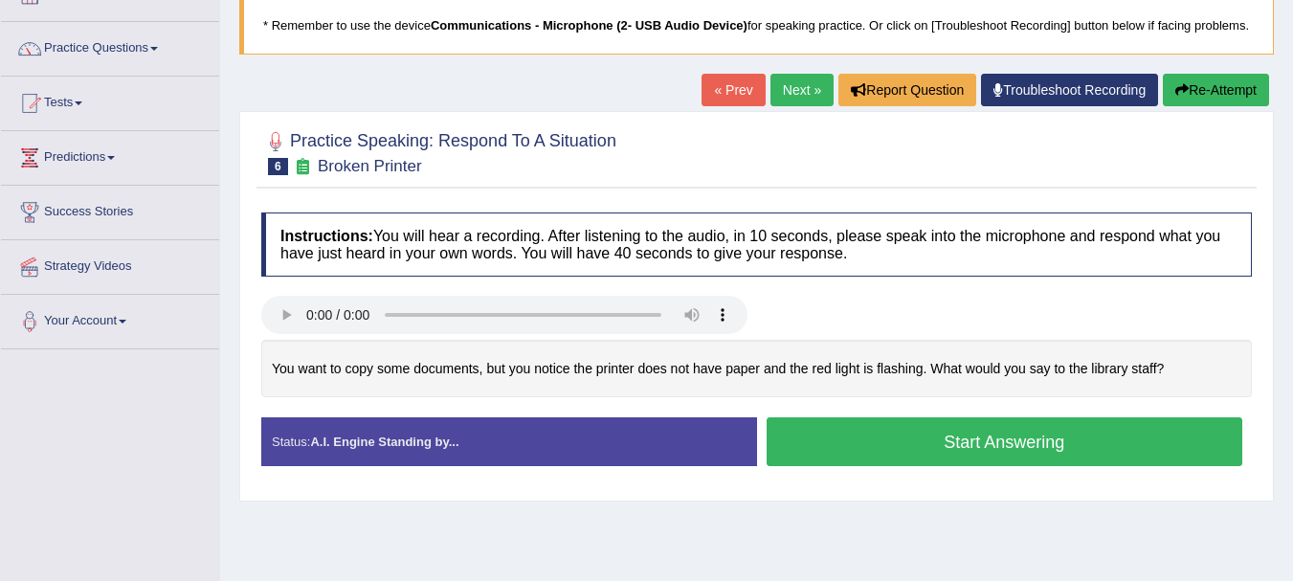
scroll to position [217, 0]
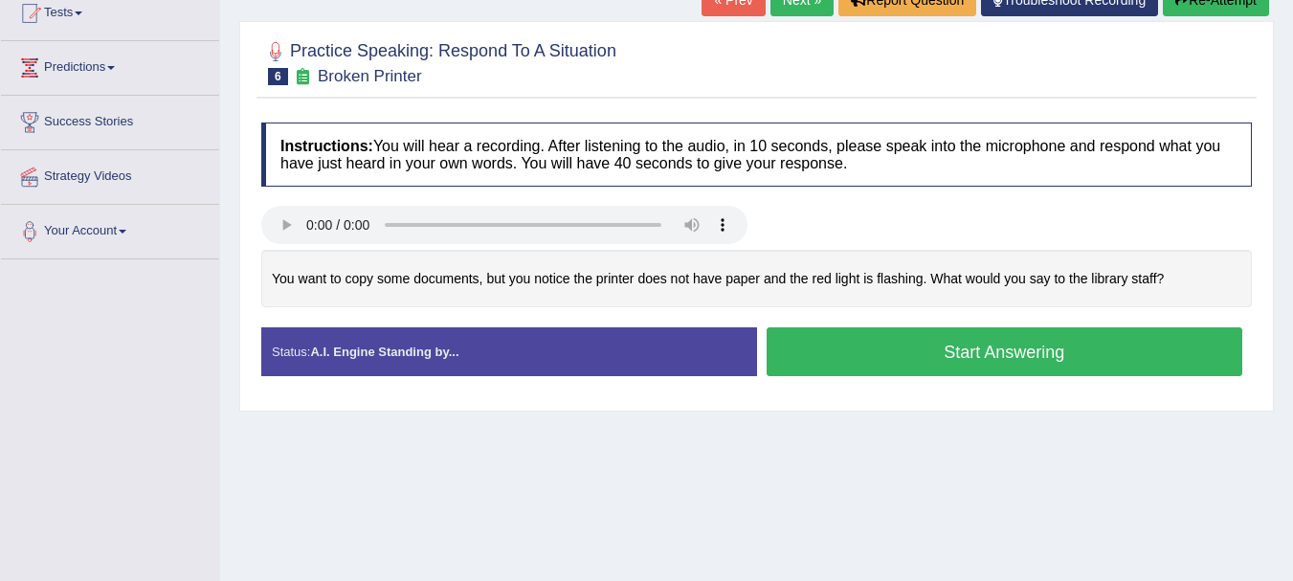
click at [1054, 376] on button "Start Answering" at bounding box center [1005, 351] width 477 height 49
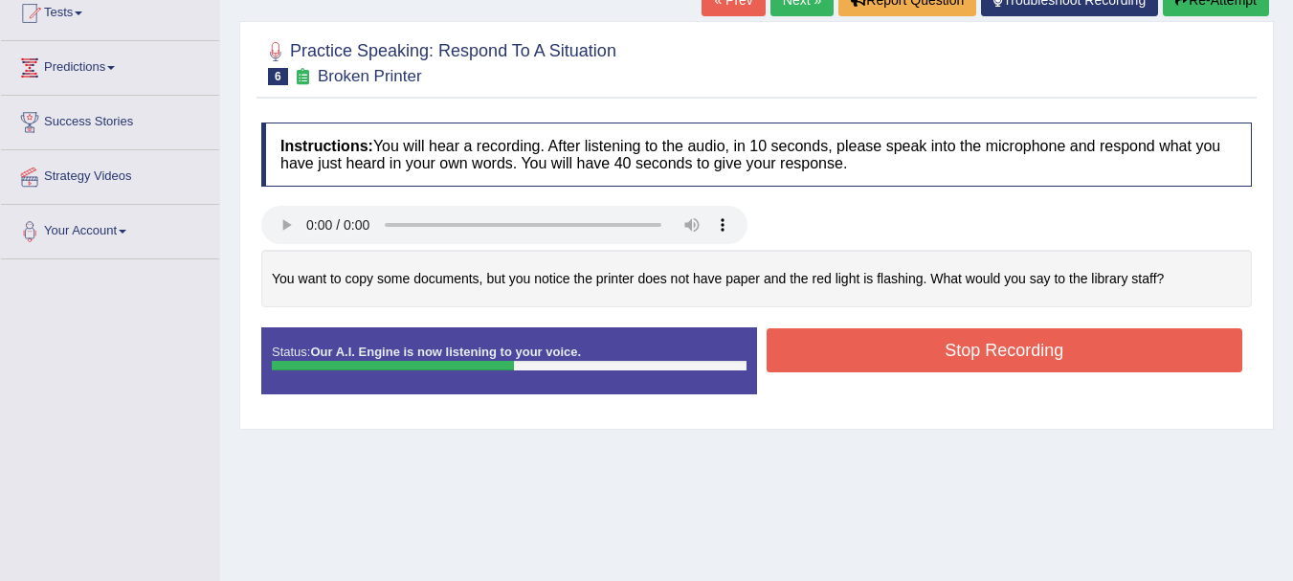
click at [1171, 16] on button "Re-Attempt" at bounding box center [1216, 0] width 106 height 33
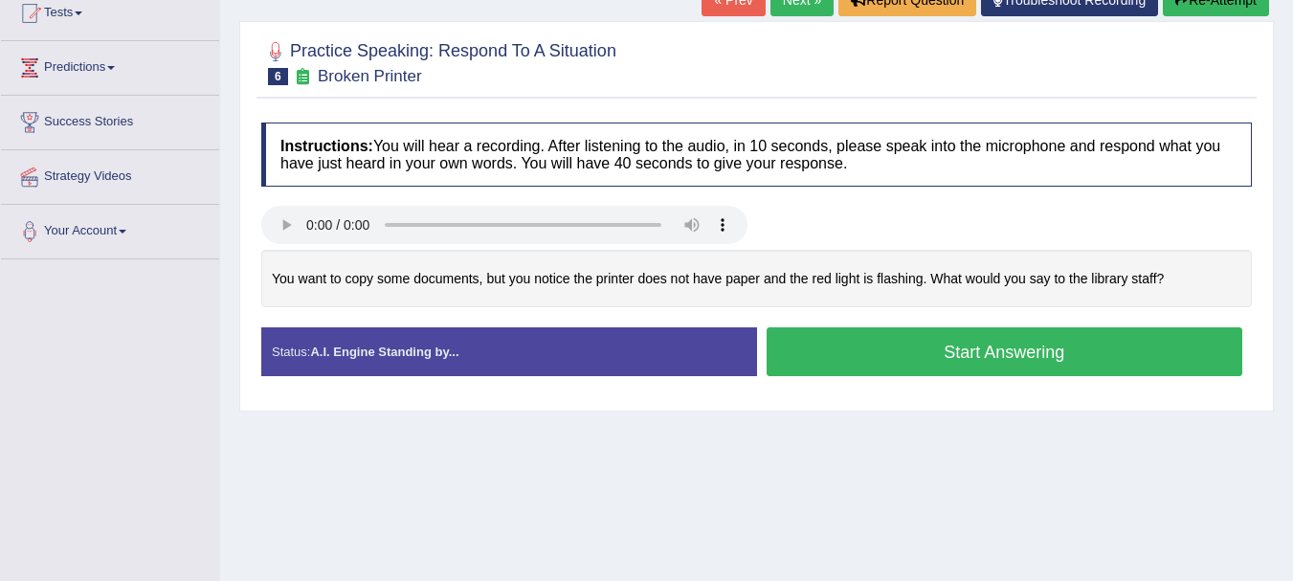
click at [996, 369] on button "Start Answering" at bounding box center [1005, 351] width 477 height 49
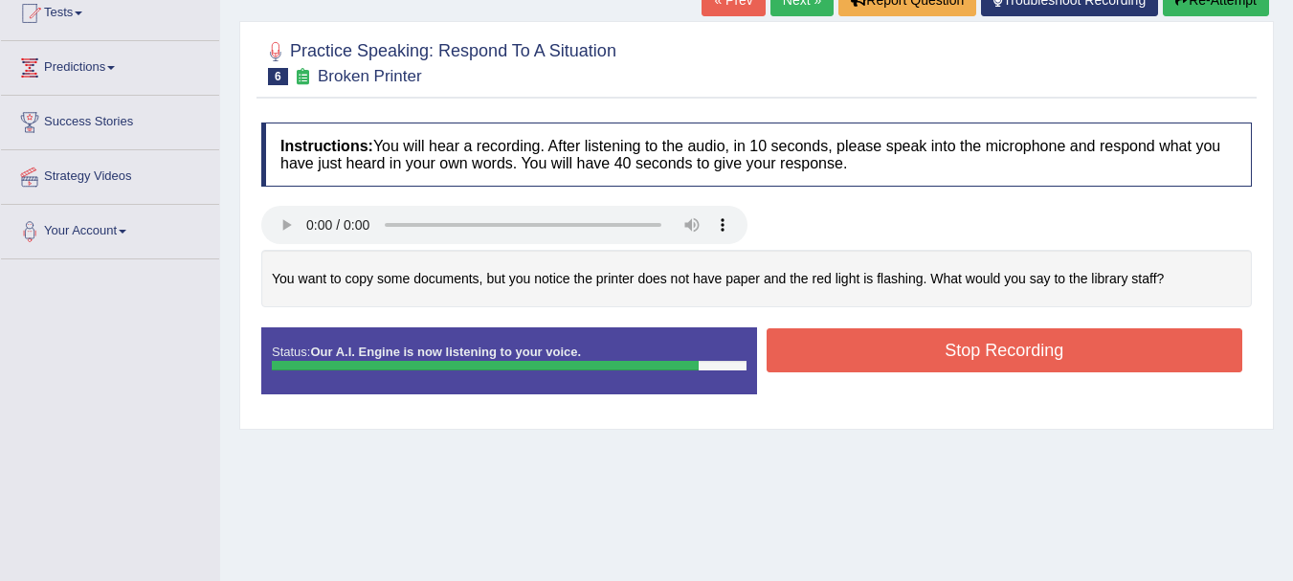
click at [1233, 16] on button "Re-Attempt" at bounding box center [1216, 0] width 106 height 33
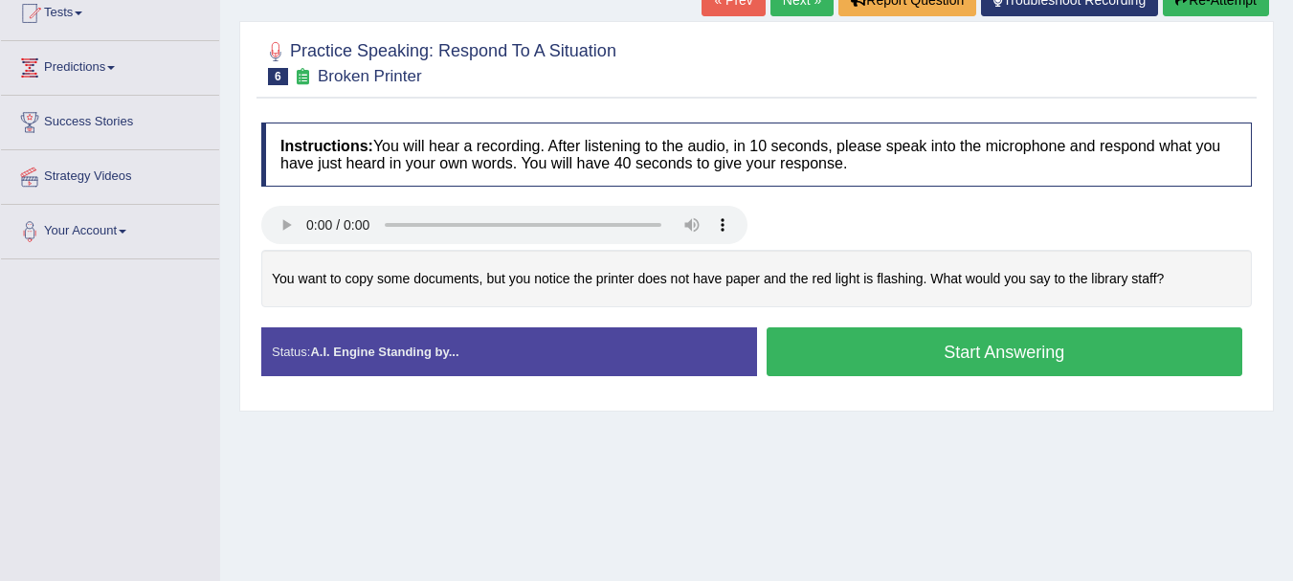
click at [939, 371] on button "Start Answering" at bounding box center [1005, 351] width 477 height 49
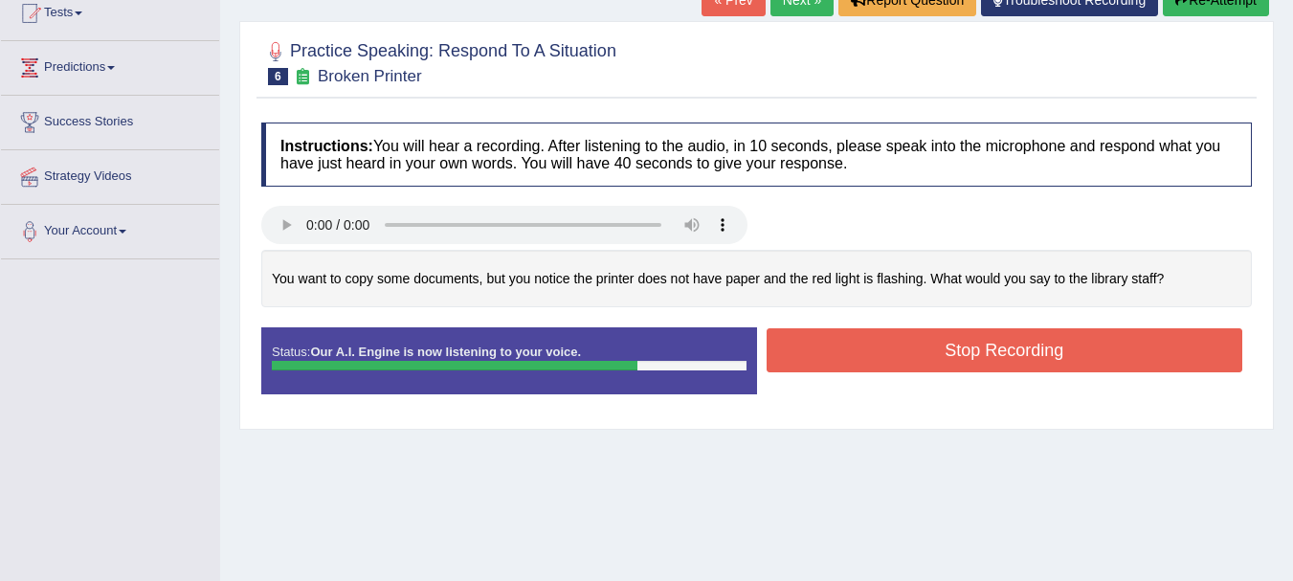
click at [874, 372] on button "Stop Recording" at bounding box center [1005, 350] width 477 height 44
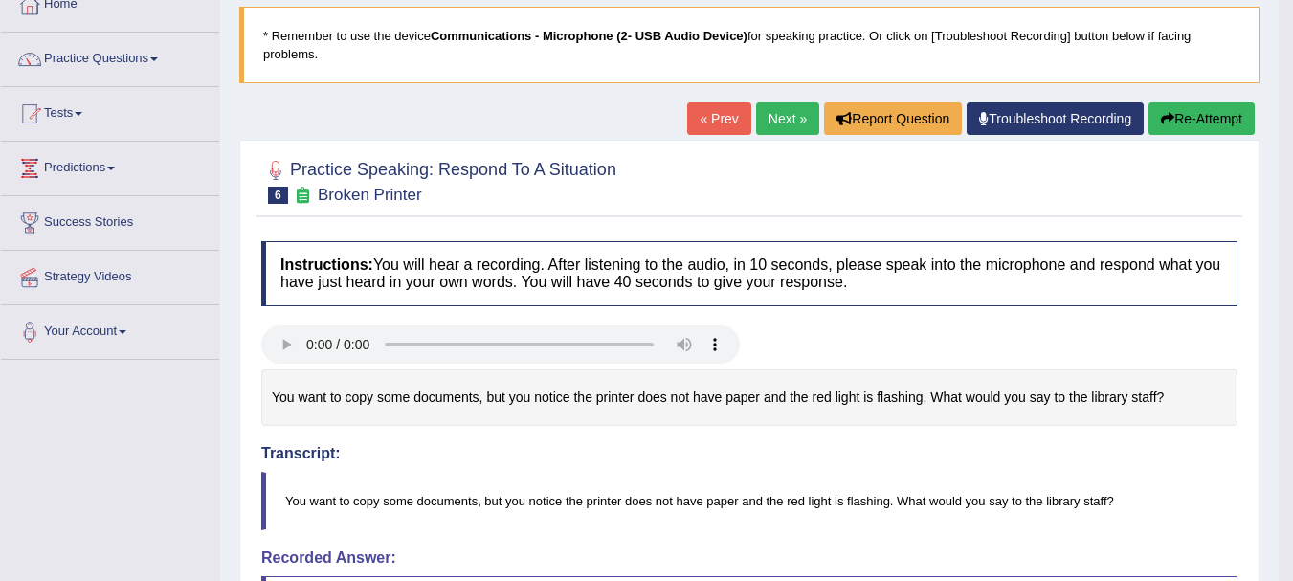
scroll to position [78, 0]
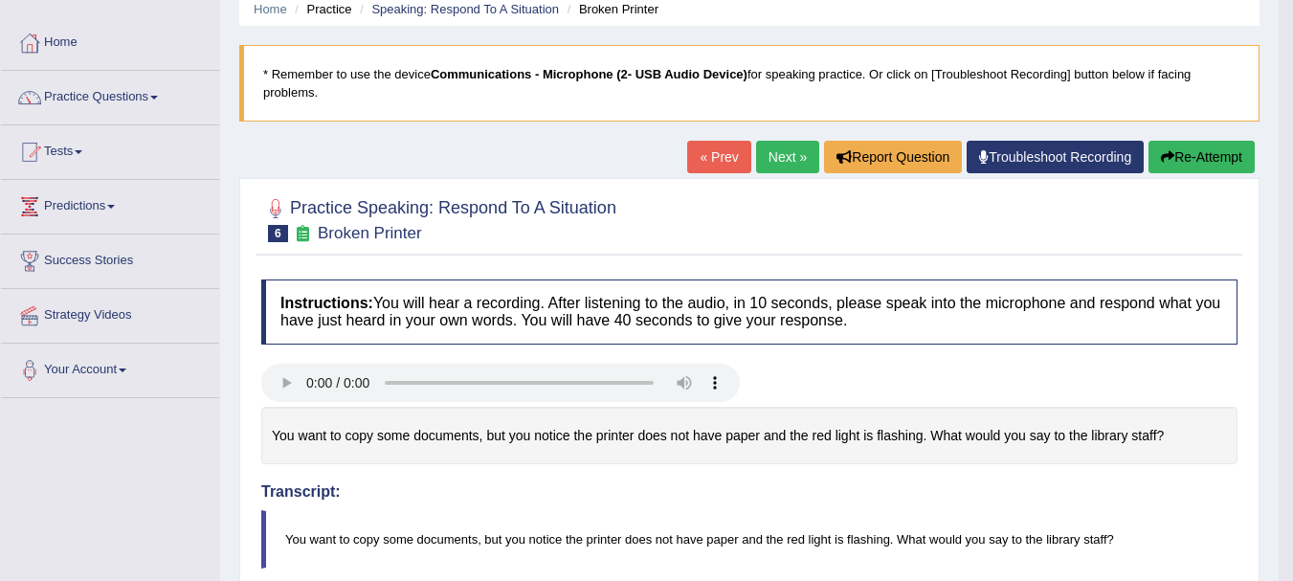
click at [1212, 167] on button "Re-Attempt" at bounding box center [1201, 157] width 106 height 33
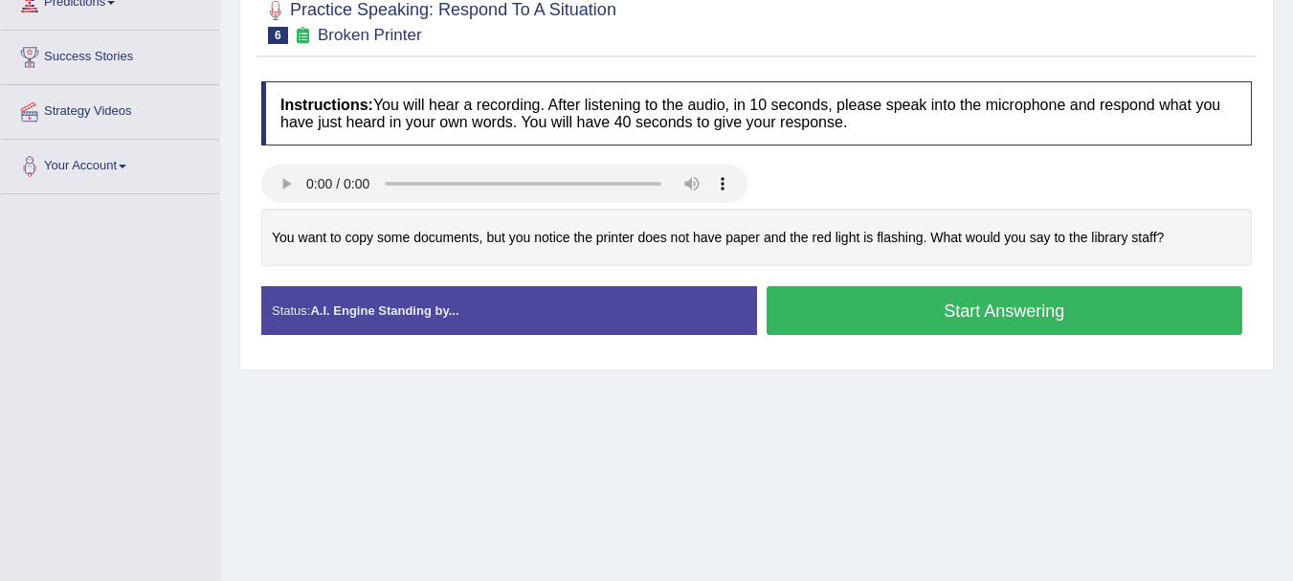
scroll to position [296, 0]
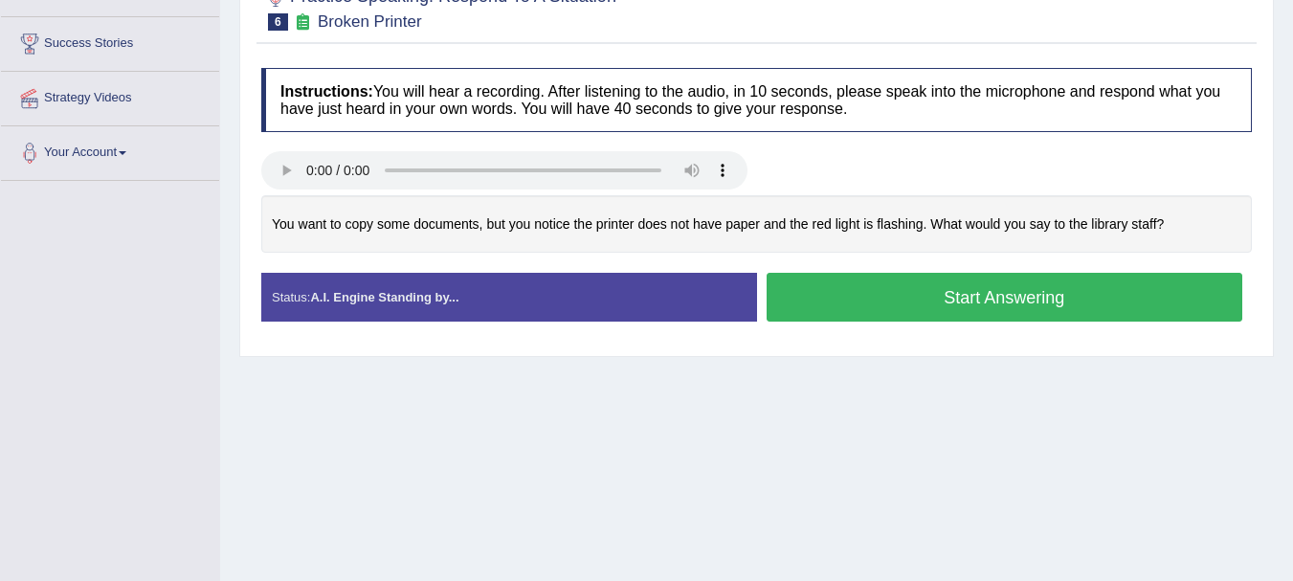
click at [1027, 313] on button "Start Answering" at bounding box center [1005, 297] width 477 height 49
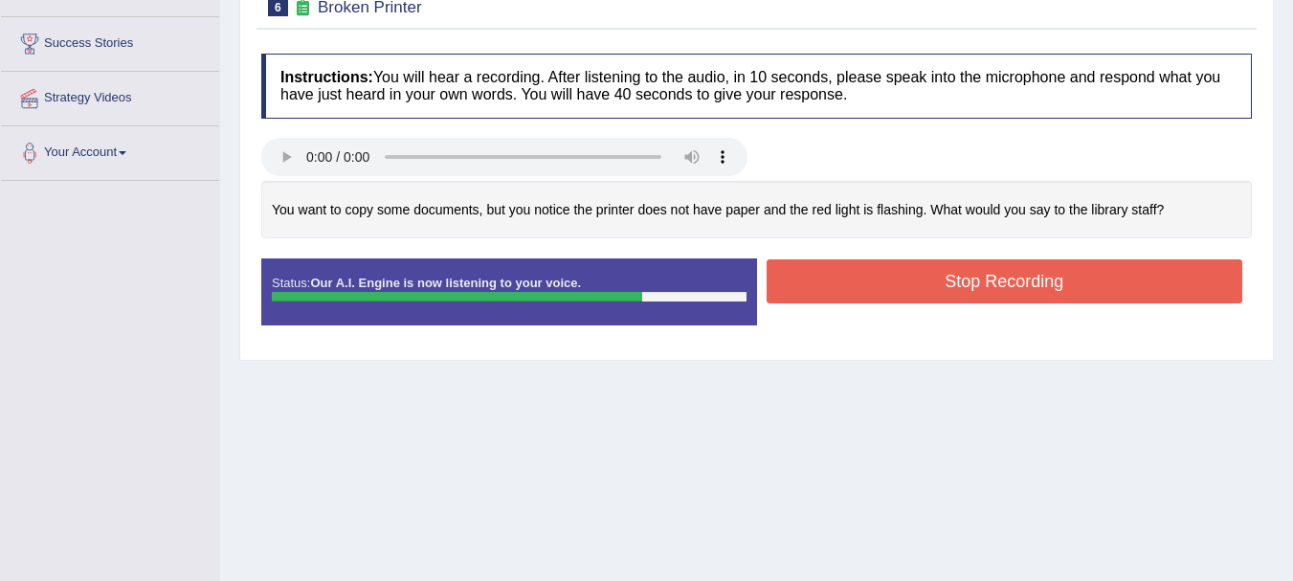
click at [975, 298] on button "Stop Recording" at bounding box center [1005, 281] width 477 height 44
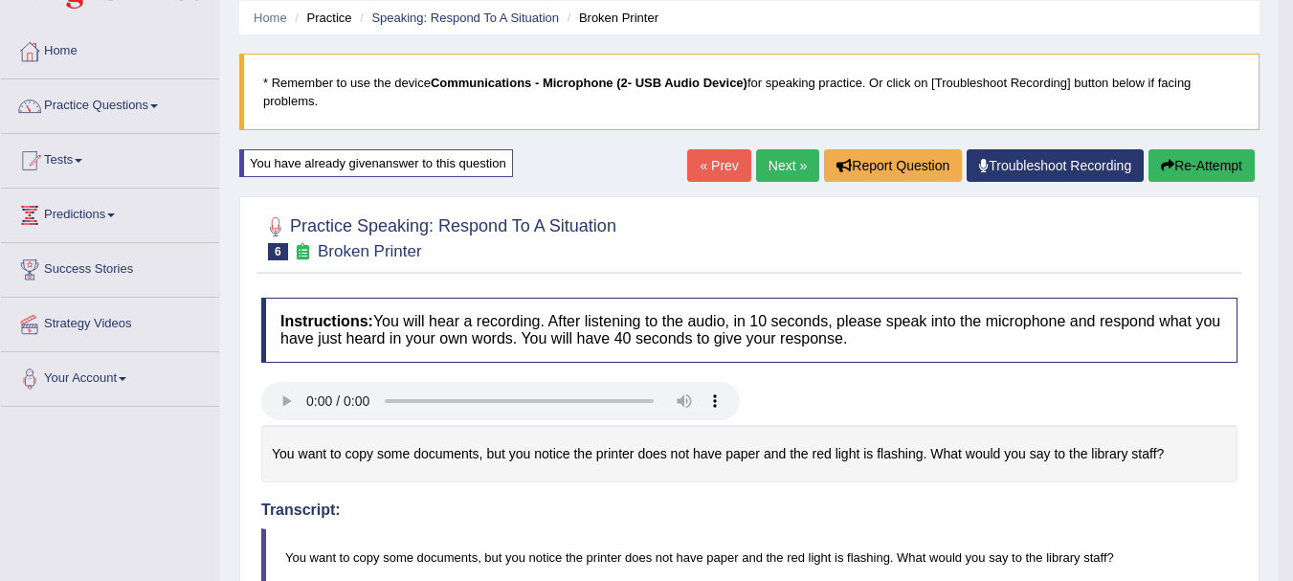
scroll to position [32, 0]
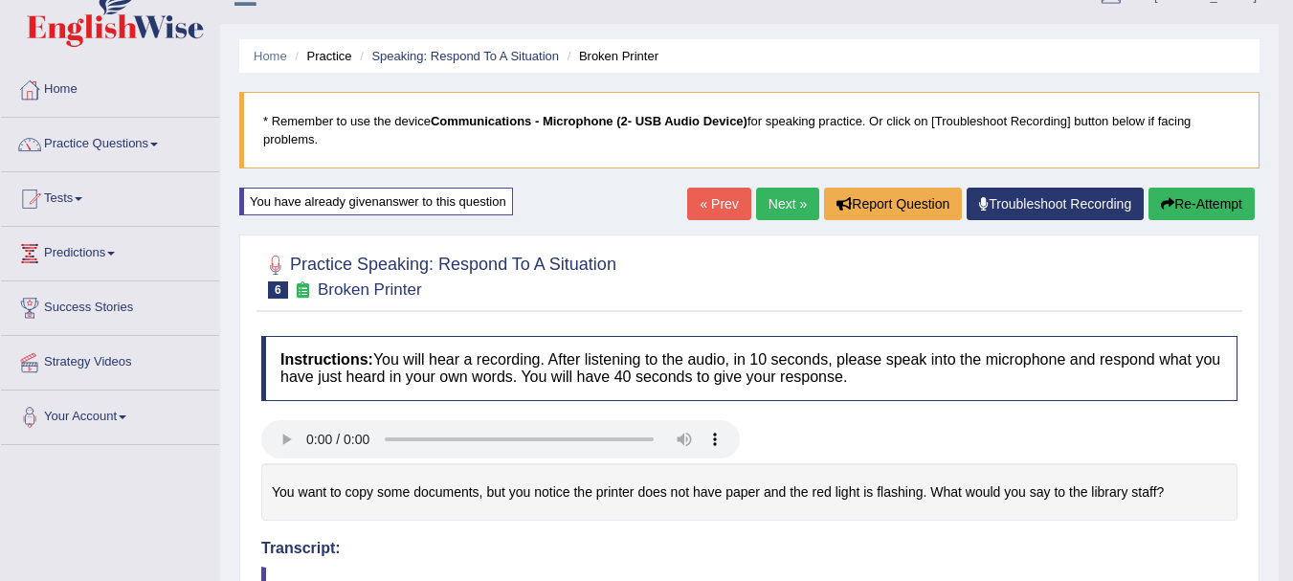
click at [1201, 193] on button "Re-Attempt" at bounding box center [1201, 204] width 106 height 33
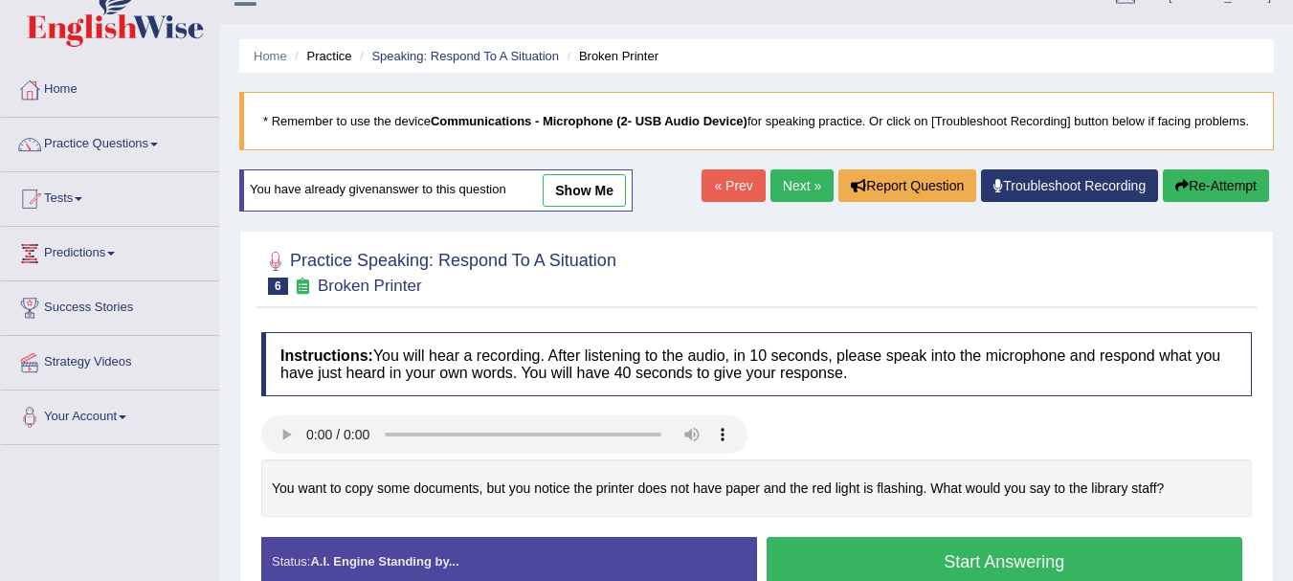
click at [951, 563] on button "Start Answering" at bounding box center [1005, 561] width 477 height 49
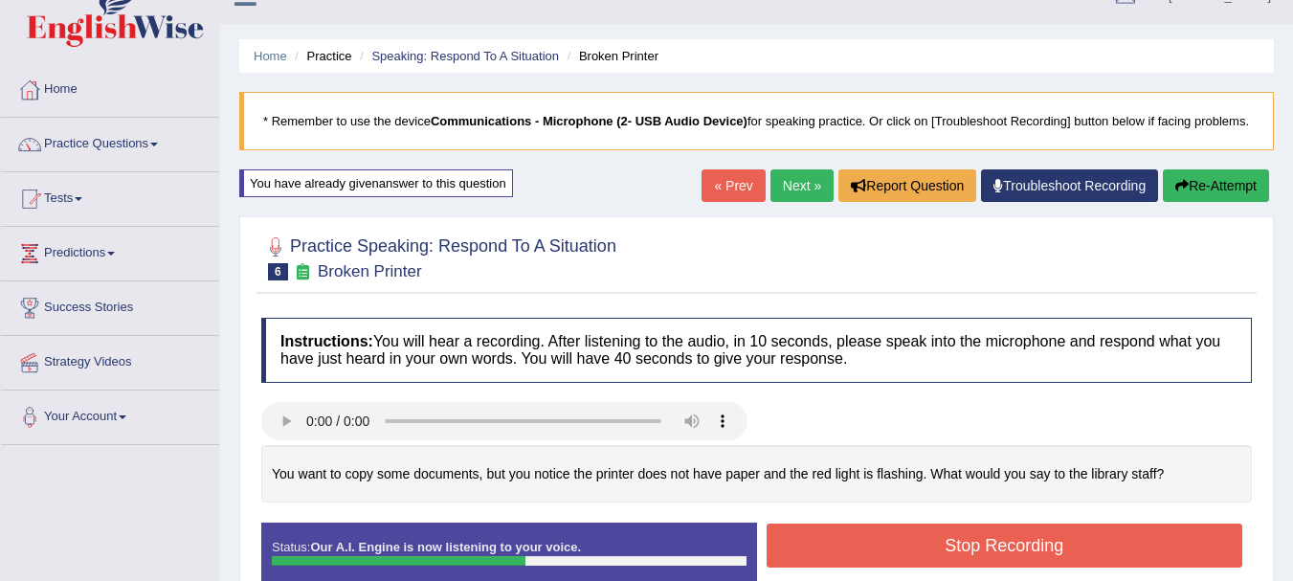
click at [1239, 202] on button "Re-Attempt" at bounding box center [1216, 185] width 106 height 33
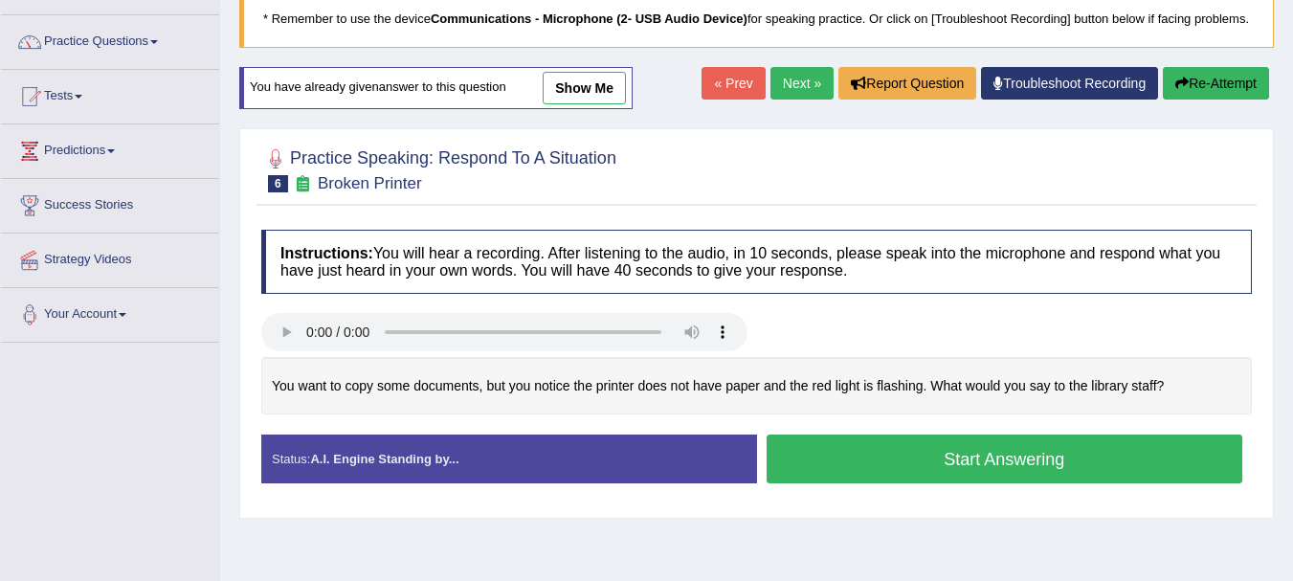
scroll to position [223, 0]
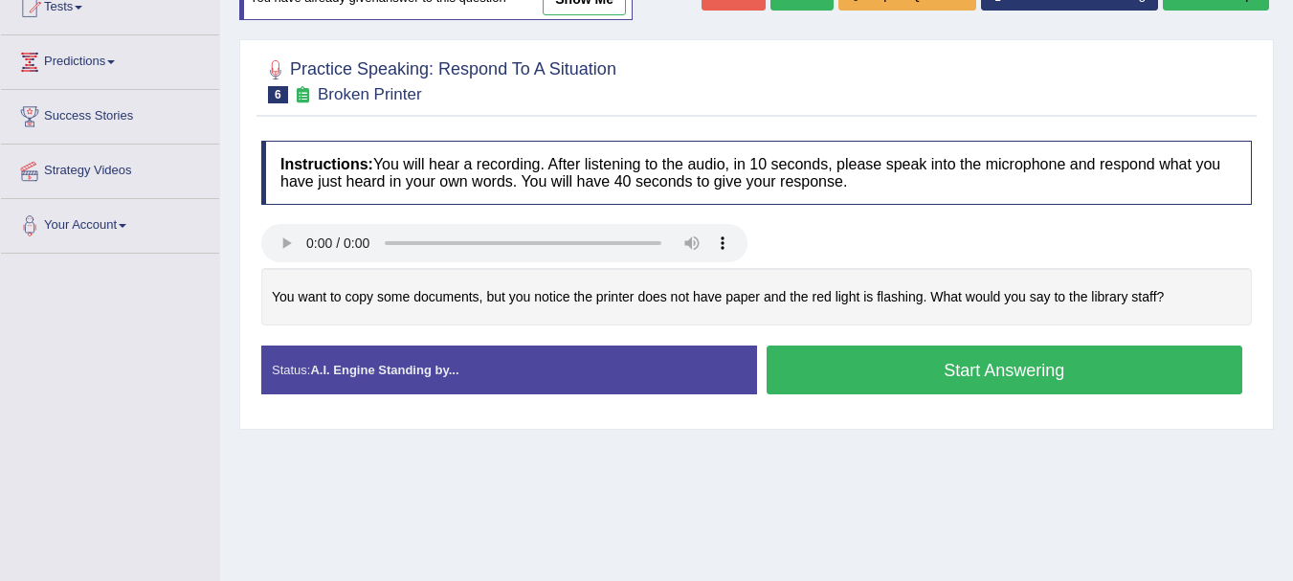
click at [1065, 394] on button "Start Answering" at bounding box center [1005, 369] width 477 height 49
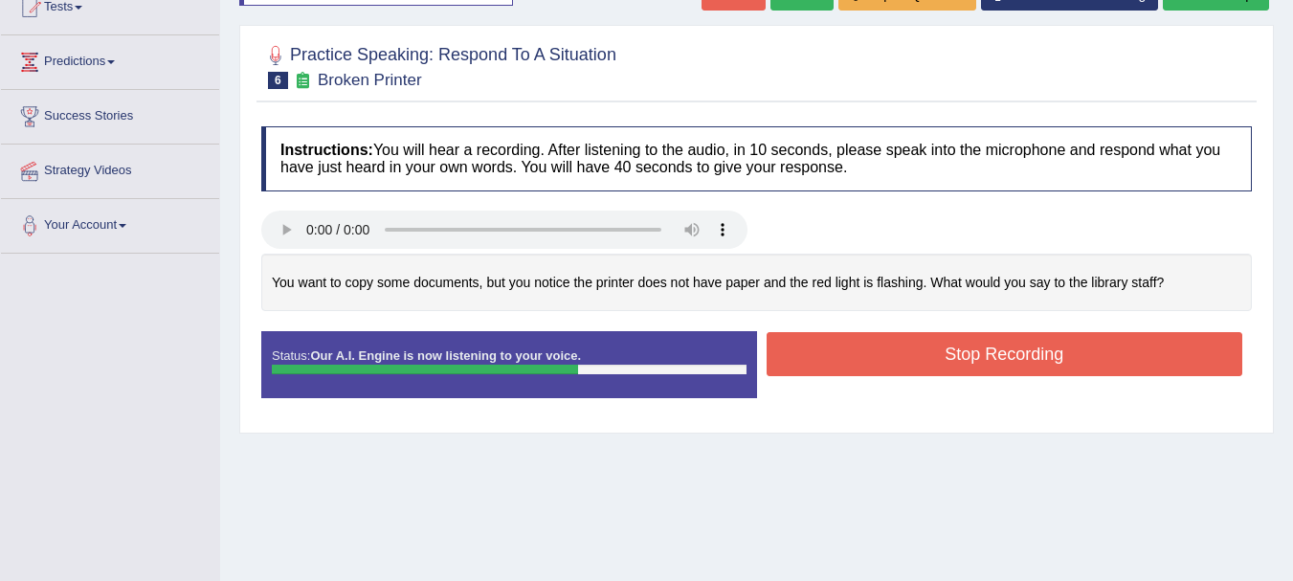
click at [857, 366] on button "Stop Recording" at bounding box center [1005, 354] width 477 height 44
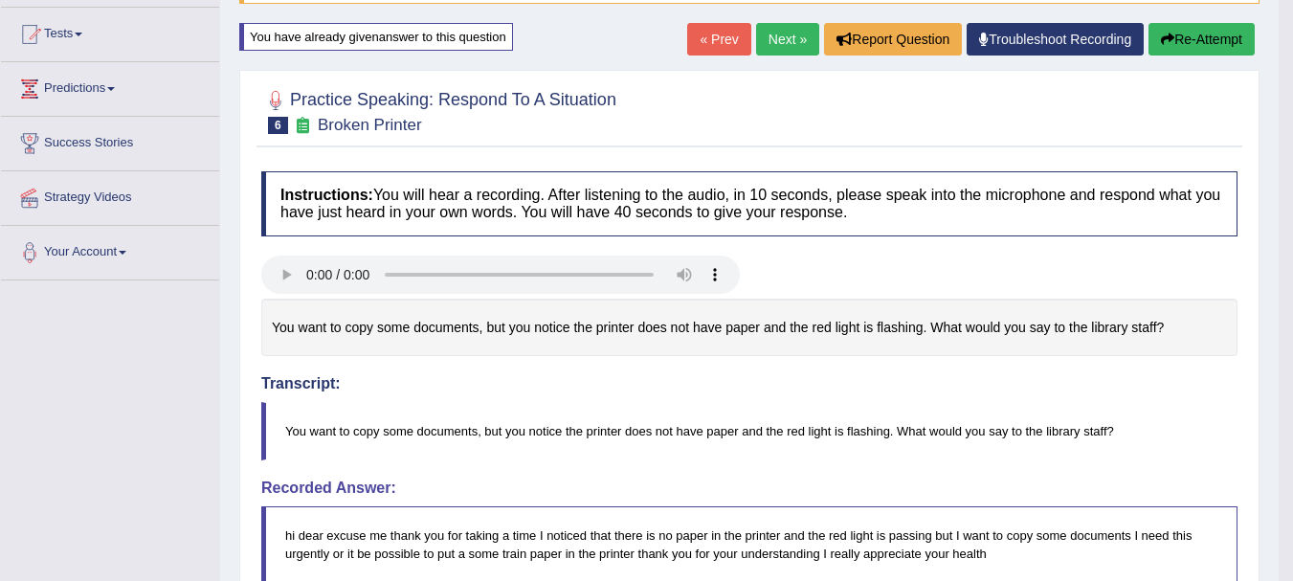
scroll to position [132, 0]
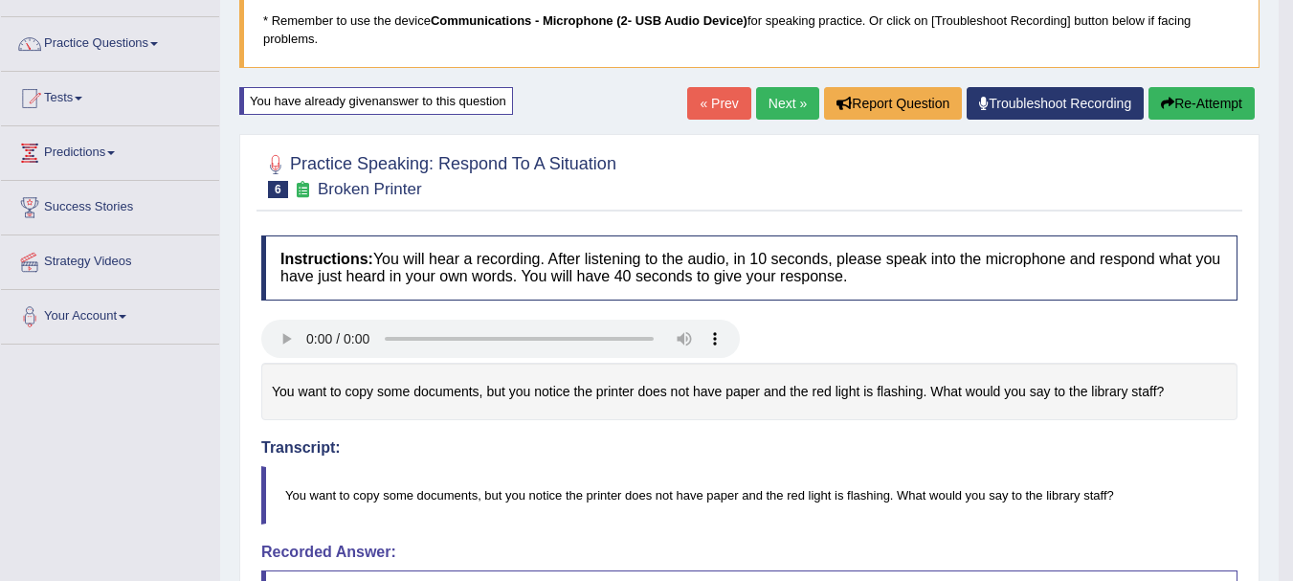
click at [780, 109] on link "Next »" at bounding box center [787, 103] width 63 height 33
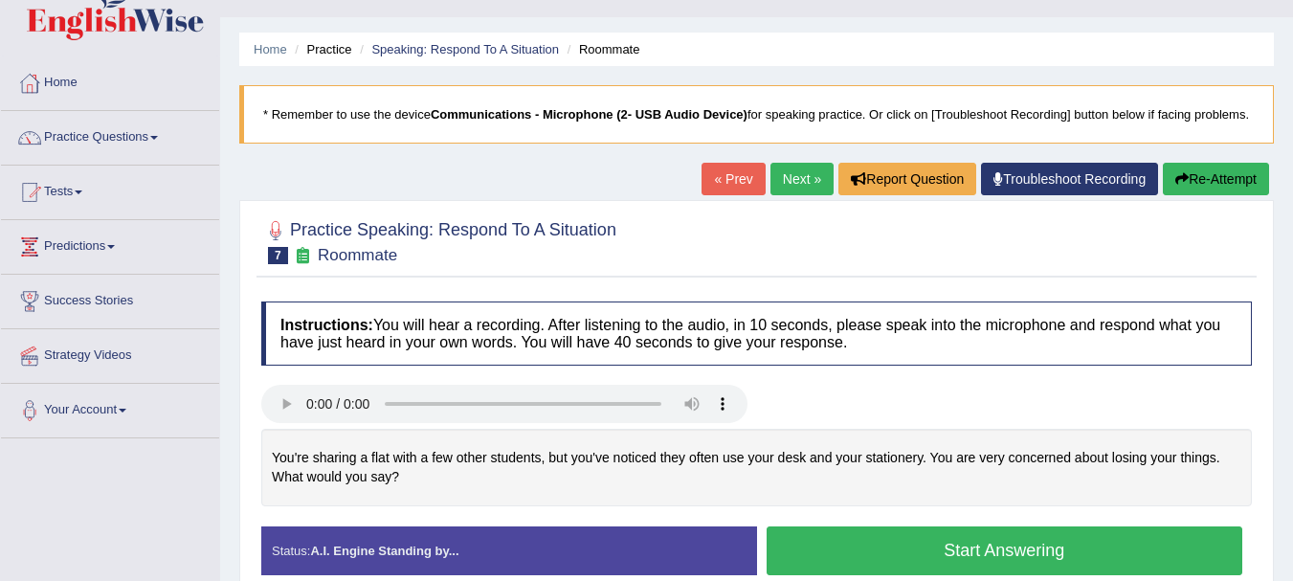
scroll to position [179, 0]
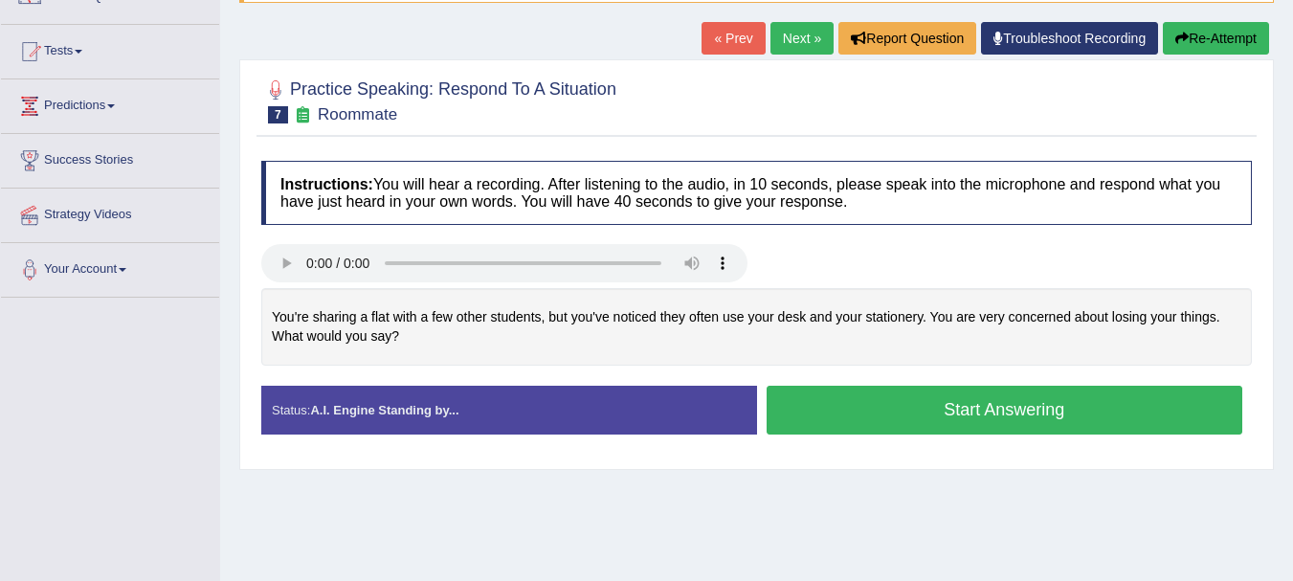
click at [895, 434] on button "Start Answering" at bounding box center [1005, 410] width 477 height 49
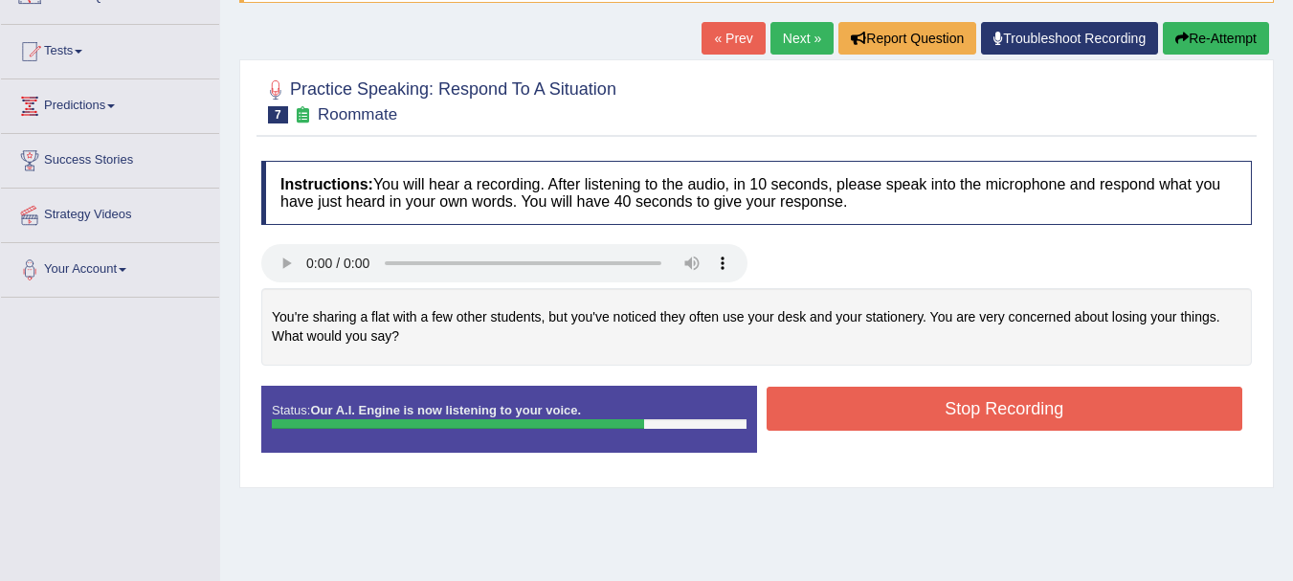
click at [1076, 431] on button "Stop Recording" at bounding box center [1005, 409] width 477 height 44
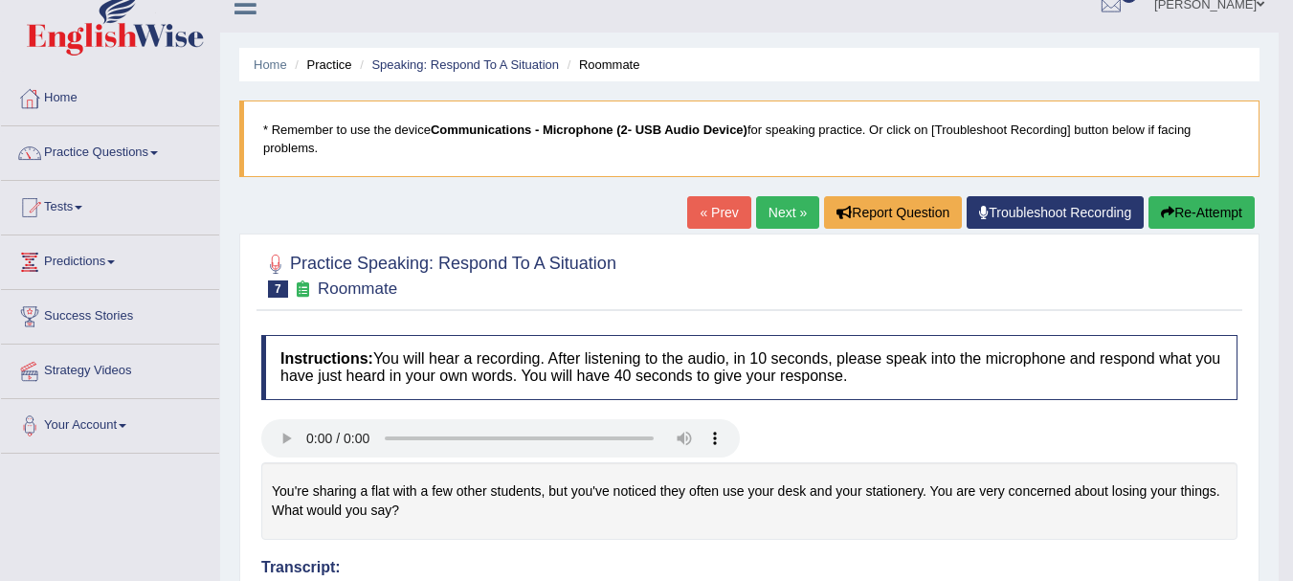
scroll to position [0, 0]
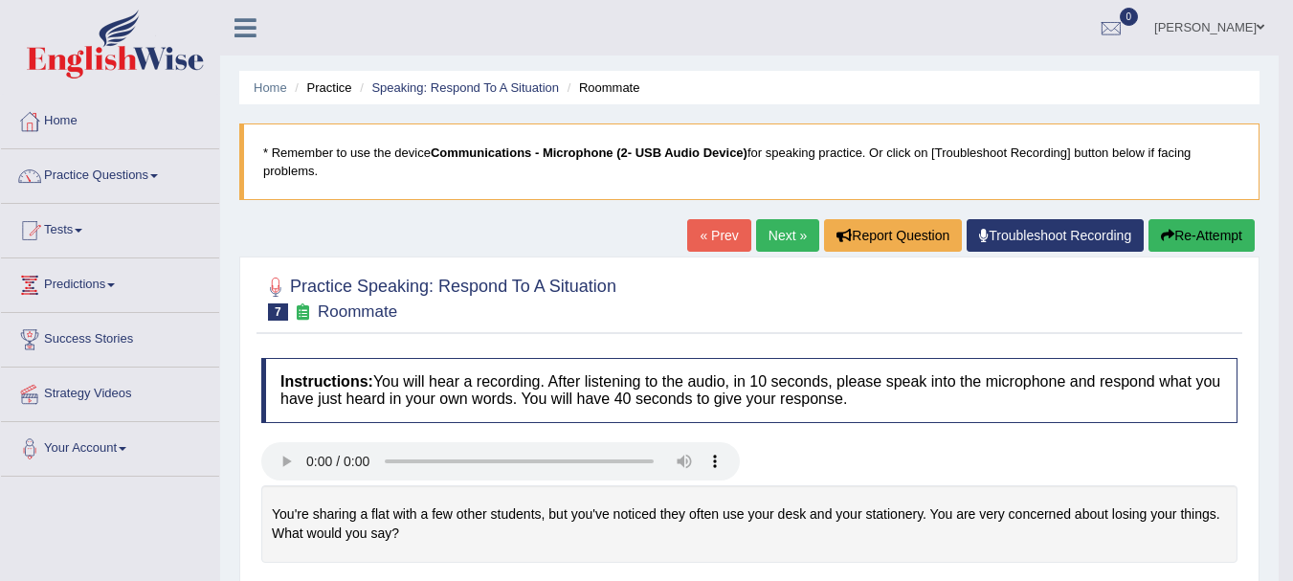
click at [1188, 231] on button "Re-Attempt" at bounding box center [1201, 235] width 106 height 33
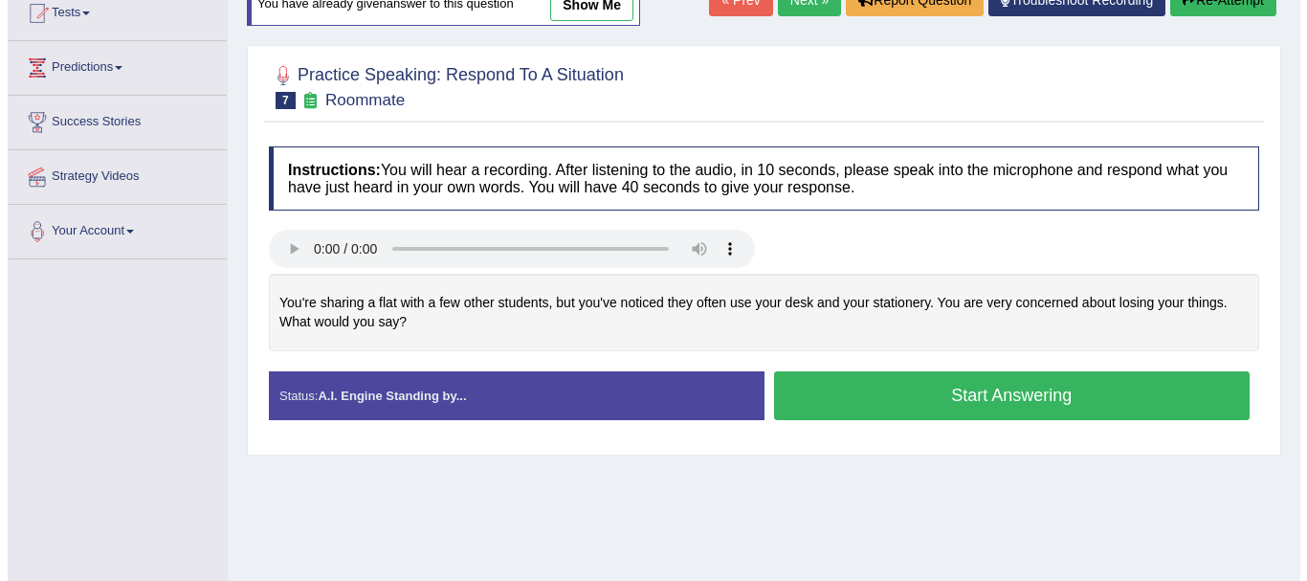
scroll to position [294, 0]
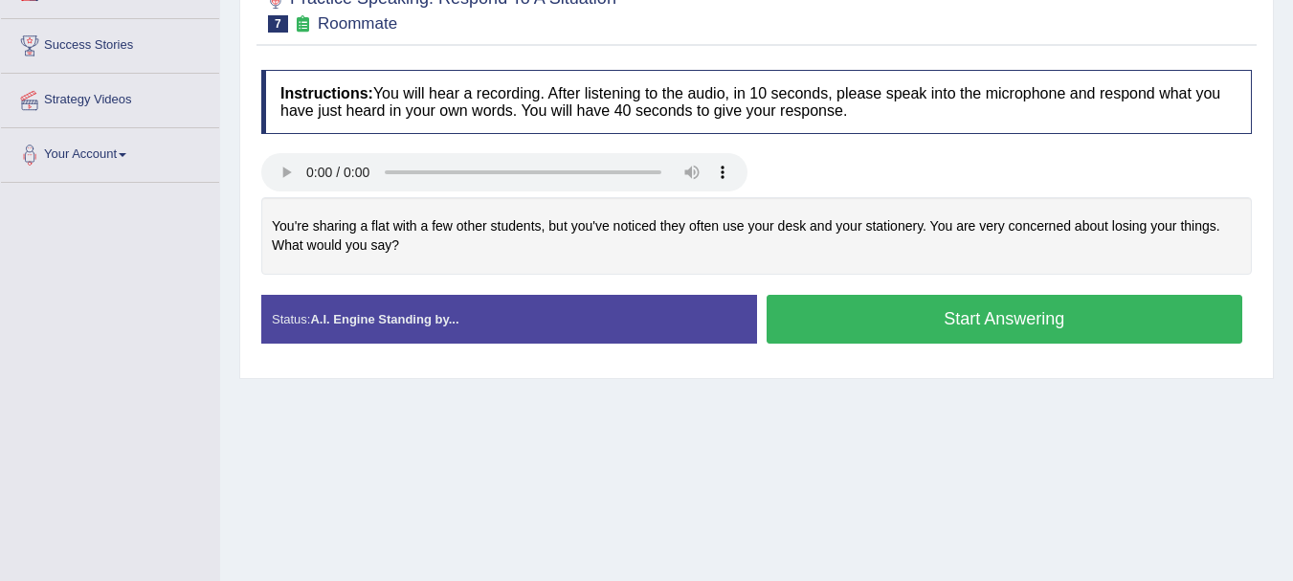
click at [1052, 343] on button "Start Answering" at bounding box center [1005, 319] width 477 height 49
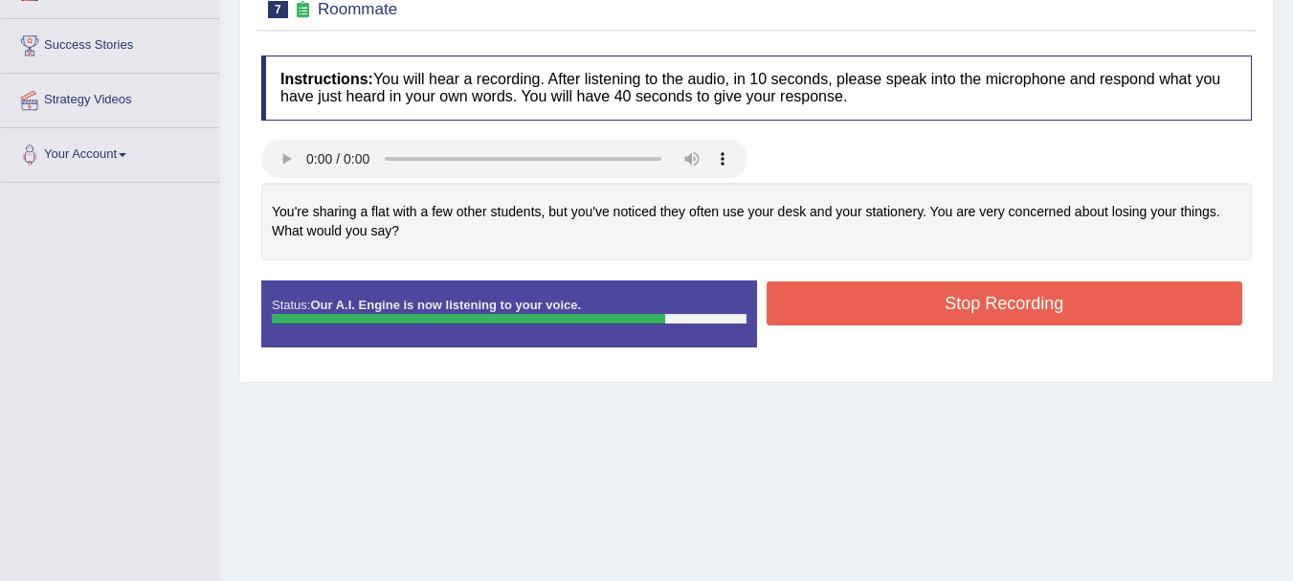
click at [903, 324] on button "Stop Recording" at bounding box center [1005, 303] width 477 height 44
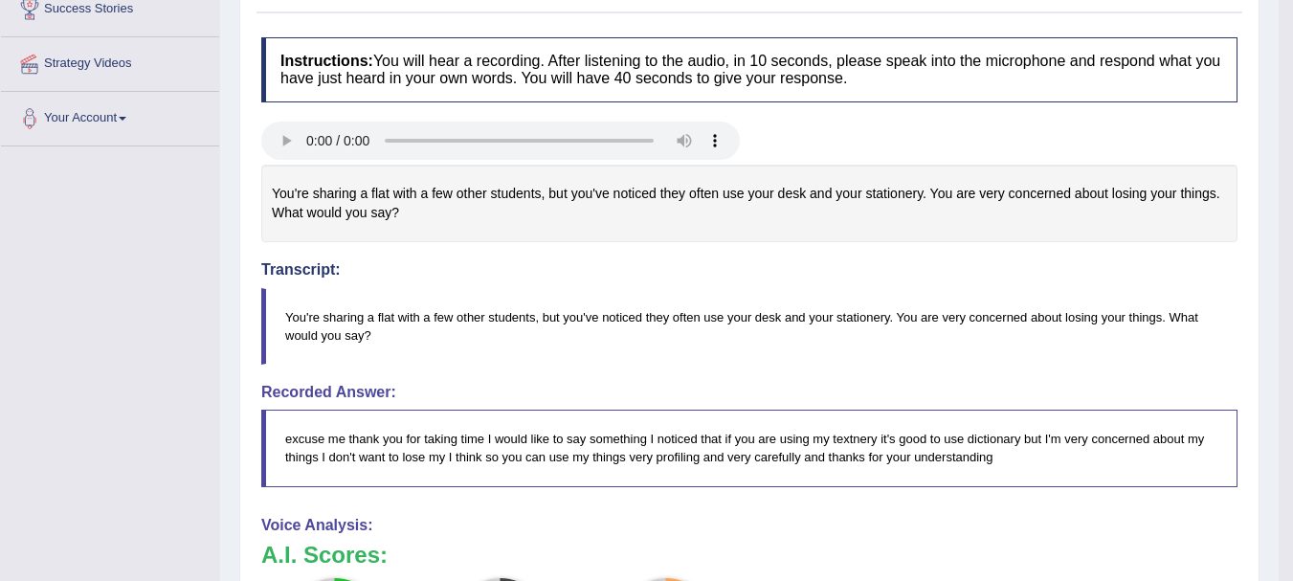
scroll to position [266, 0]
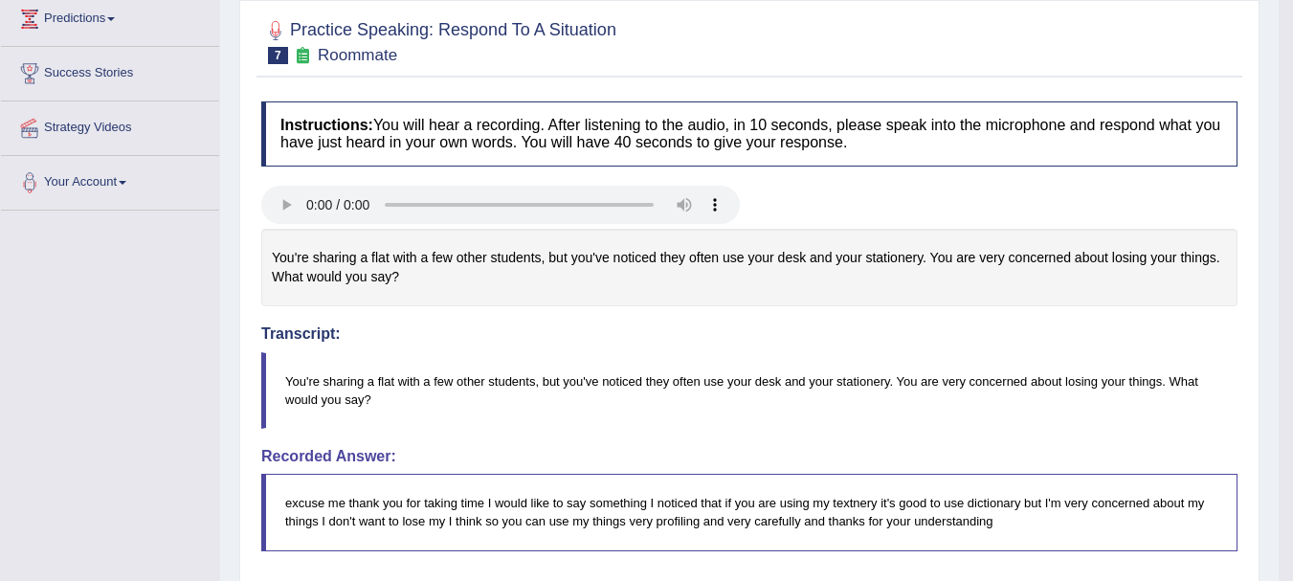
click at [1292, 11] on body "Toggle navigation Home Practice Questions Speaking Practice Read Aloud Repeat S…" at bounding box center [646, 24] width 1293 height 581
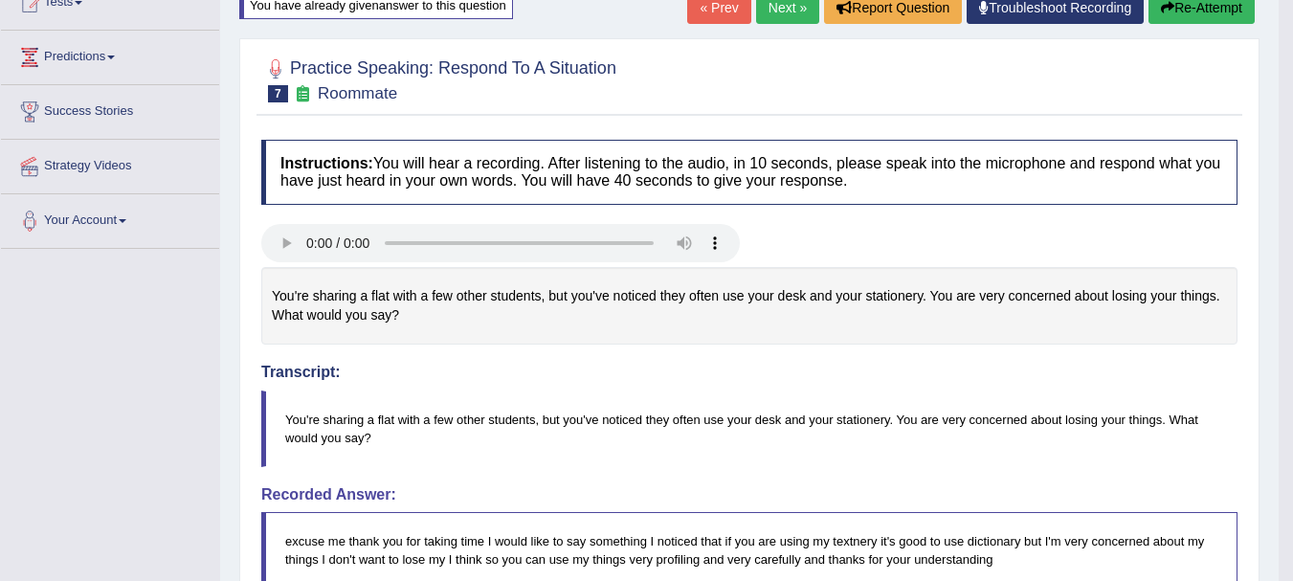
scroll to position [139, 0]
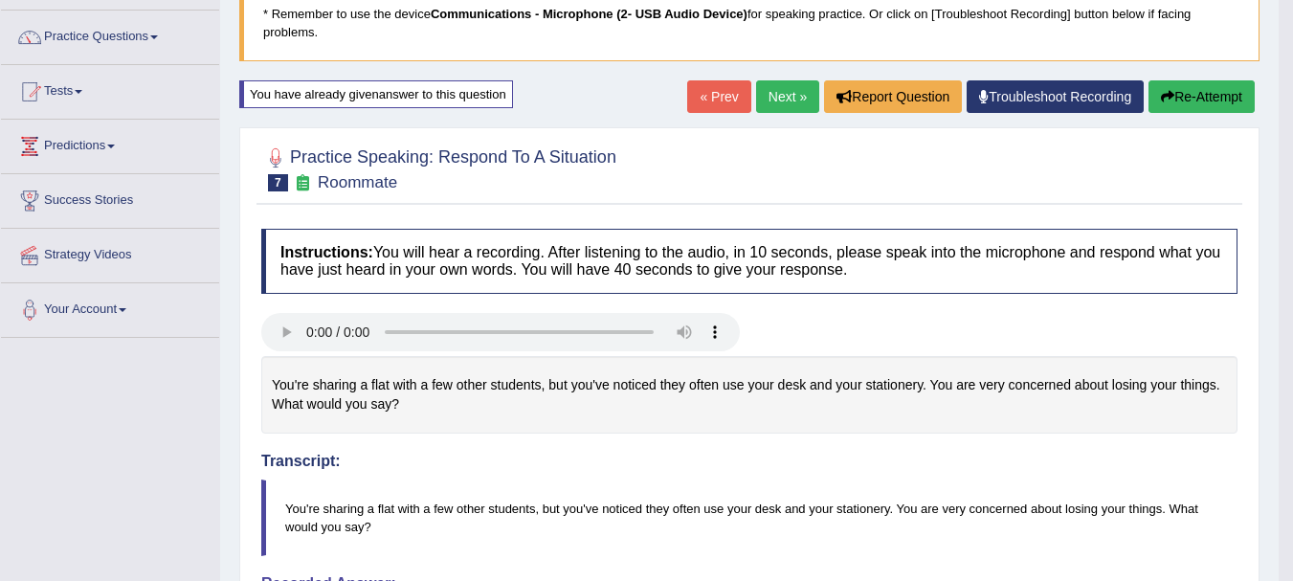
click at [1187, 98] on button "Re-Attempt" at bounding box center [1201, 96] width 106 height 33
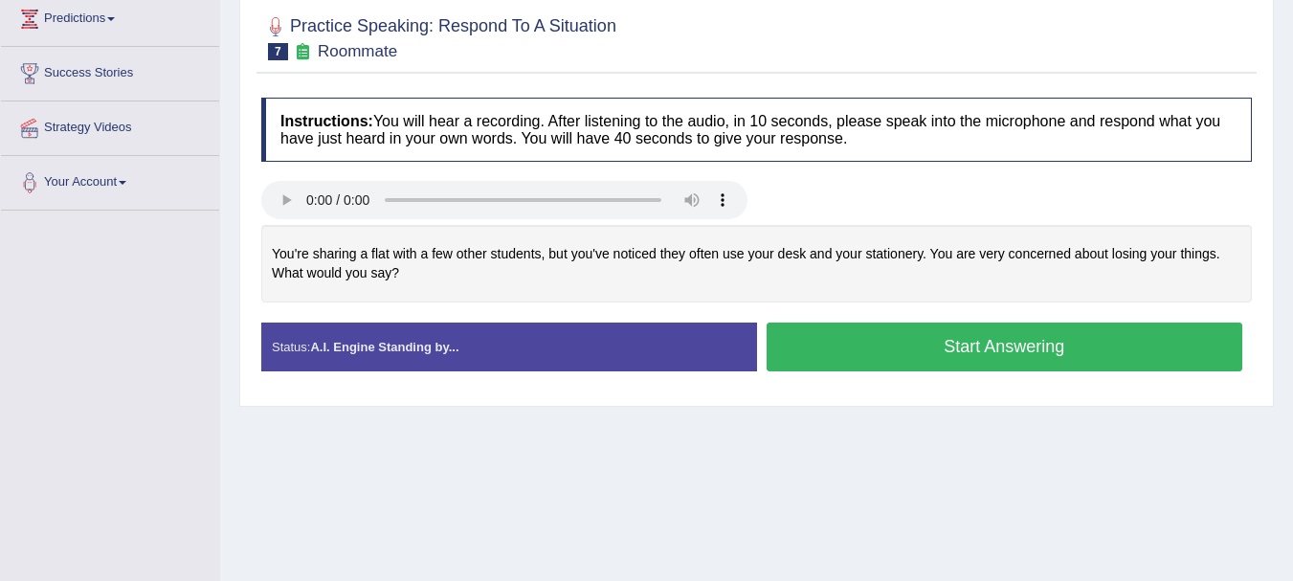
scroll to position [356, 0]
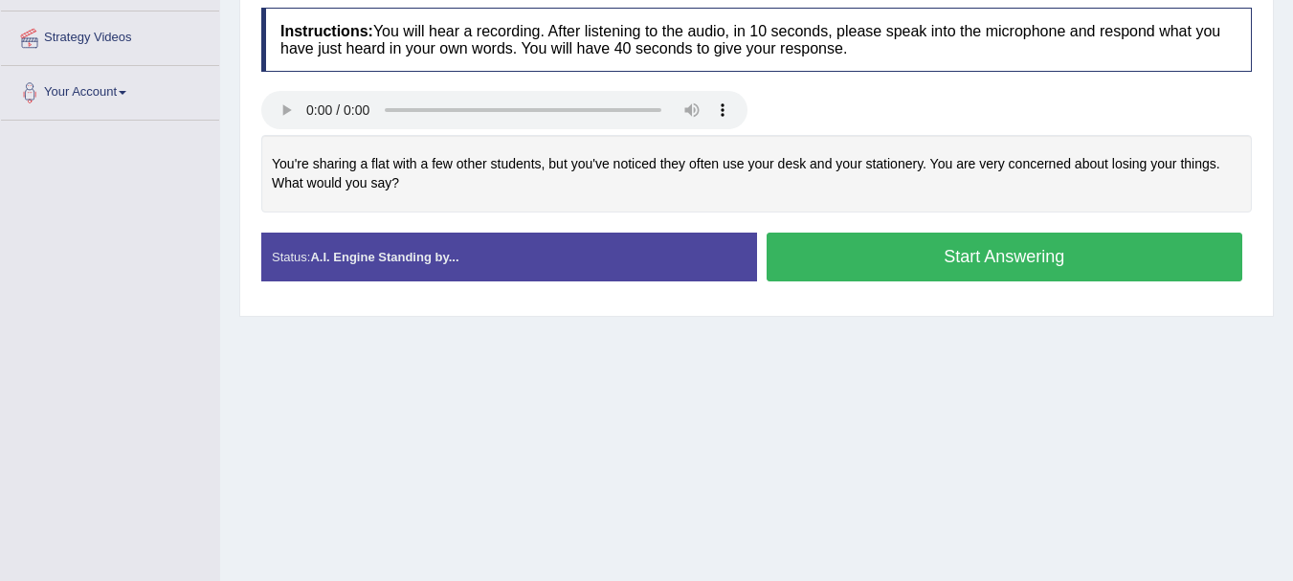
click at [1039, 281] on button "Start Answering" at bounding box center [1005, 257] width 477 height 49
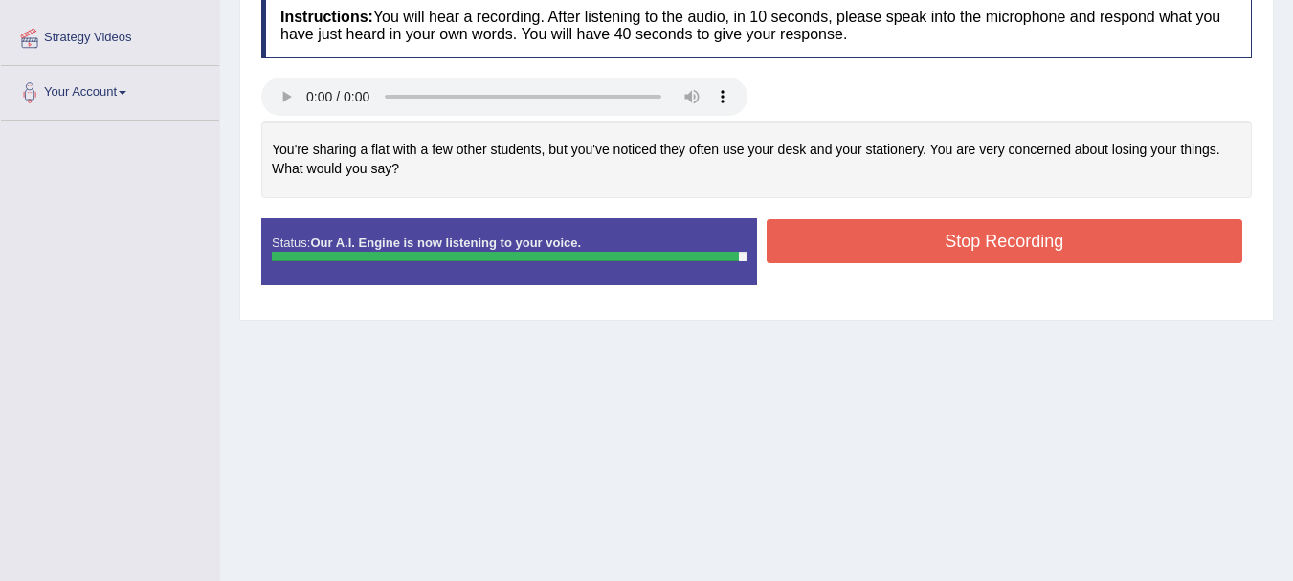
click at [1090, 261] on button "Stop Recording" at bounding box center [1005, 241] width 477 height 44
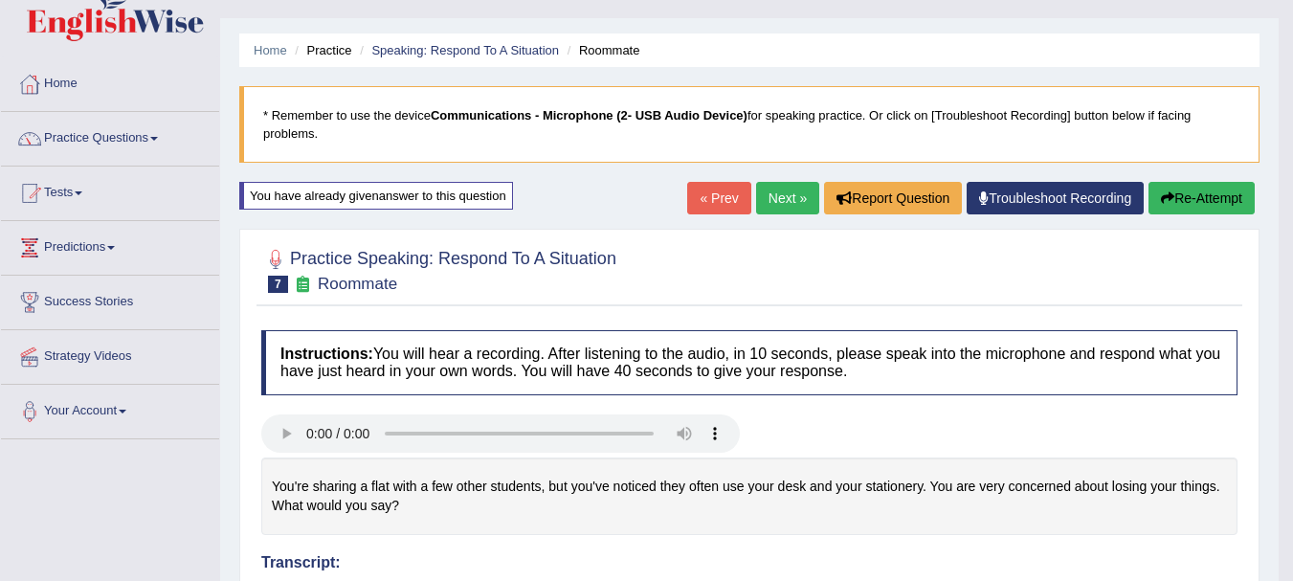
scroll to position [0, 0]
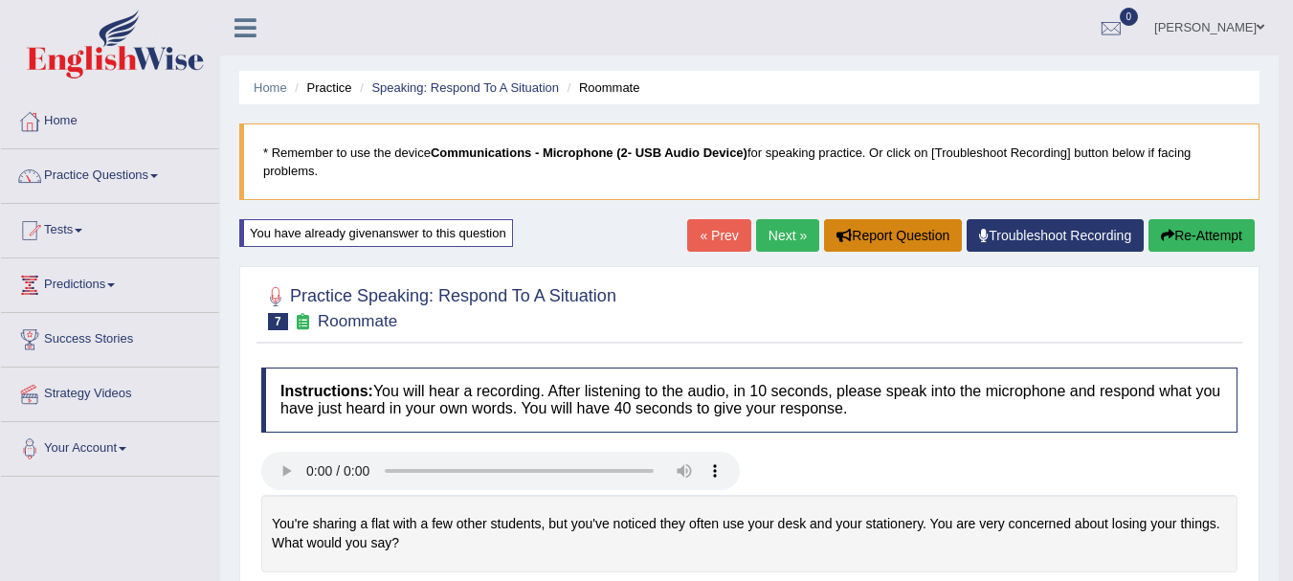
drag, startPoint x: 823, startPoint y: 214, endPoint x: 832, endPoint y: 233, distance: 20.1
drag, startPoint x: 832, startPoint y: 233, endPoint x: 833, endPoint y: 256, distance: 23.0
